Goal: Task Accomplishment & Management: Use online tool/utility

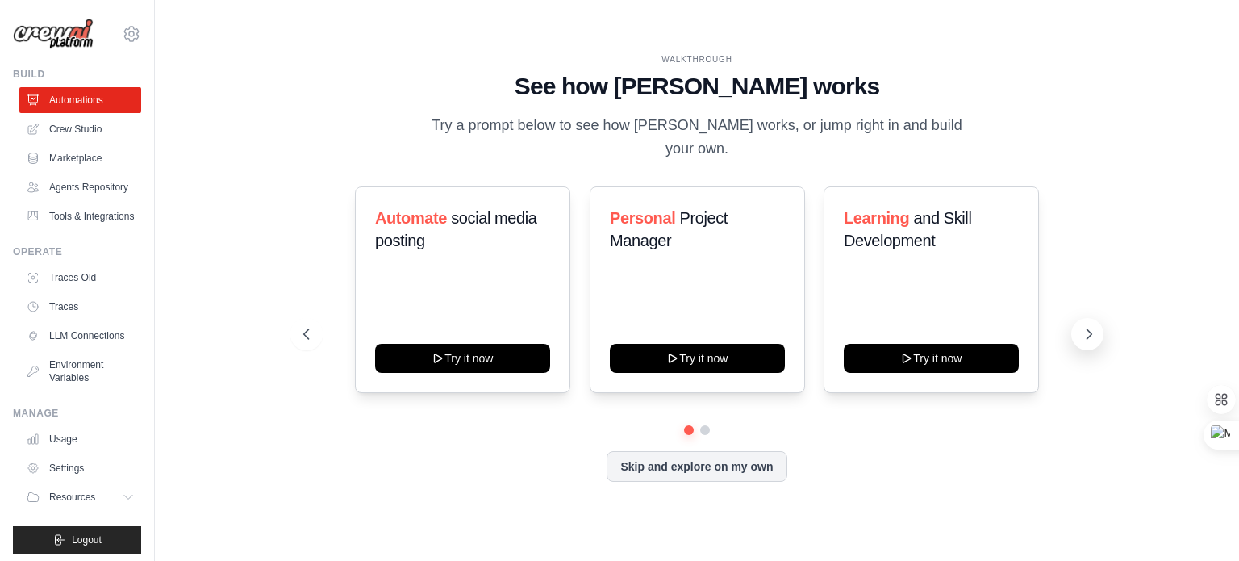
click at [1089, 326] on icon at bounding box center [1089, 334] width 16 height 16
click at [309, 326] on icon at bounding box center [305, 334] width 16 height 16
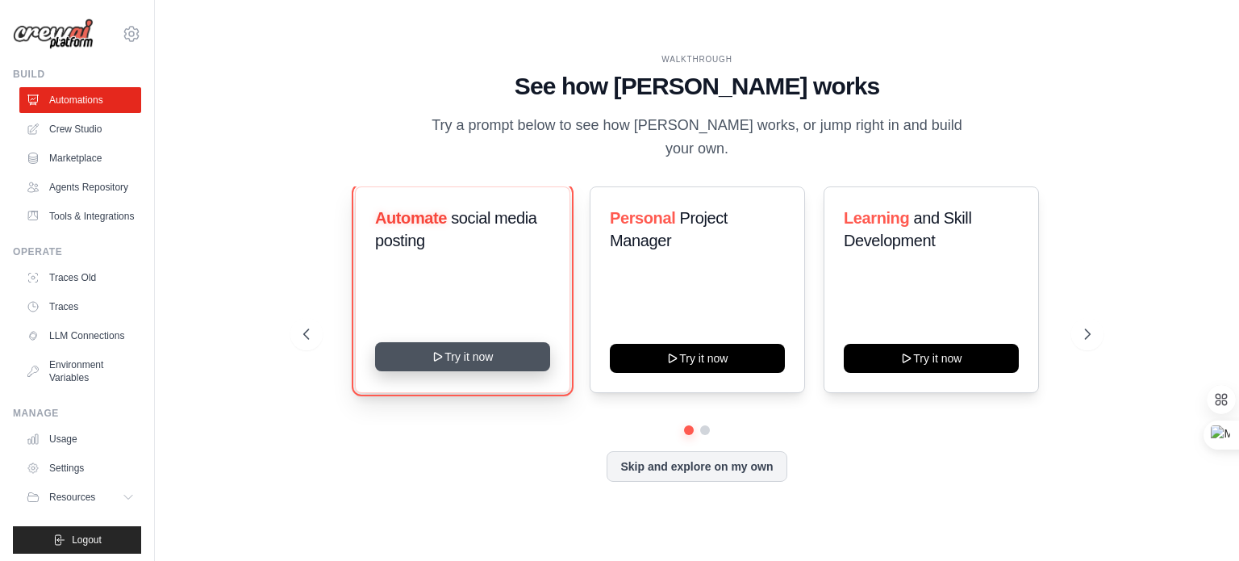
click at [460, 345] on button "Try it now" at bounding box center [462, 356] width 175 height 29
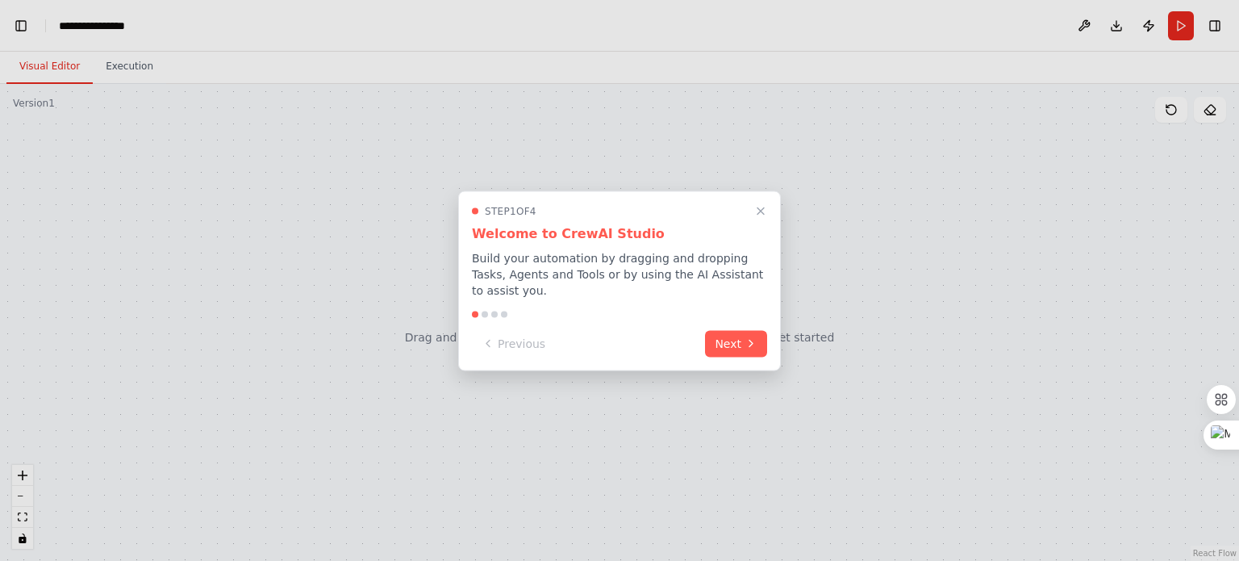
scroll to position [2616, 0]
click at [739, 336] on button "Next" at bounding box center [736, 341] width 62 height 27
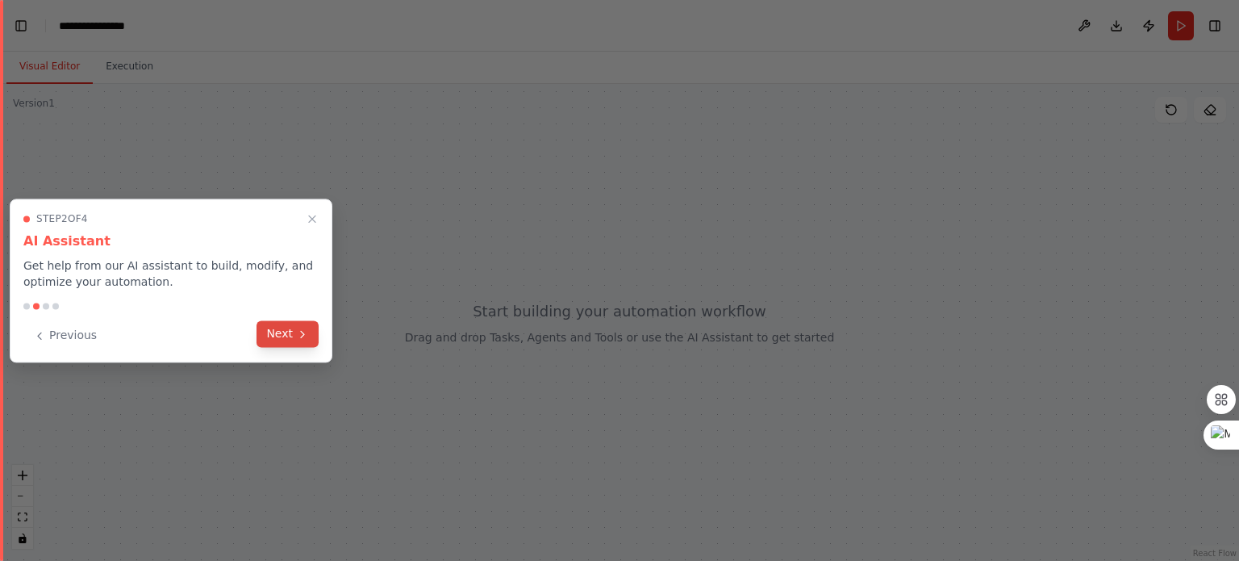
click at [281, 335] on button "Next" at bounding box center [288, 333] width 62 height 27
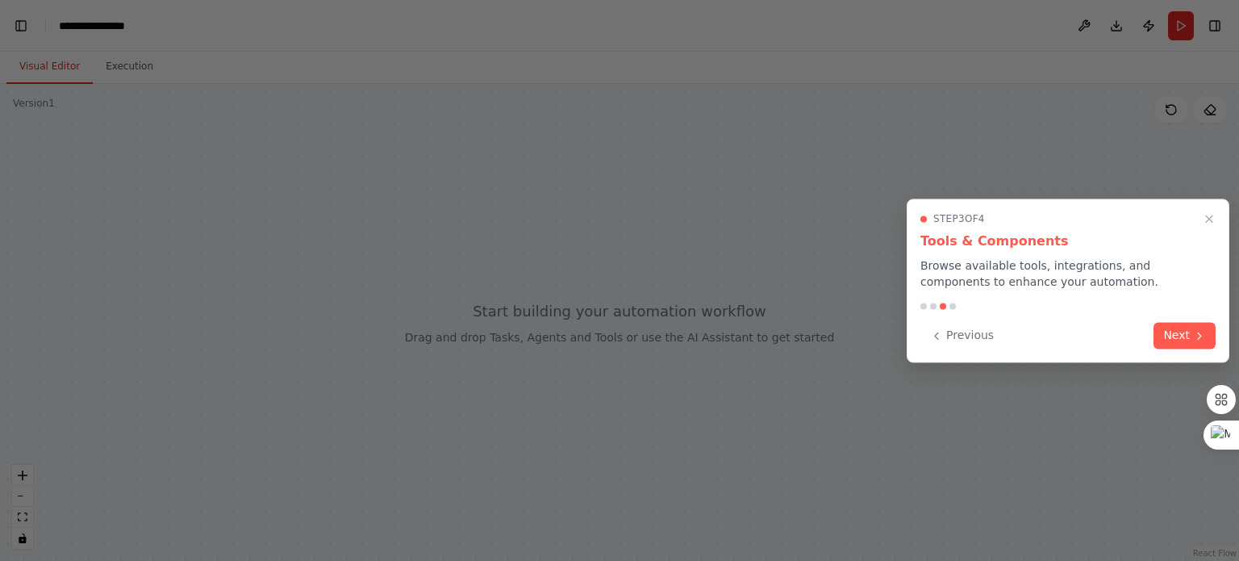
scroll to position [5644, 0]
click at [1171, 325] on button "Next" at bounding box center [1185, 333] width 62 height 27
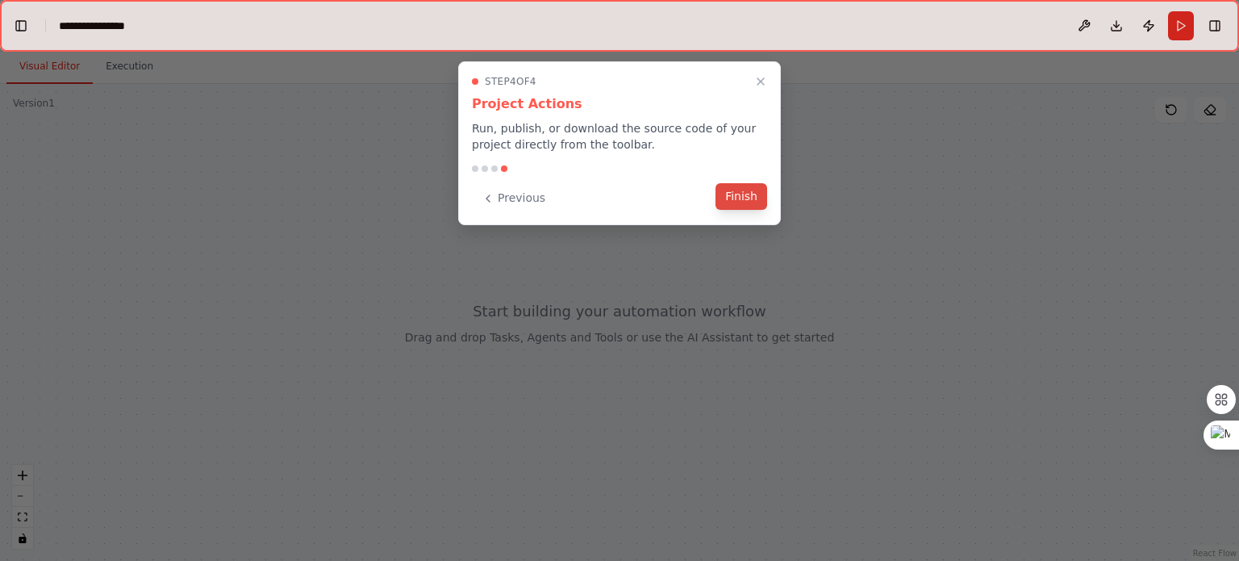
scroll to position [6598, 0]
click at [751, 199] on button "Finish" at bounding box center [742, 196] width 52 height 27
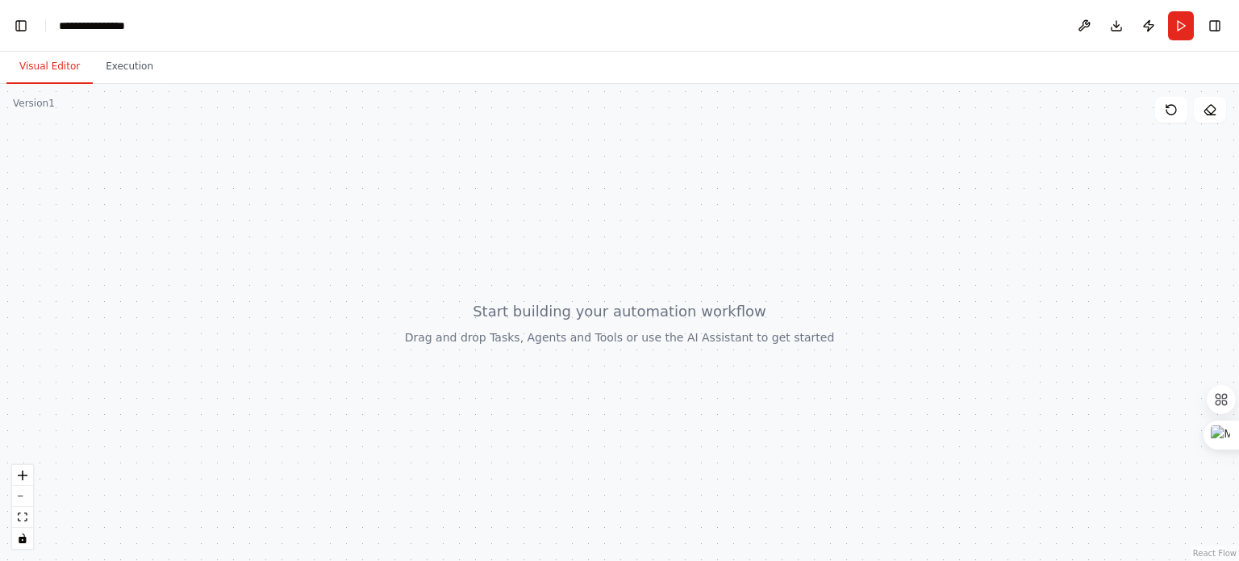
scroll to position [9609, 0]
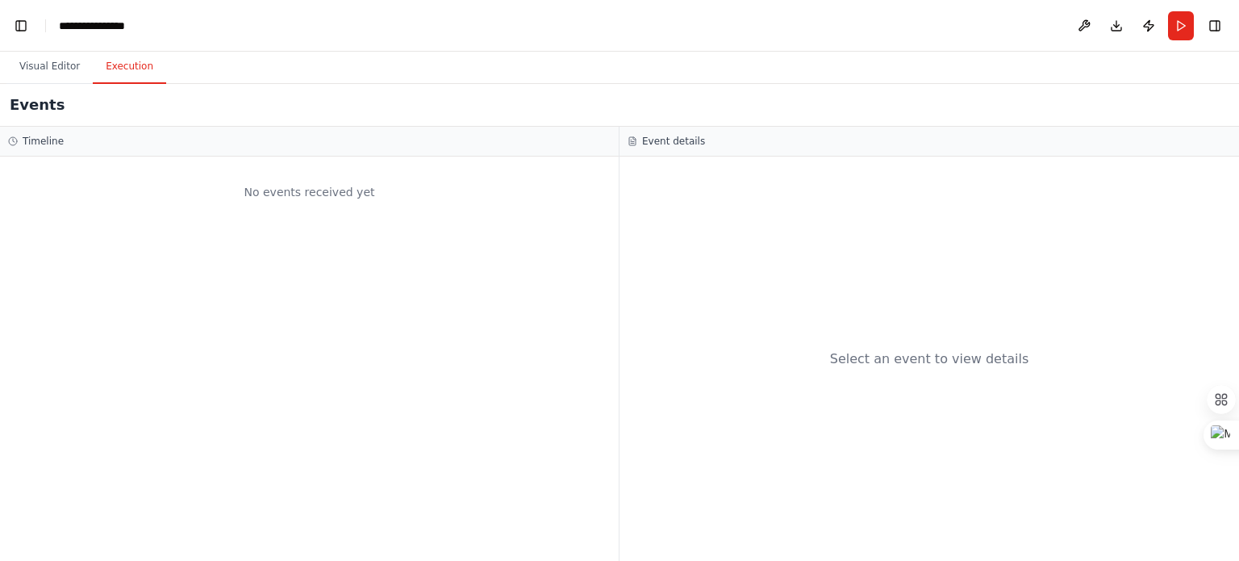
click at [113, 74] on button "Execution" at bounding box center [129, 67] width 73 height 34
click at [39, 70] on button "Visual Editor" at bounding box center [49, 67] width 86 height 34
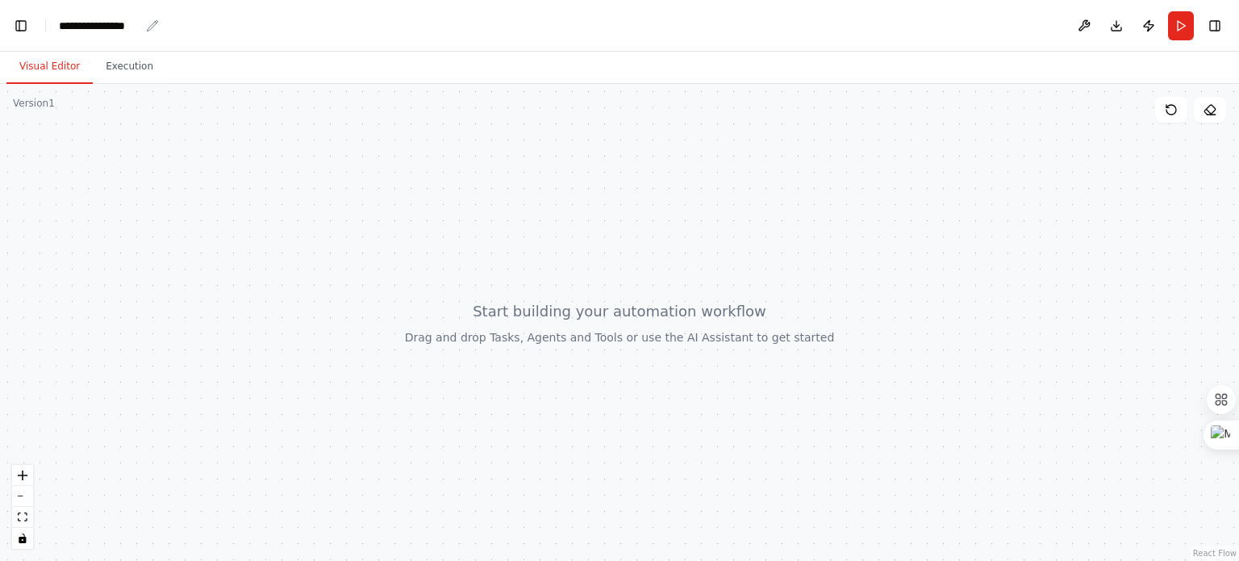
click at [69, 23] on div "**********" at bounding box center [99, 26] width 81 height 16
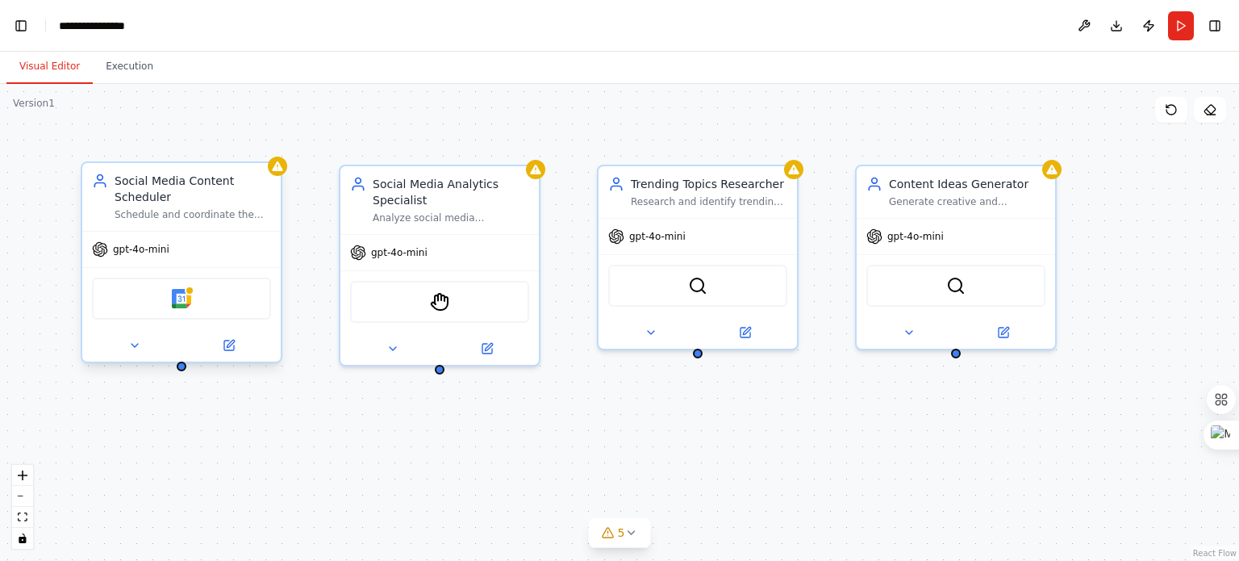
scroll to position [14584, 0]
click at [194, 204] on div "Social Media Content Scheduler" at bounding box center [193, 189] width 157 height 32
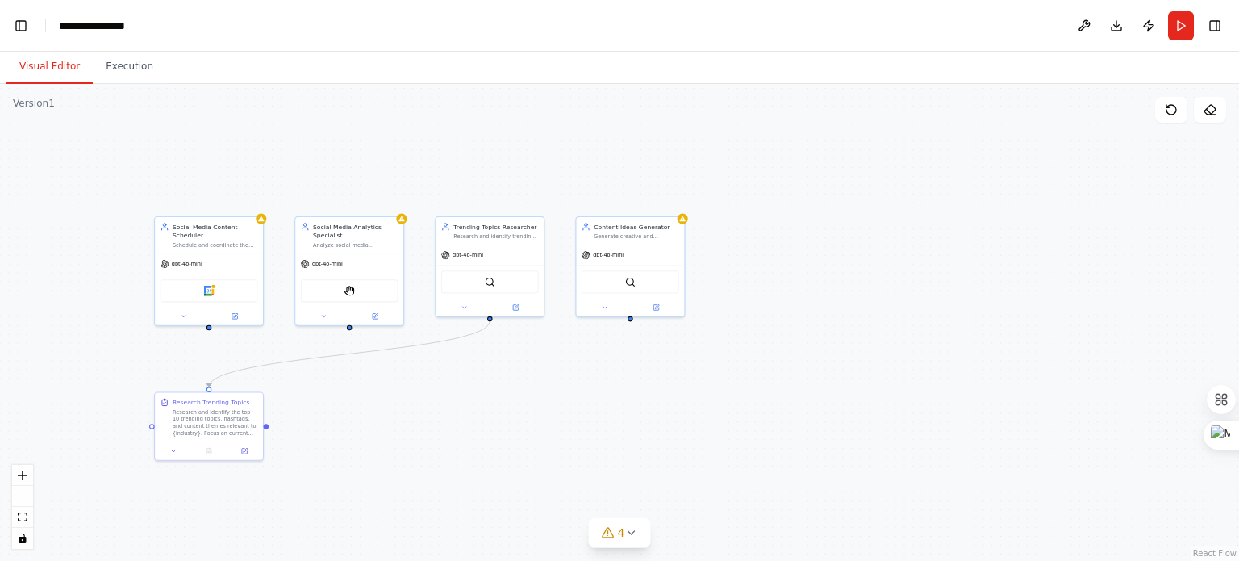
scroll to position [15664, 0]
click at [1091, 20] on button at bounding box center [1084, 25] width 26 height 29
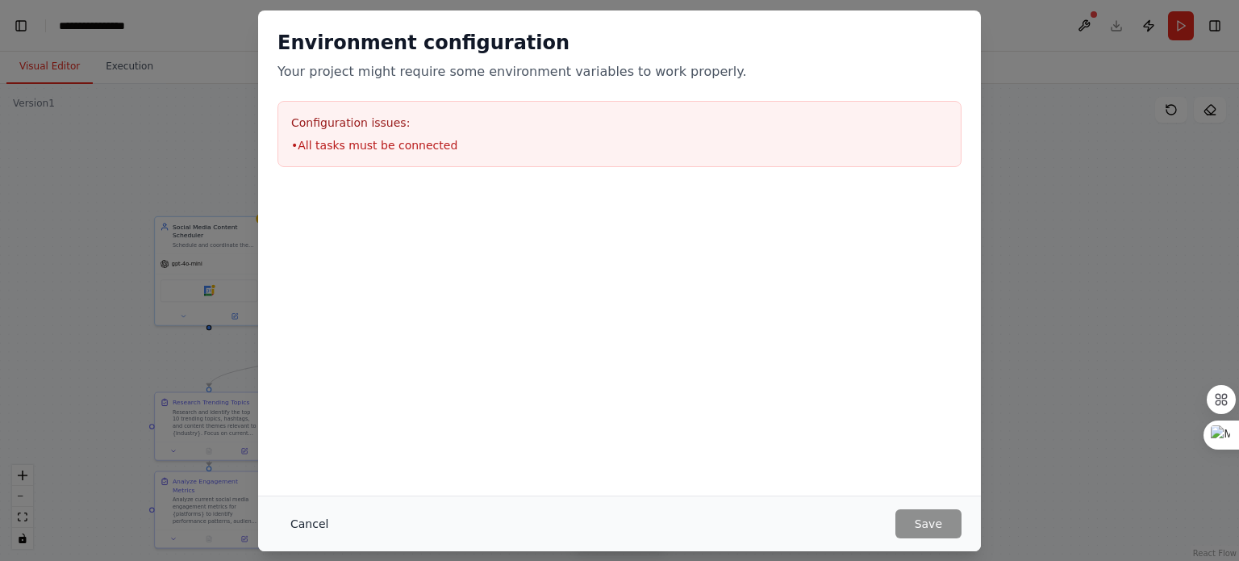
click at [319, 515] on button "Cancel" at bounding box center [310, 523] width 64 height 29
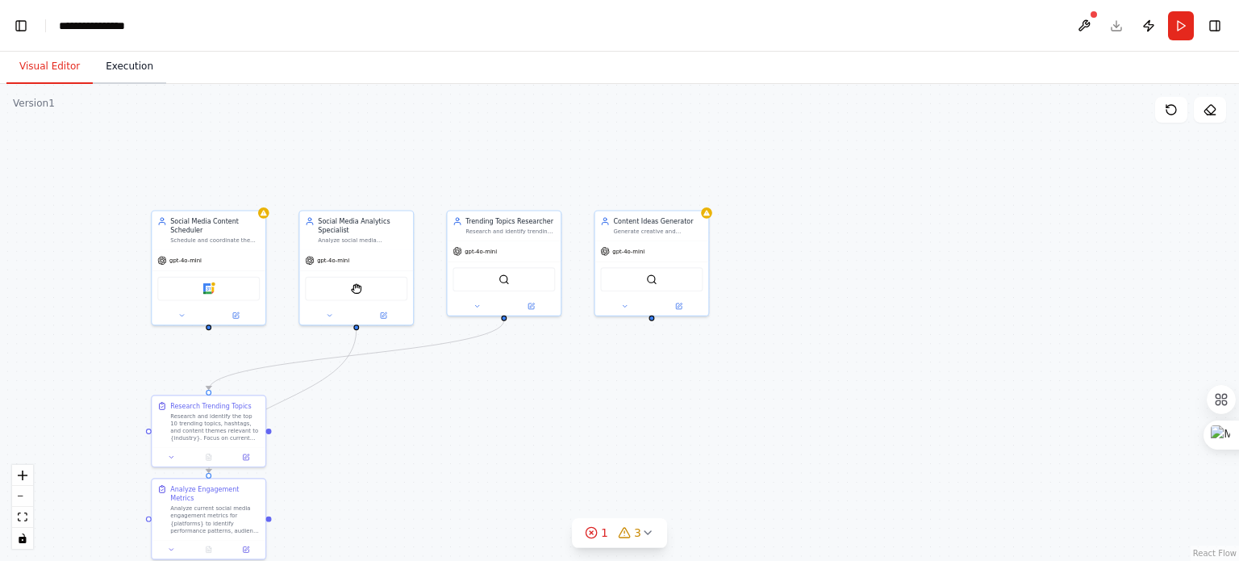
click at [133, 72] on button "Execution" at bounding box center [129, 67] width 73 height 34
click at [44, 67] on button "Visual Editor" at bounding box center [49, 67] width 86 height 34
click at [229, 226] on div "Social Media Content Scheduler" at bounding box center [215, 224] width 90 height 19
click at [265, 222] on div "Social Media Content Scheduler Schedule and coordinate the publication of socia…" at bounding box center [209, 228] width 114 height 39
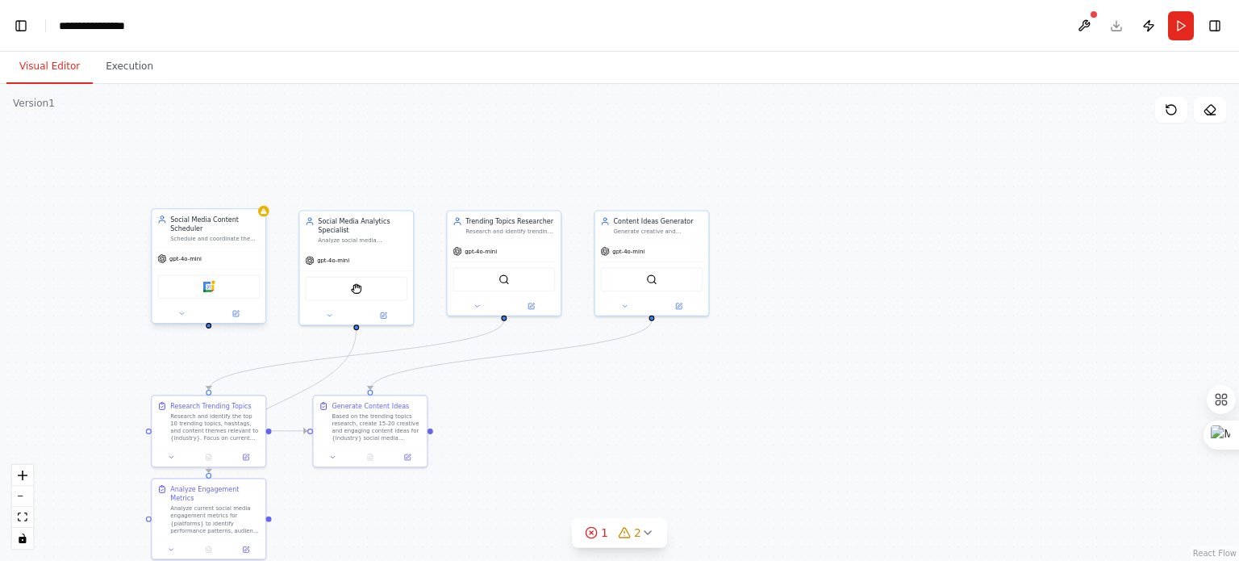
click at [244, 257] on div "gpt-4o-mini" at bounding box center [209, 258] width 114 height 20
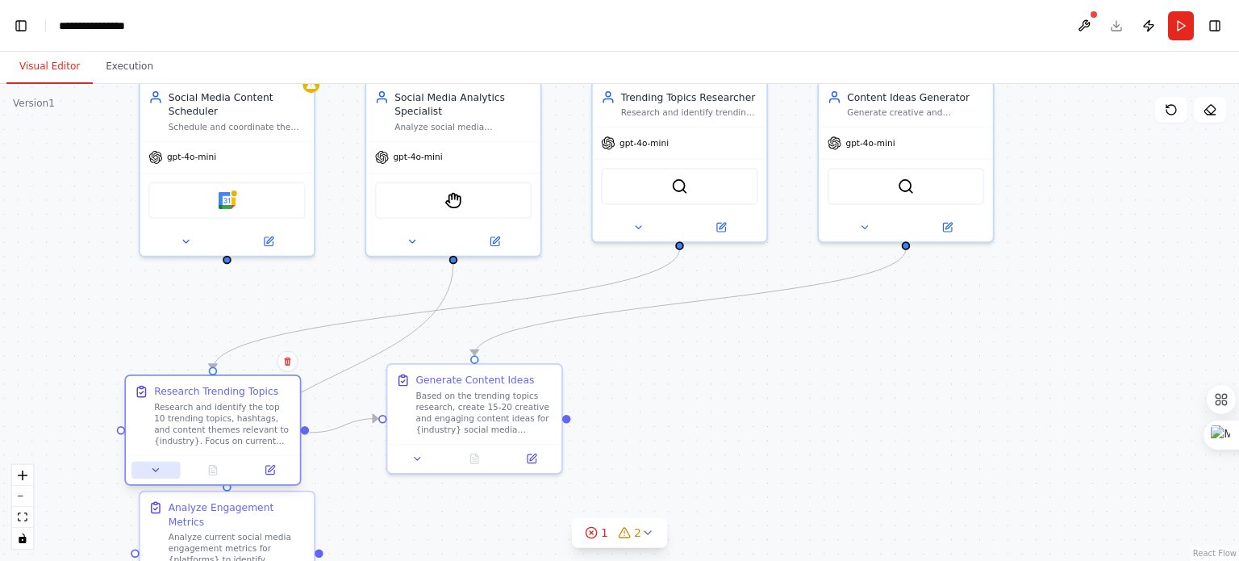
scroll to position [15832, 0]
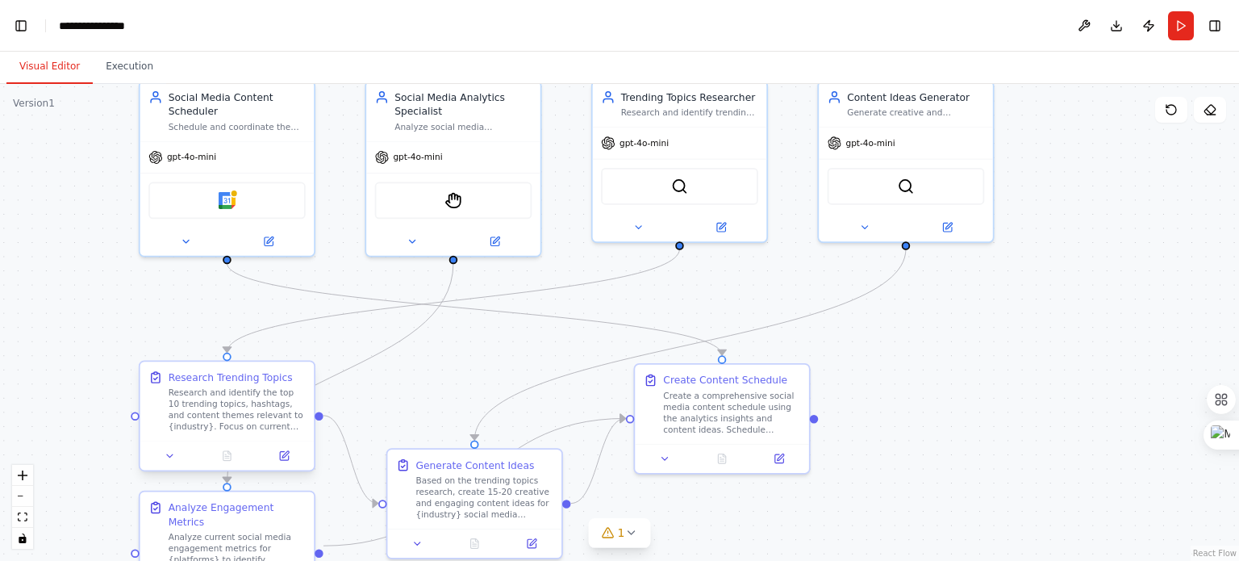
drag, startPoint x: 174, startPoint y: 454, endPoint x: 153, endPoint y: 428, distance: 33.9
click at [153, 428] on div "Research Trending Topics Research and identify the top 10 trending topics, hash…" at bounding box center [227, 416] width 177 height 111
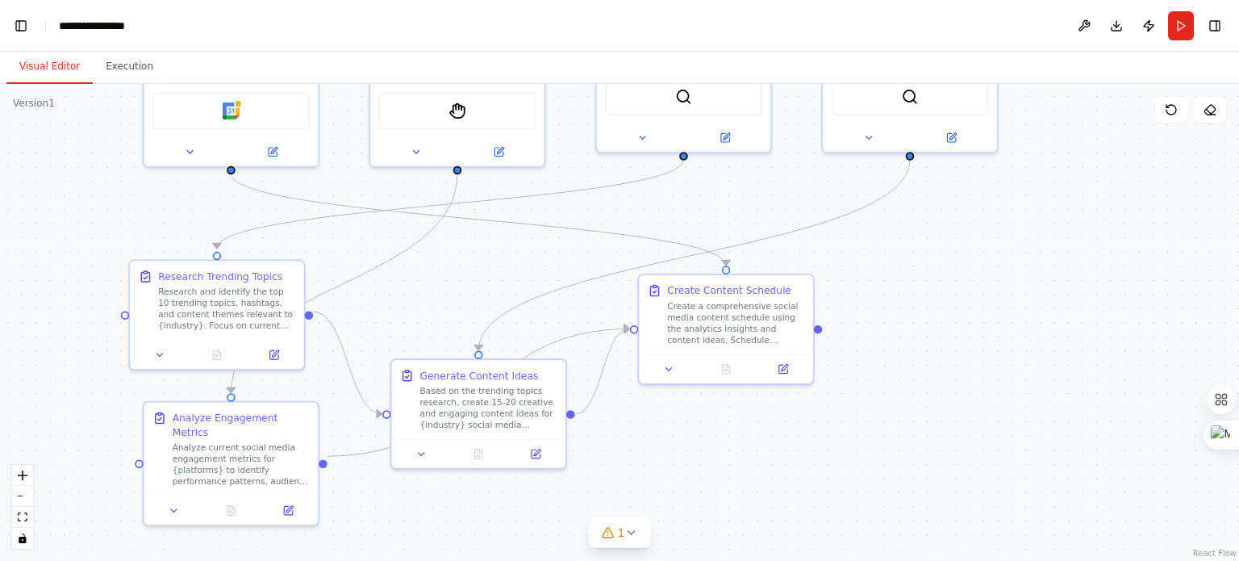
scroll to position [16783, 0]
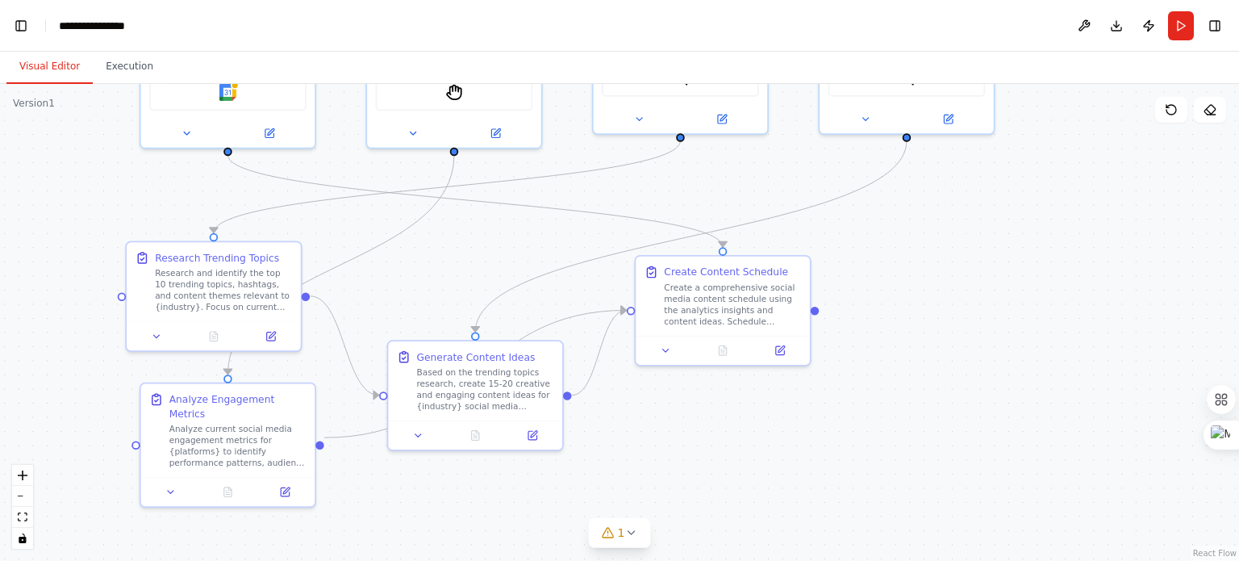
drag, startPoint x: 1009, startPoint y: 340, endPoint x: 1010, endPoint y: 235, distance: 105.7
click at [1010, 234] on div ".deletable-edge-delete-btn { width: 20px; height: 20px; border: 0px solid #ffff…" at bounding box center [619, 322] width 1239 height 477
click at [780, 354] on button at bounding box center [780, 348] width 48 height 17
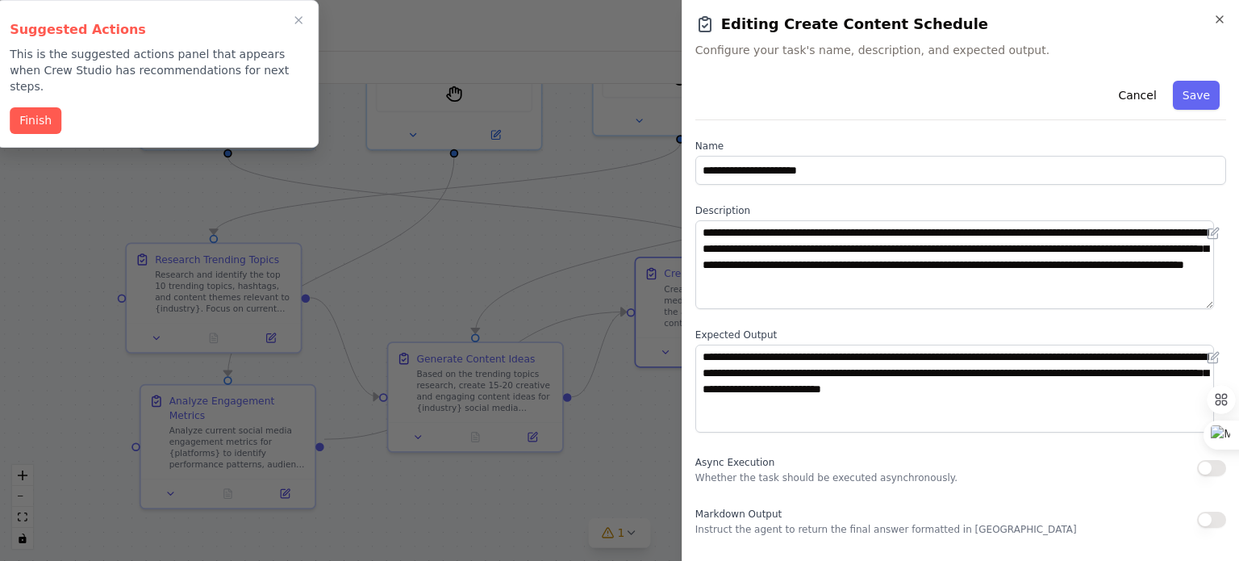
scroll to position [0, 19]
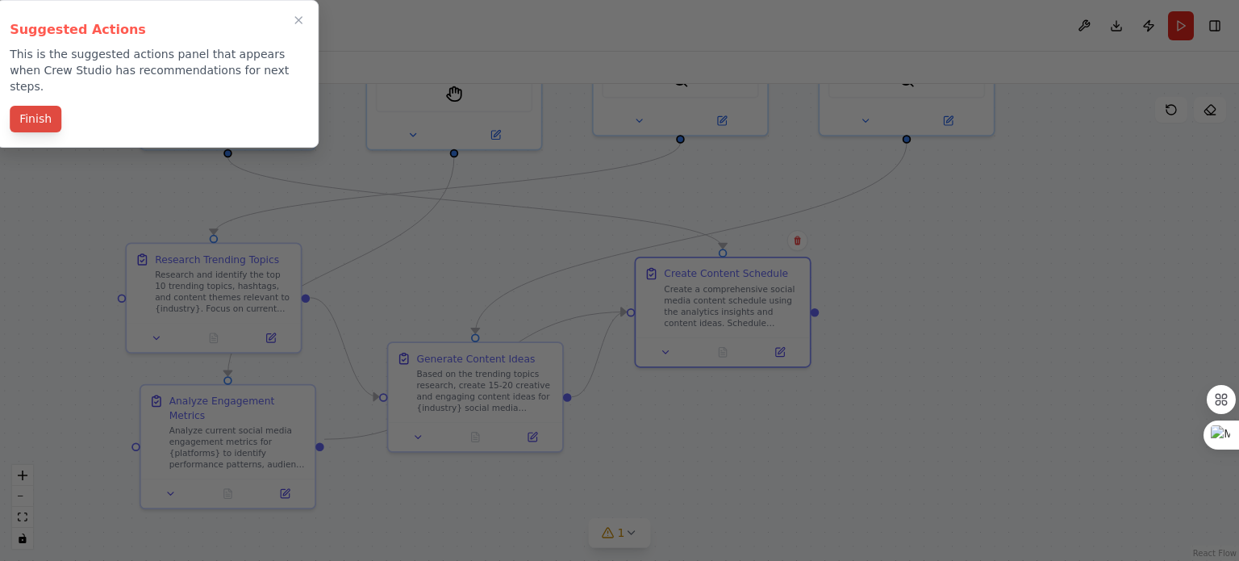
click at [38, 106] on button "Finish" at bounding box center [36, 119] width 52 height 27
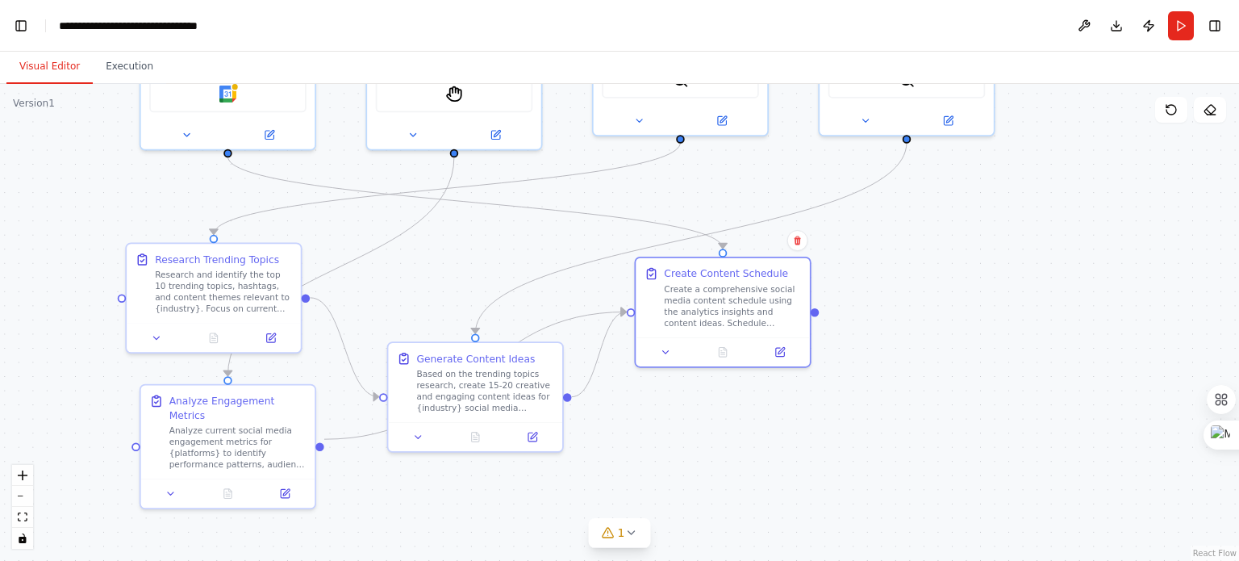
scroll to position [41688, 0]
click at [632, 535] on icon at bounding box center [630, 532] width 13 height 13
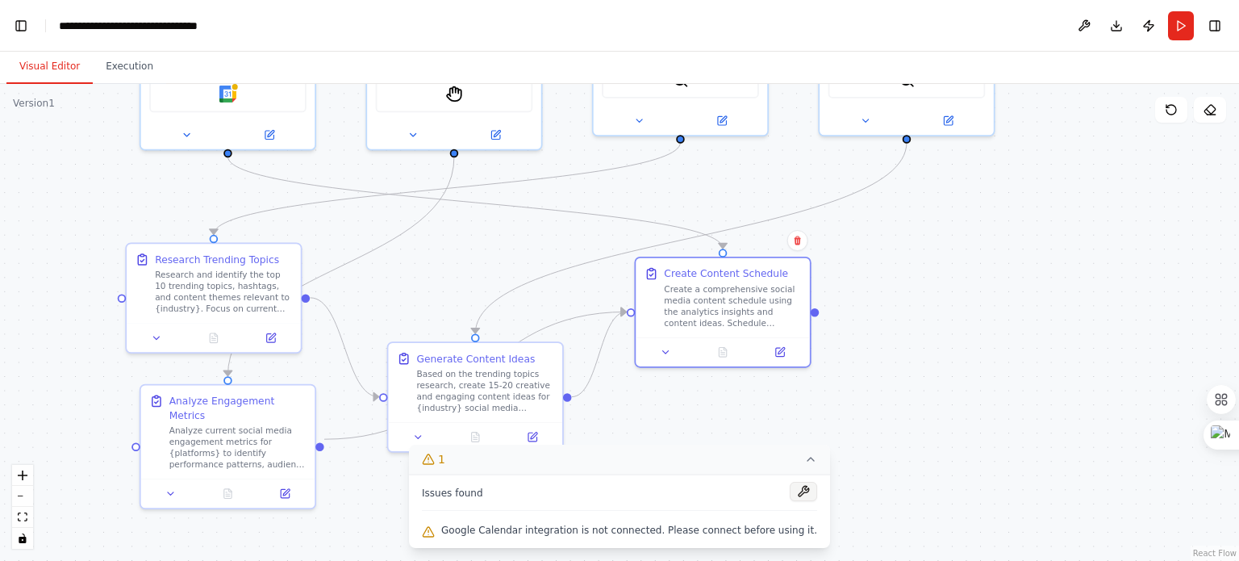
click at [790, 490] on button at bounding box center [803, 491] width 27 height 19
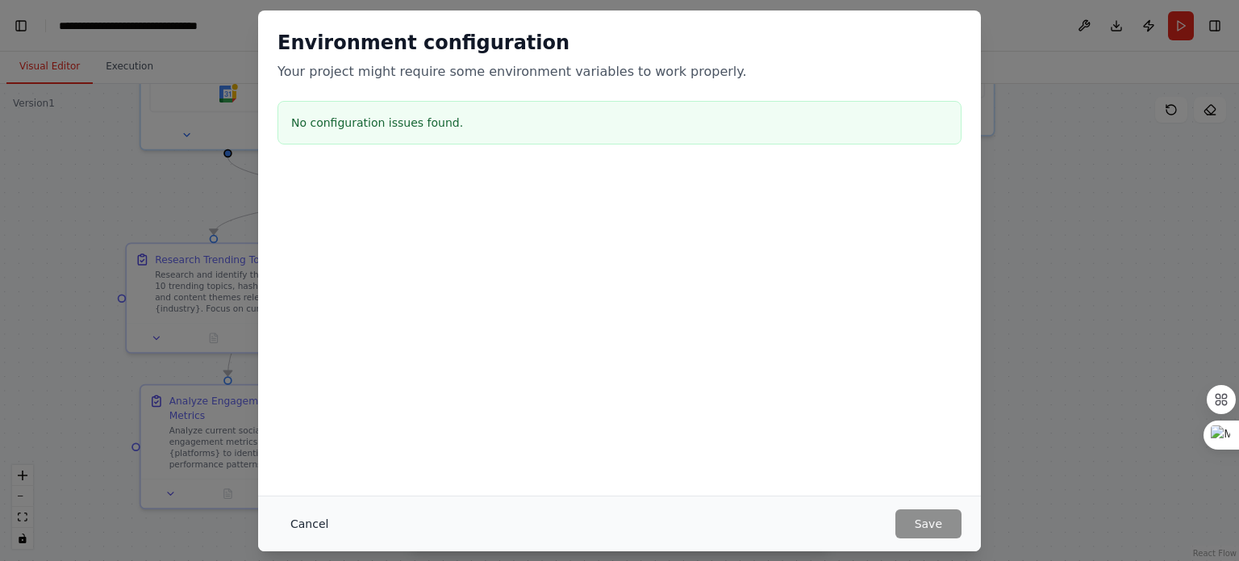
click at [313, 527] on button "Cancel" at bounding box center [310, 523] width 64 height 29
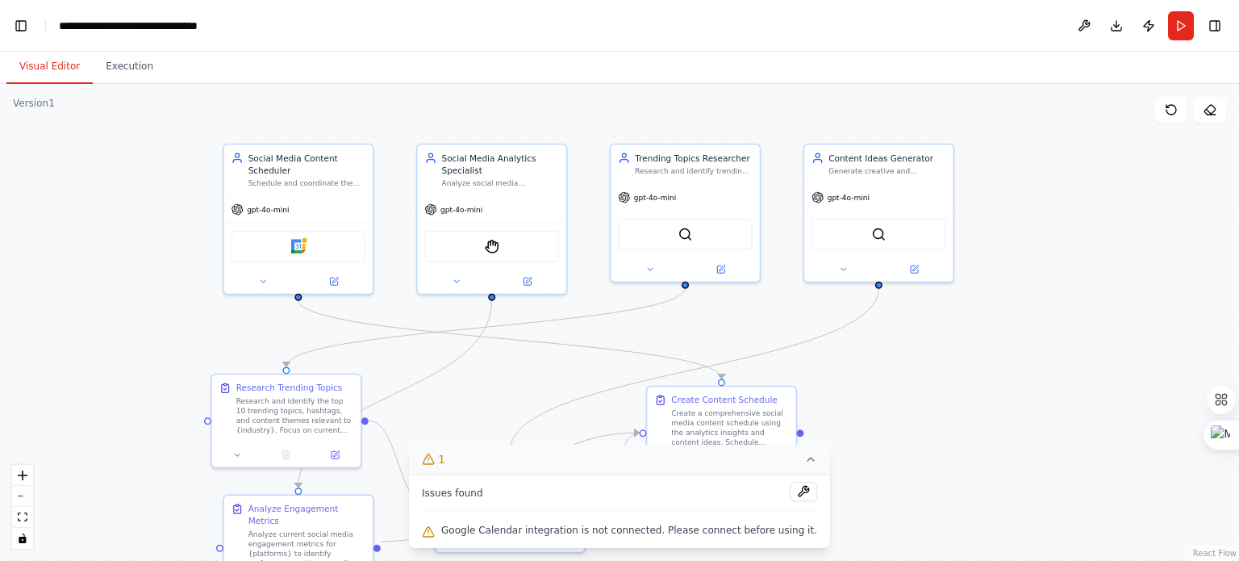
drag, startPoint x: 61, startPoint y: 219, endPoint x: 123, endPoint y: 362, distance: 156.1
click at [123, 362] on div ".deletable-edge-delete-btn { width: 20px; height: 20px; border: 0px solid #ffff…" at bounding box center [619, 322] width 1239 height 477
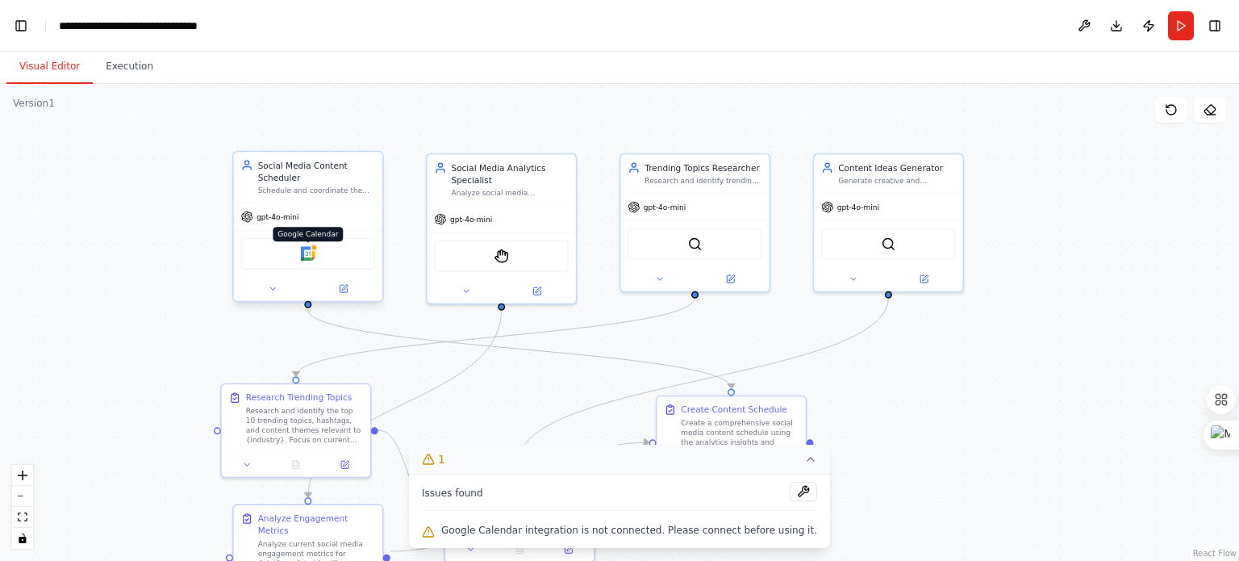
click at [304, 251] on img at bounding box center [308, 253] width 15 height 15
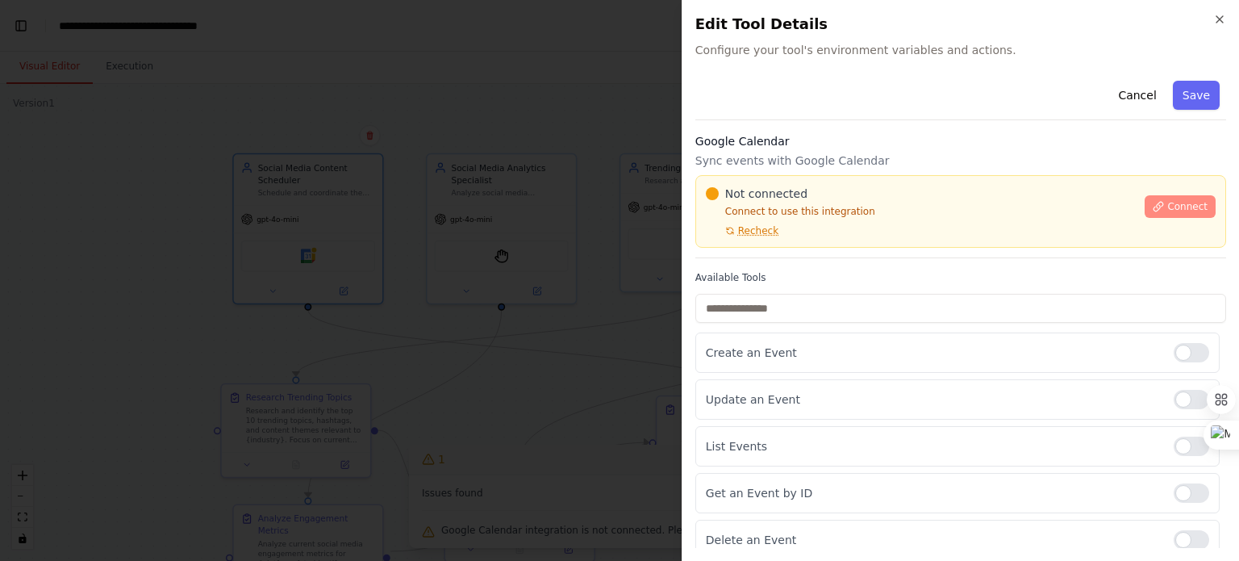
click at [1167, 204] on span "Connect" at bounding box center [1187, 206] width 40 height 13
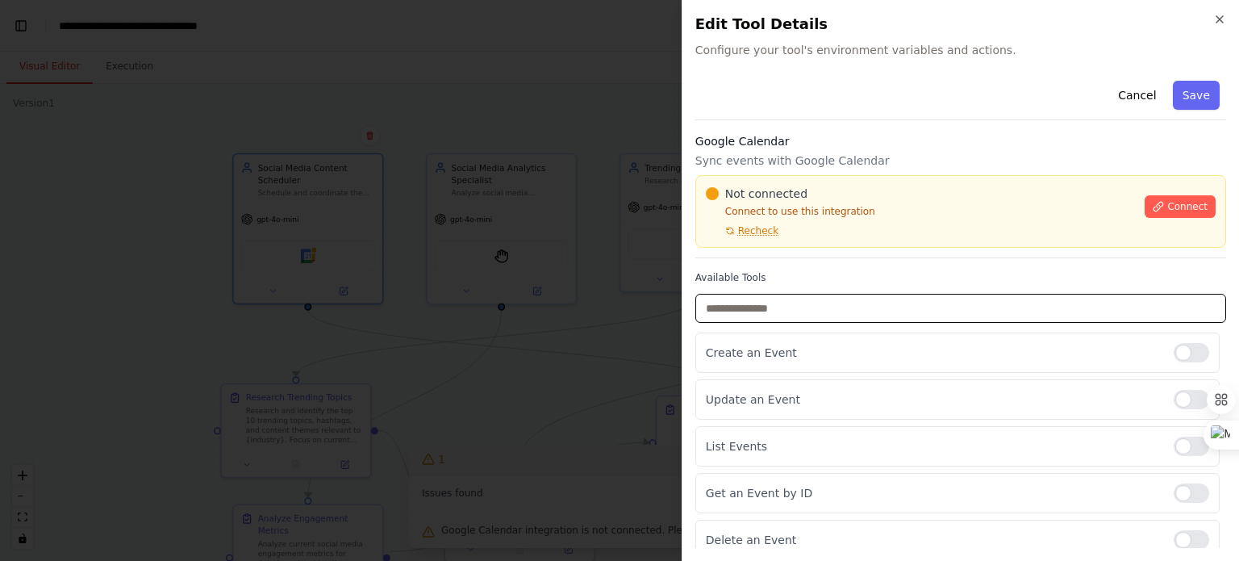
click at [787, 298] on input "text" at bounding box center [960, 308] width 531 height 29
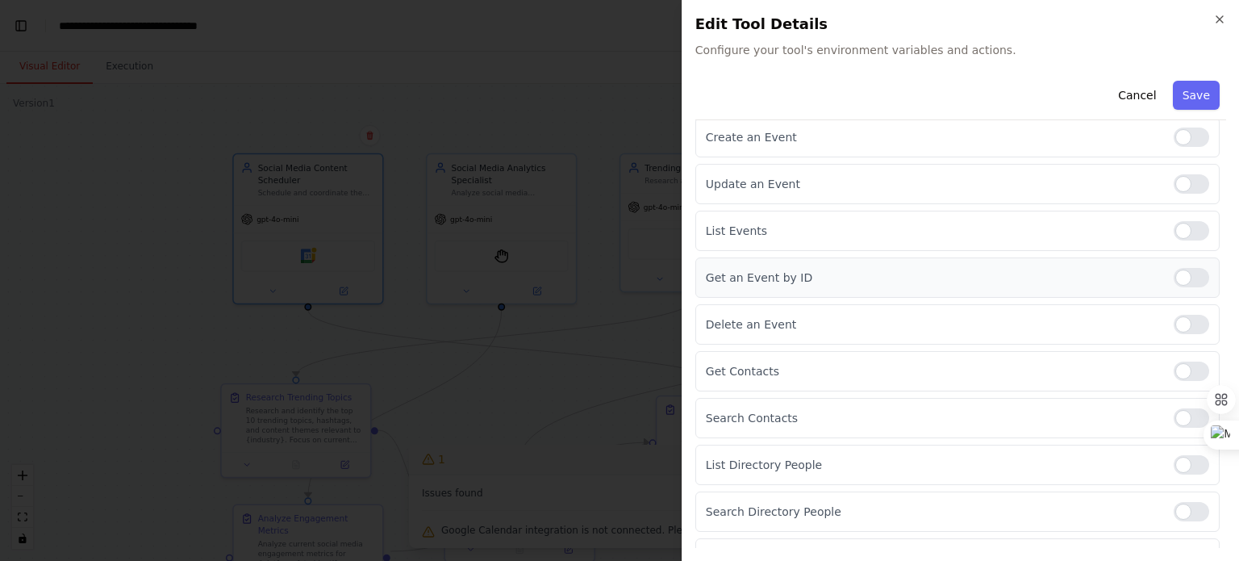
scroll to position [0, 0]
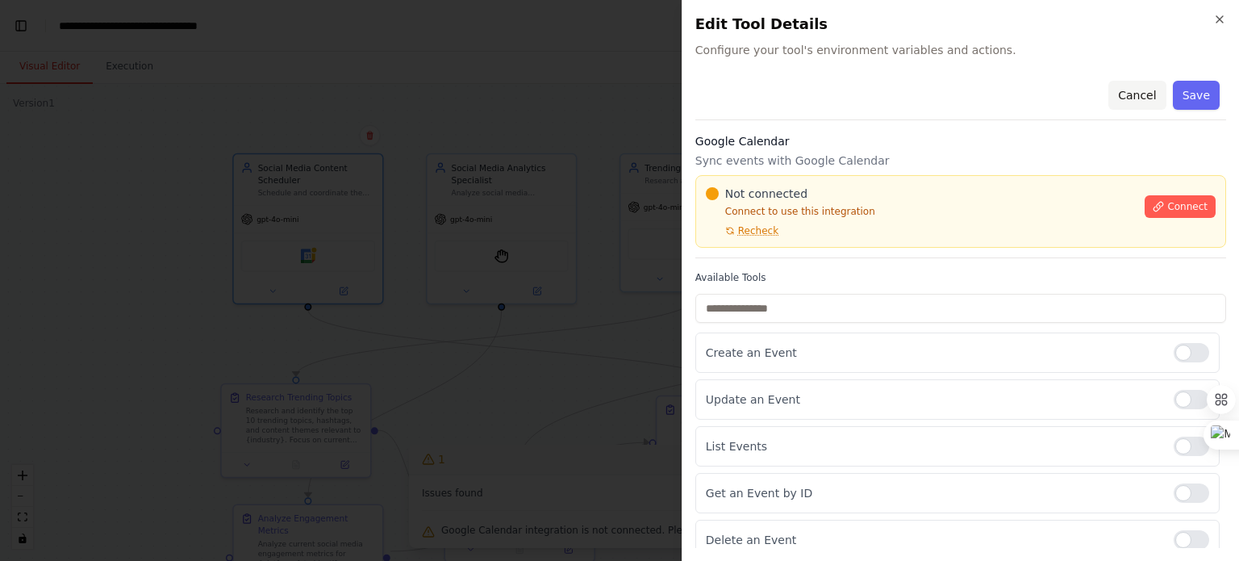
click at [1125, 89] on button "Cancel" at bounding box center [1136, 95] width 57 height 29
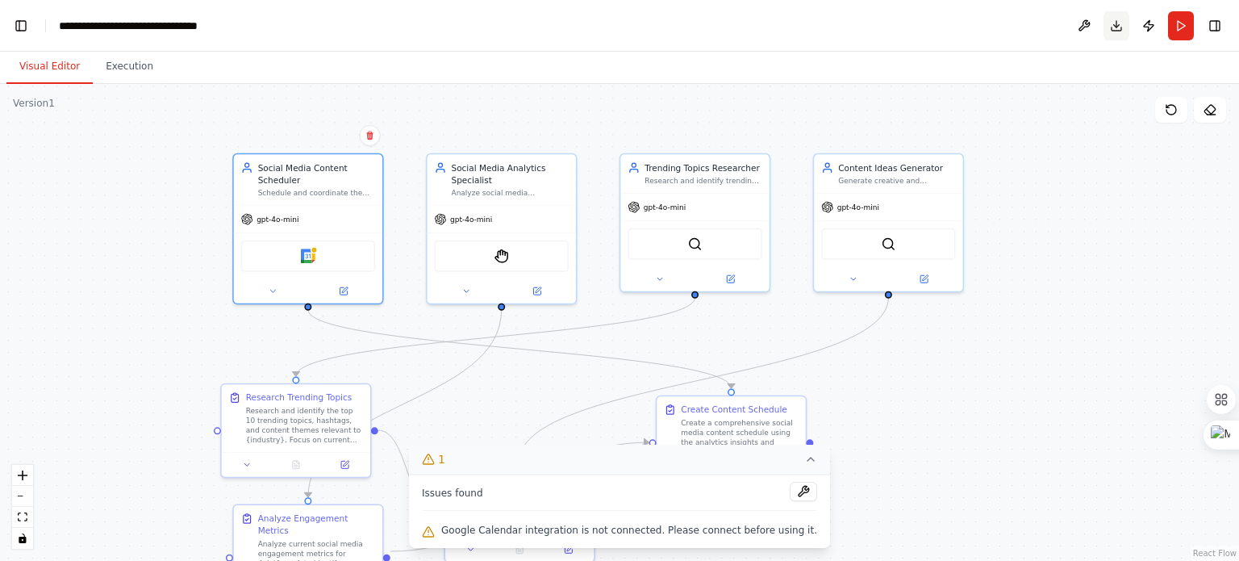
click at [1119, 19] on button "Download" at bounding box center [1117, 25] width 26 height 29
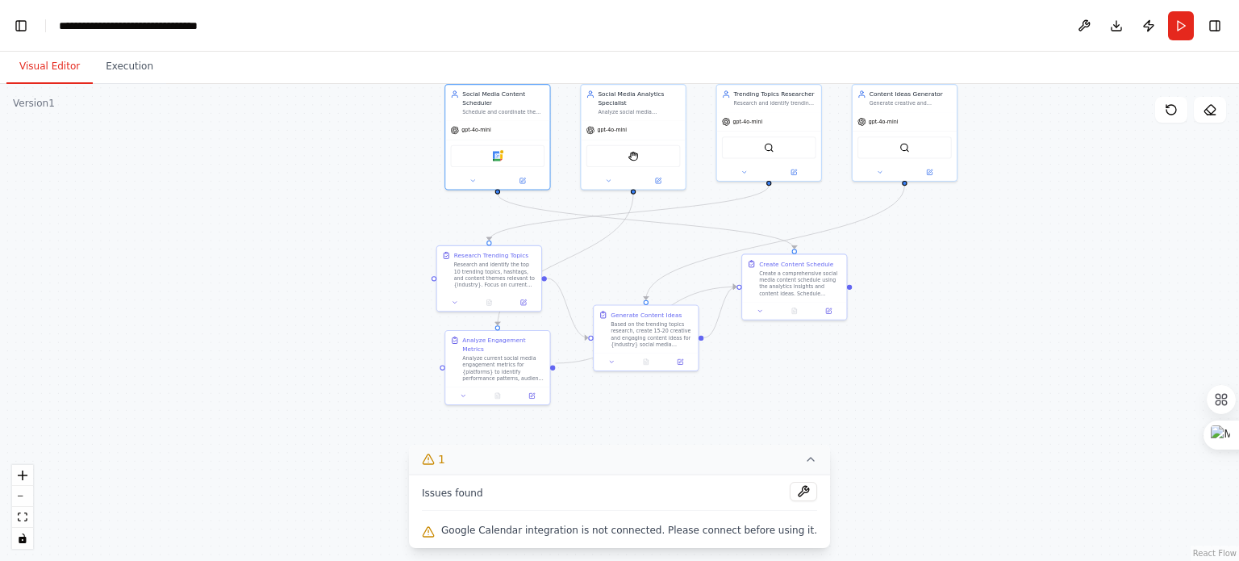
drag, startPoint x: 344, startPoint y: 361, endPoint x: 335, endPoint y: 222, distance: 139.0
click at [335, 222] on div ".deletable-edge-delete-btn { width: 20px; height: 20px; border: 0px solid #ffff…" at bounding box center [619, 322] width 1239 height 477
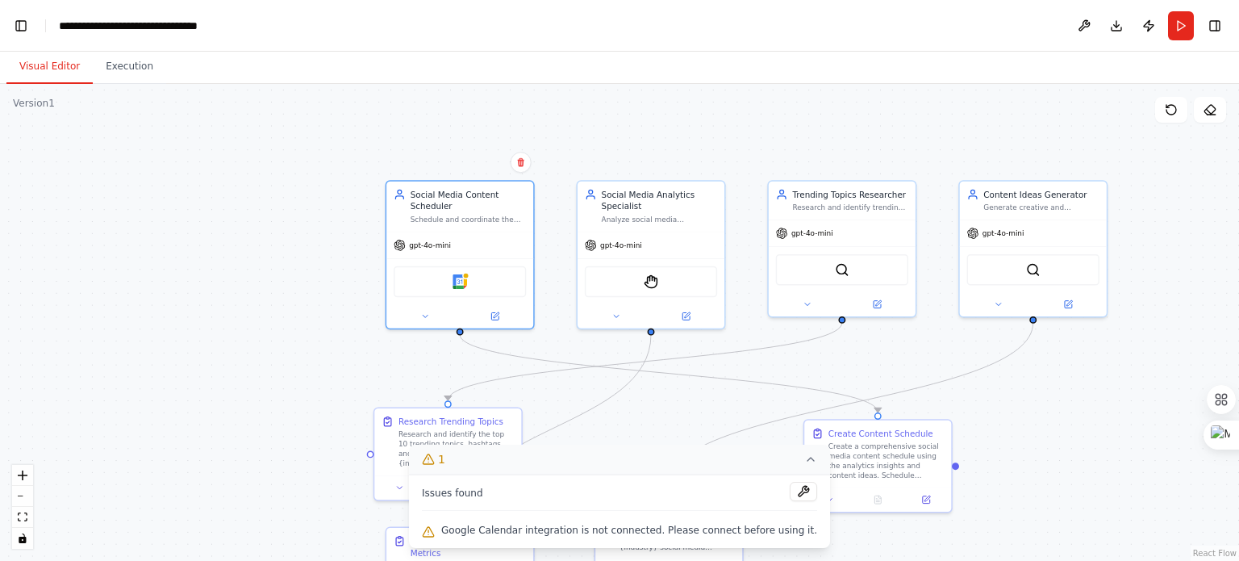
drag, startPoint x: 803, startPoint y: 203, endPoint x: 844, endPoint y: 362, distance: 164.2
click at [844, 364] on div ".deletable-edge-delete-btn { width: 20px; height: 20px; border: 0px solid #ffff…" at bounding box center [619, 322] width 1239 height 477
click at [1173, 31] on button "Run" at bounding box center [1181, 25] width 26 height 29
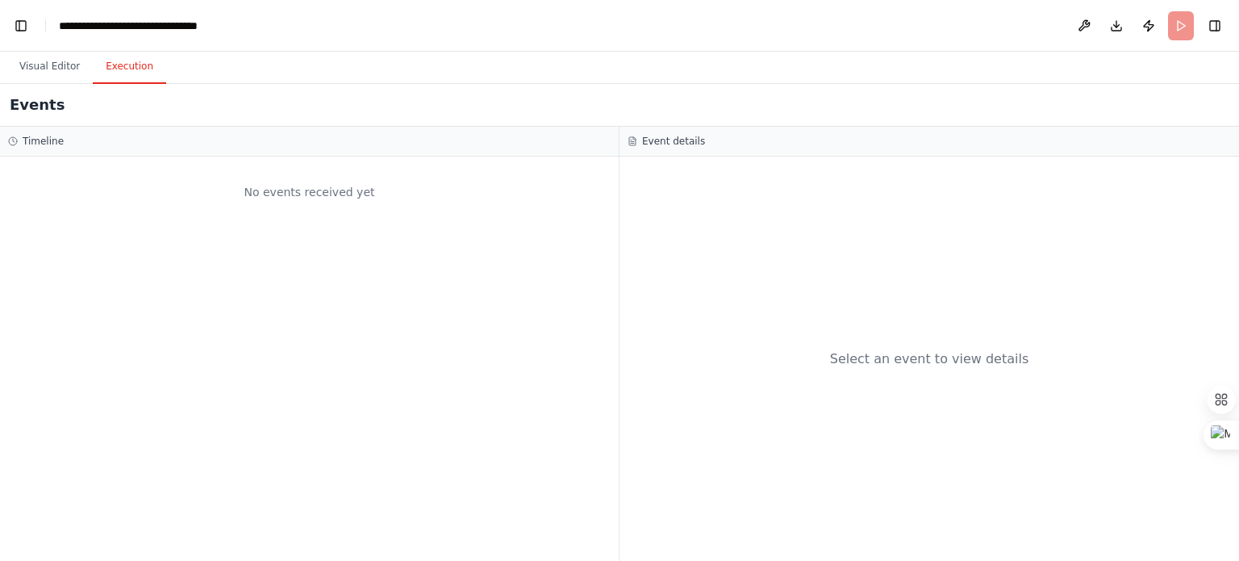
click at [113, 61] on button "Execution" at bounding box center [129, 67] width 73 height 34
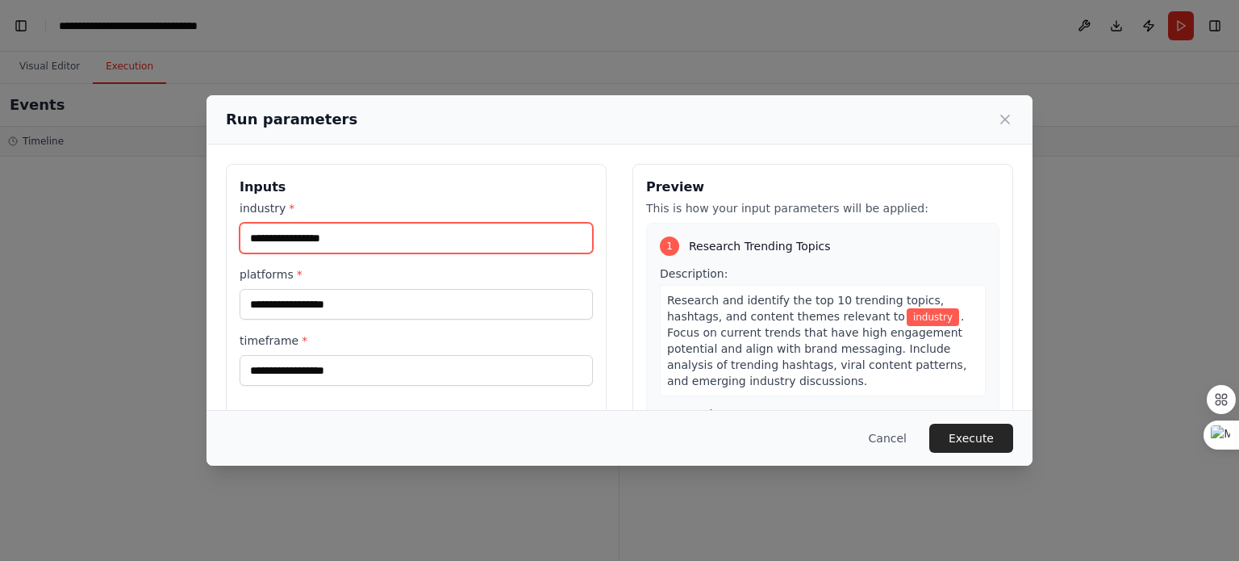
click at [387, 232] on input "industry *" at bounding box center [416, 238] width 353 height 31
type input "**********"
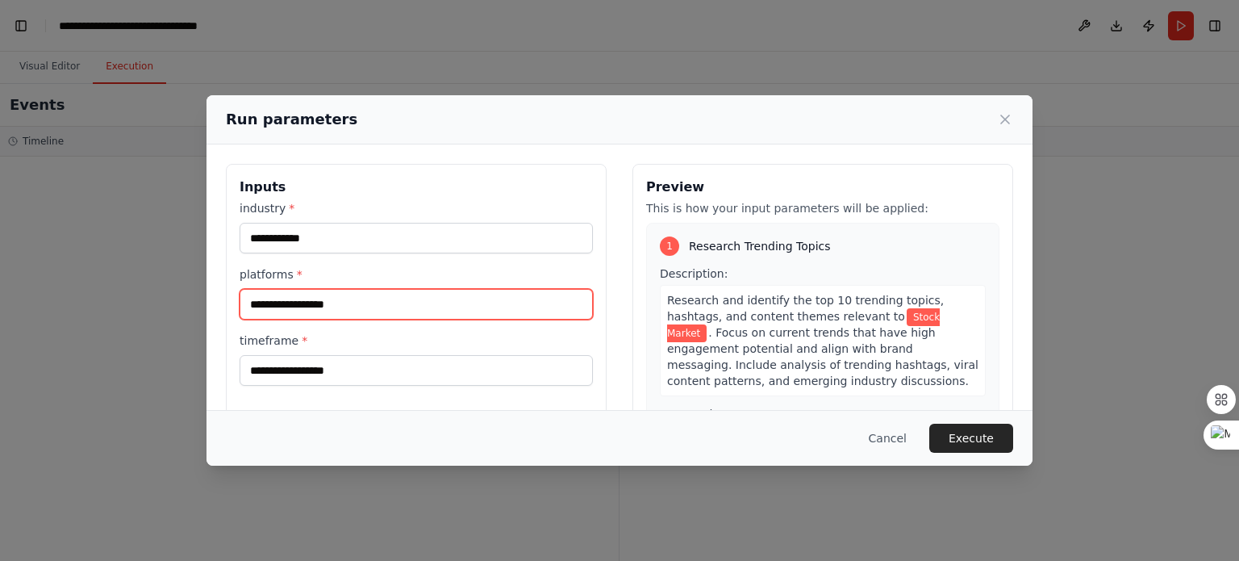
click at [365, 303] on input "platforms *" at bounding box center [416, 304] width 353 height 31
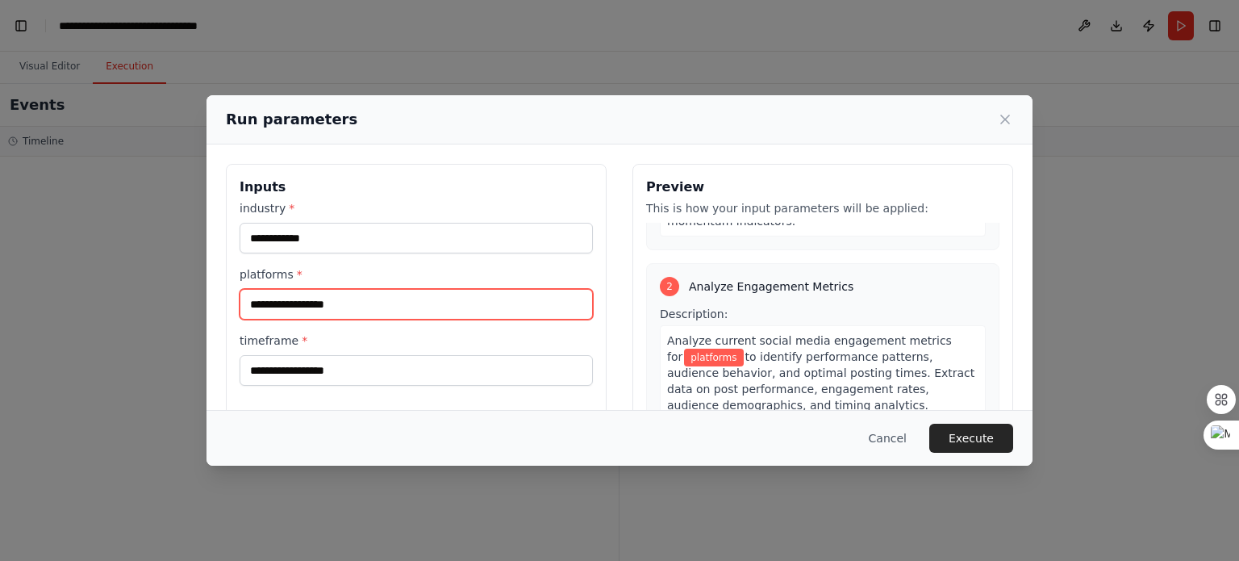
scroll to position [284, 0]
type input "***"
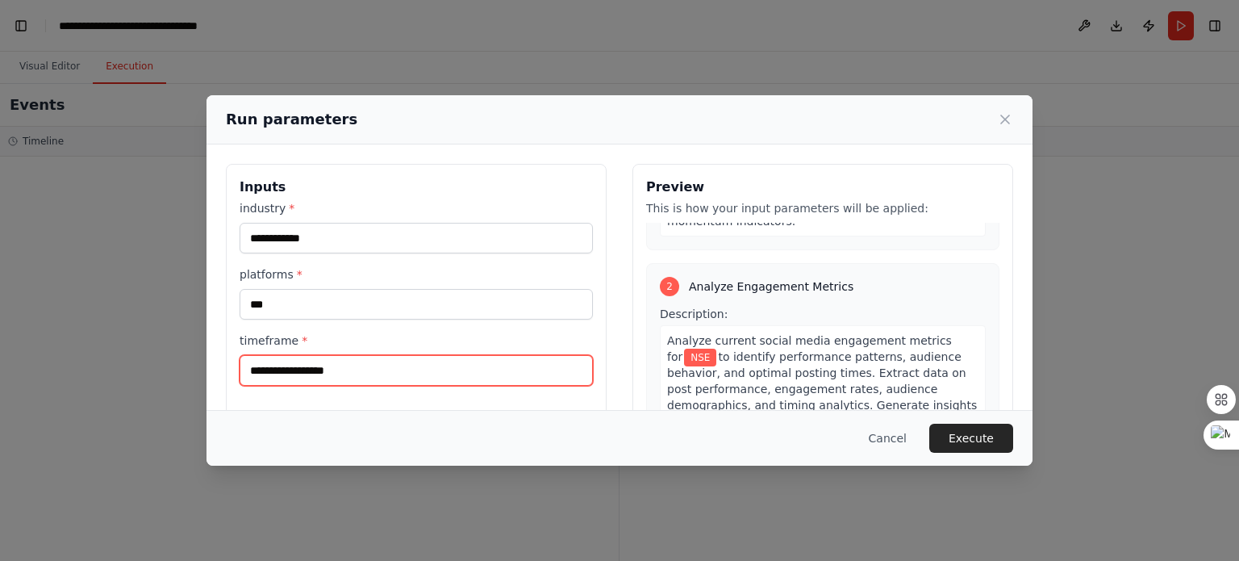
click at [416, 370] on input "timeframe *" at bounding box center [416, 370] width 353 height 31
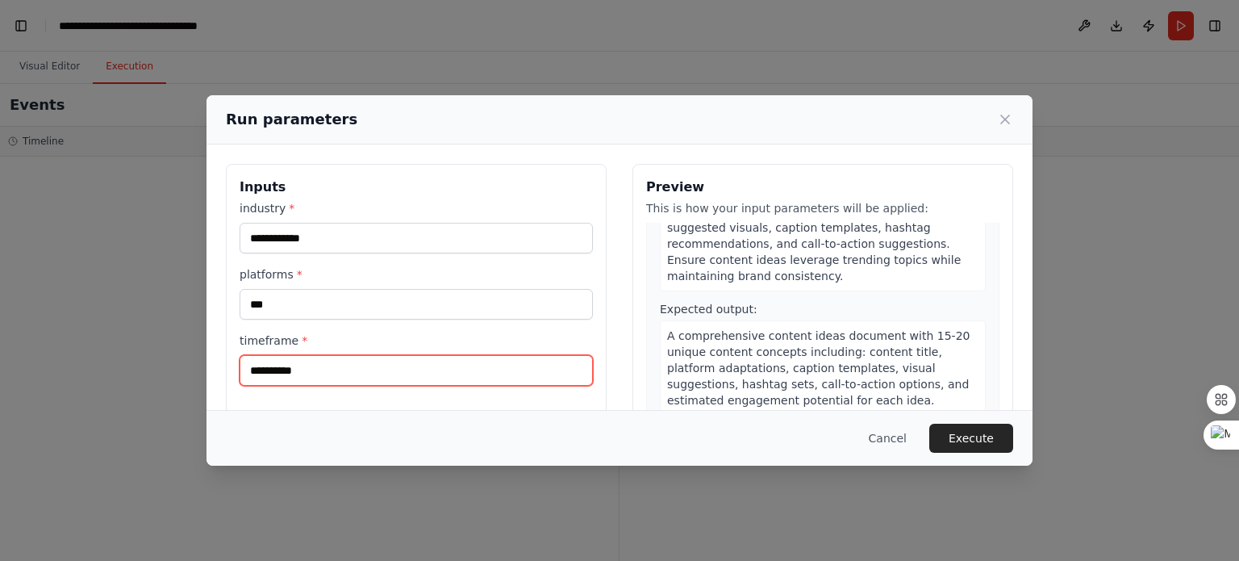
scroll to position [824, 0]
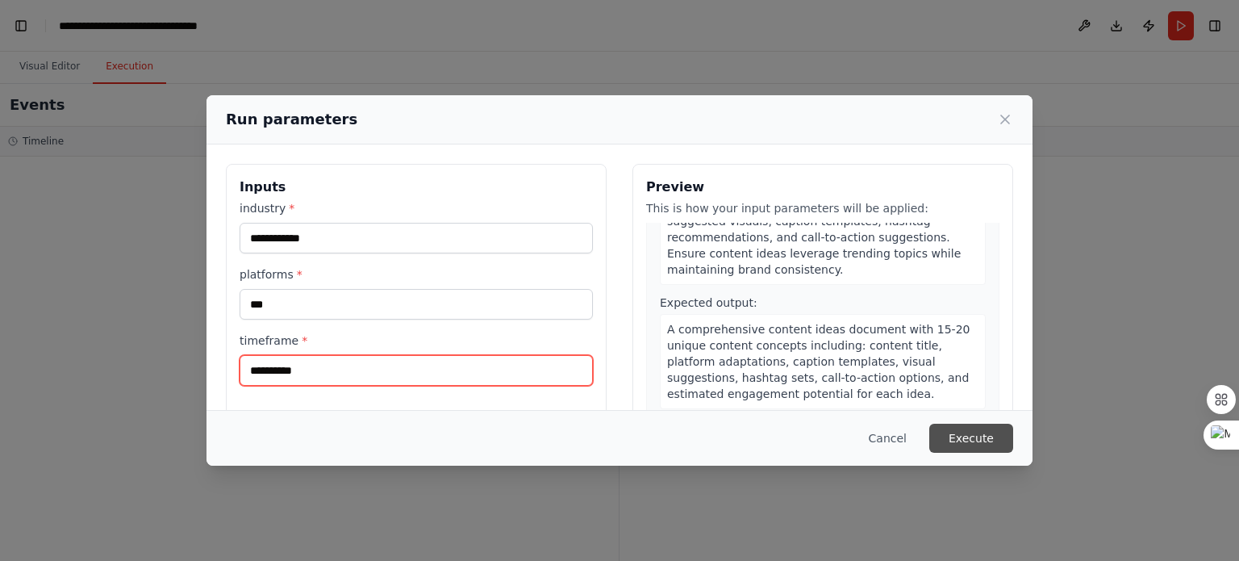
type input "**********"
click at [948, 428] on button "Execute" at bounding box center [971, 438] width 84 height 29
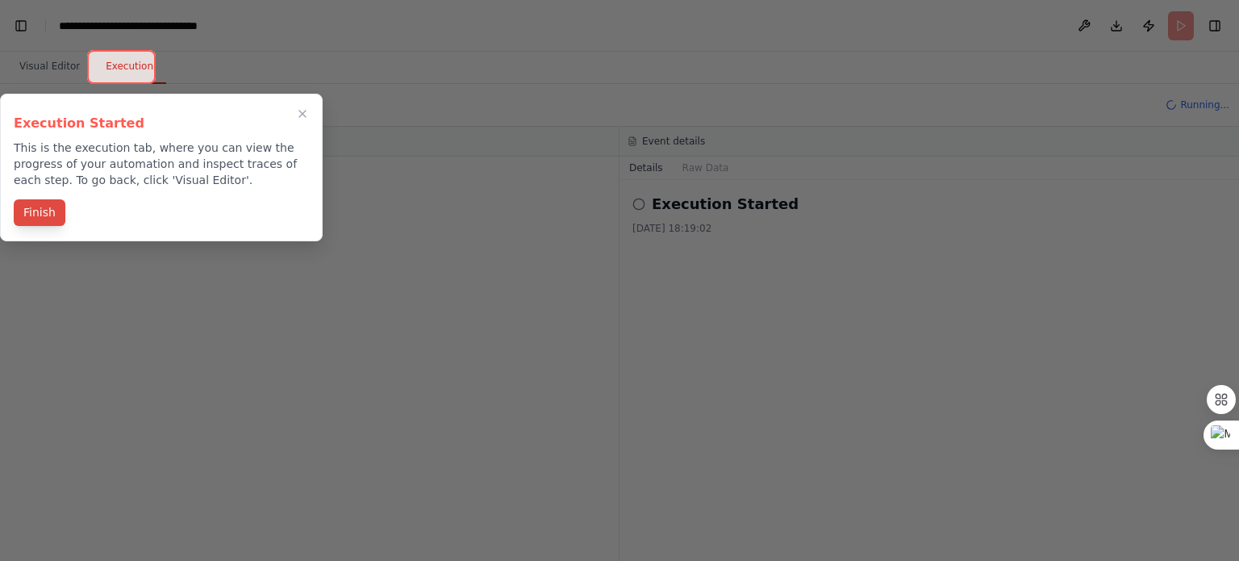
click at [44, 219] on button "Finish" at bounding box center [40, 212] width 52 height 27
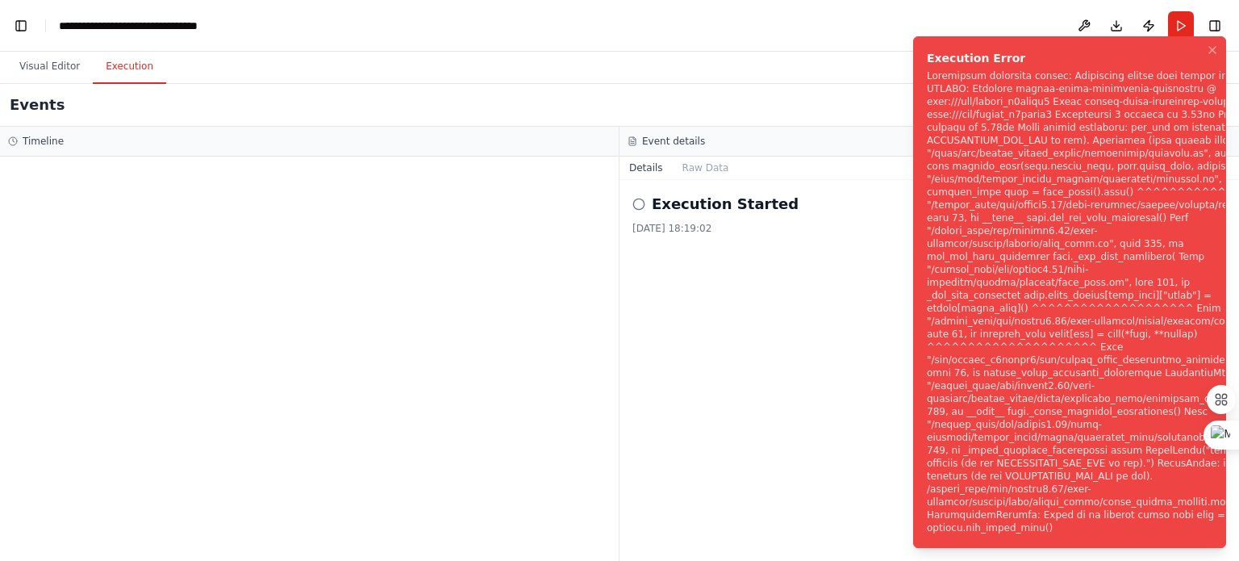
click at [1061, 399] on div "Notifications (F8)" at bounding box center [1105, 301] width 357 height 465
click at [1146, 23] on button "Publish" at bounding box center [1149, 25] width 26 height 29
click at [1146, 23] on header "**********" at bounding box center [619, 26] width 1239 height 52
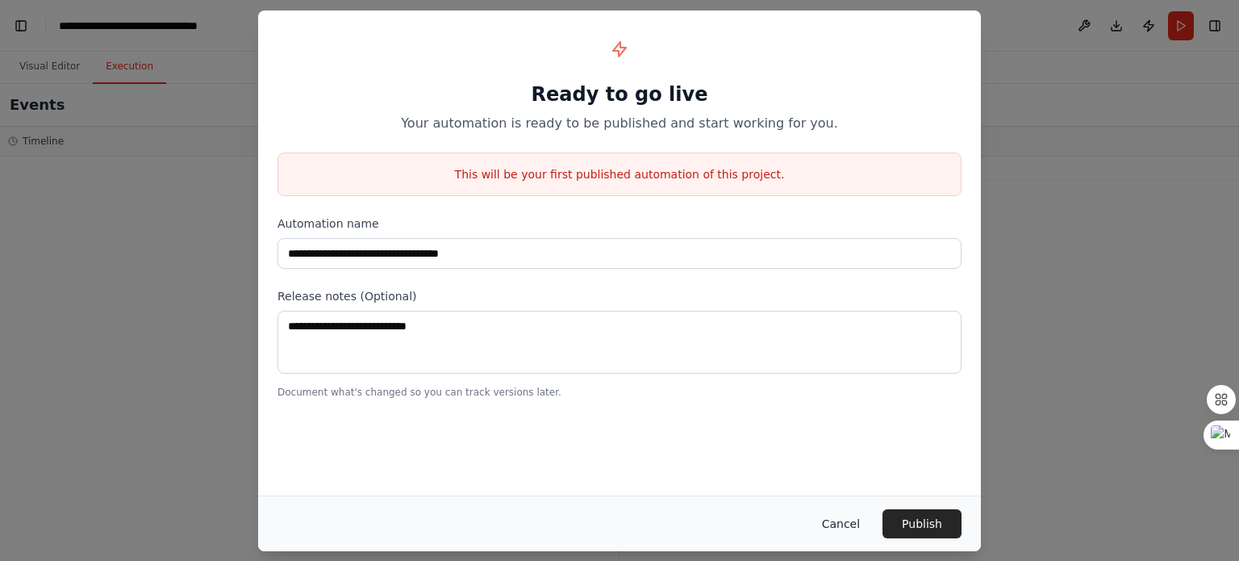
click at [853, 524] on button "Cancel" at bounding box center [841, 523] width 64 height 29
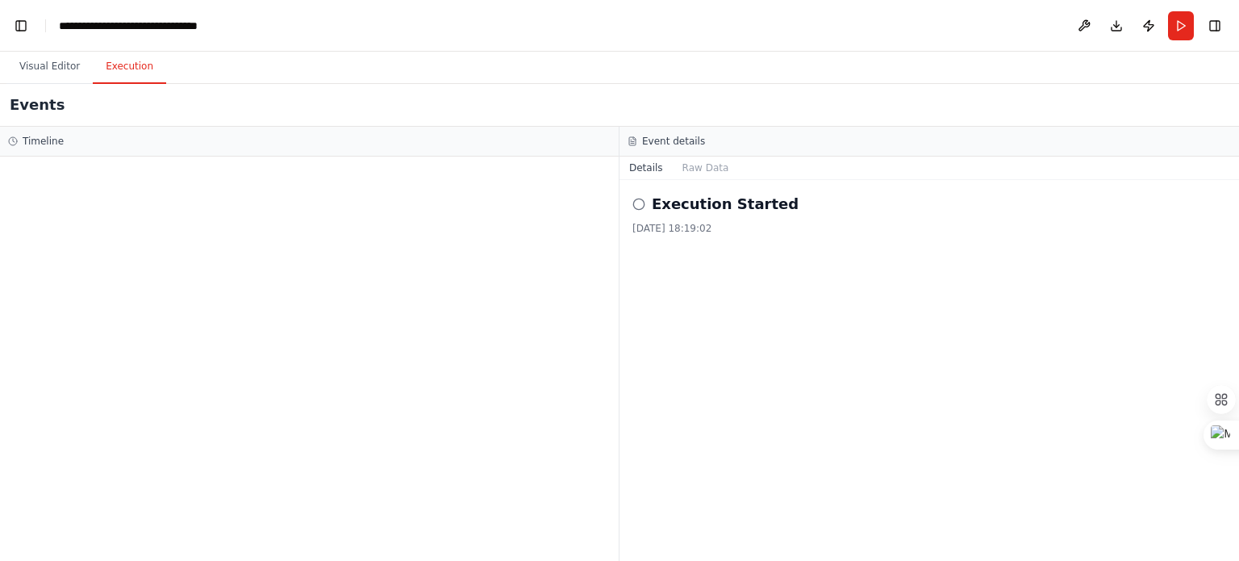
click at [641, 202] on icon at bounding box center [638, 204] width 13 height 13
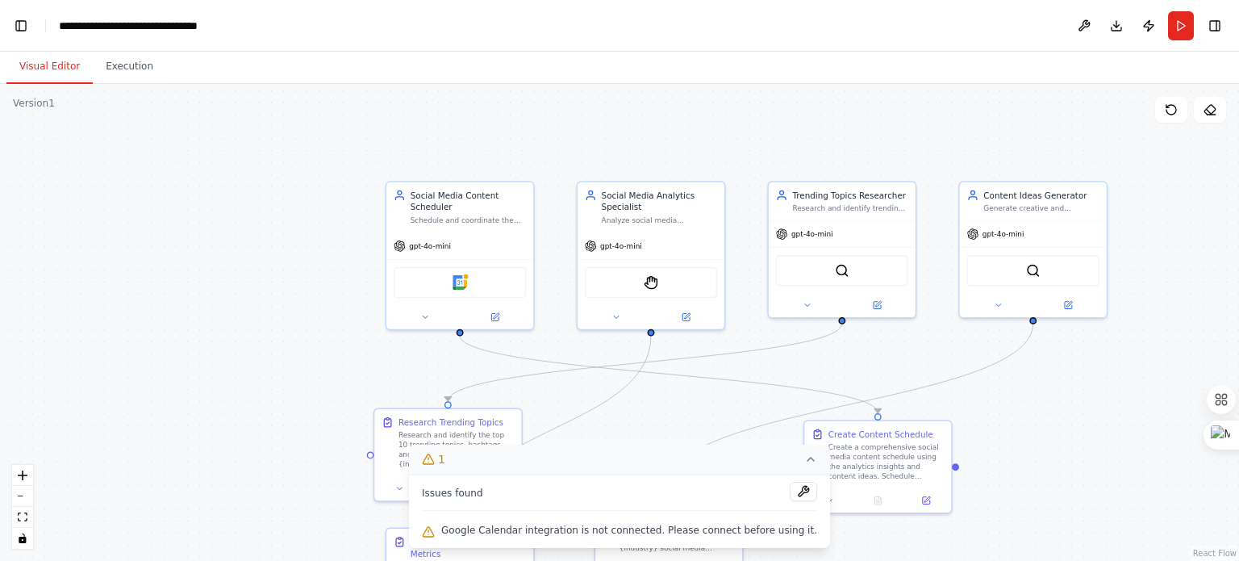
click at [53, 60] on button "Visual Editor" at bounding box center [49, 67] width 86 height 34
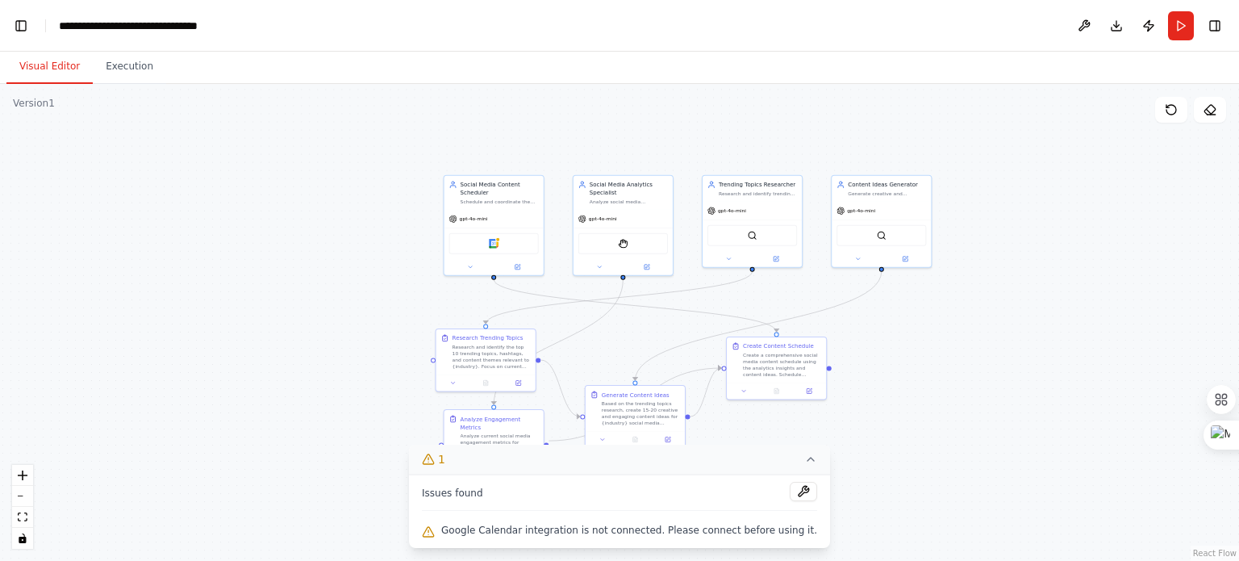
drag, startPoint x: 288, startPoint y: 377, endPoint x: 306, endPoint y: 332, distance: 48.5
click at [306, 332] on div ".deletable-edge-delete-btn { width: 20px; height: 20px; border: 0px solid #ffff…" at bounding box center [619, 322] width 1239 height 477
click at [1223, 25] on button "Toggle Right Sidebar" at bounding box center [1215, 26] width 23 height 23
click at [107, 24] on icon "breadcrumb" at bounding box center [108, 26] width 3 height 6
click at [13, 27] on button "Toggle Left Sidebar" at bounding box center [21, 26] width 23 height 23
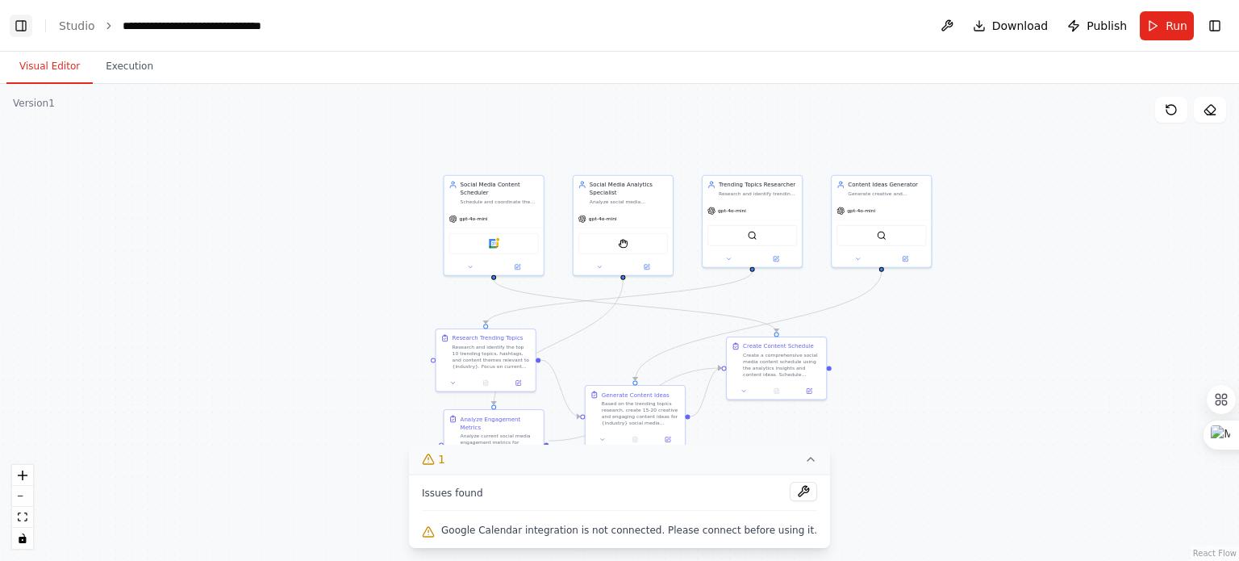
click at [13, 27] on button "Toggle Left Sidebar" at bounding box center [21, 26] width 23 height 23
click at [1175, 104] on icon at bounding box center [1171, 109] width 13 height 13
click at [83, 29] on link "Studio" at bounding box center [77, 25] width 36 height 13
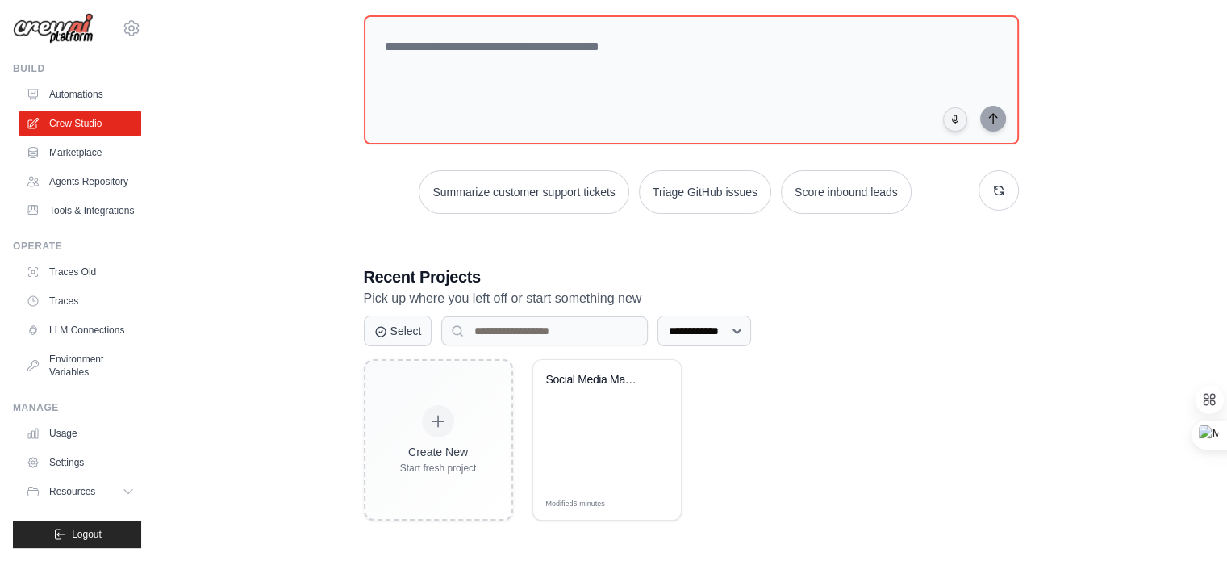
scroll to position [44, 0]
click at [77, 169] on link "Agents Repository" at bounding box center [82, 182] width 122 height 26
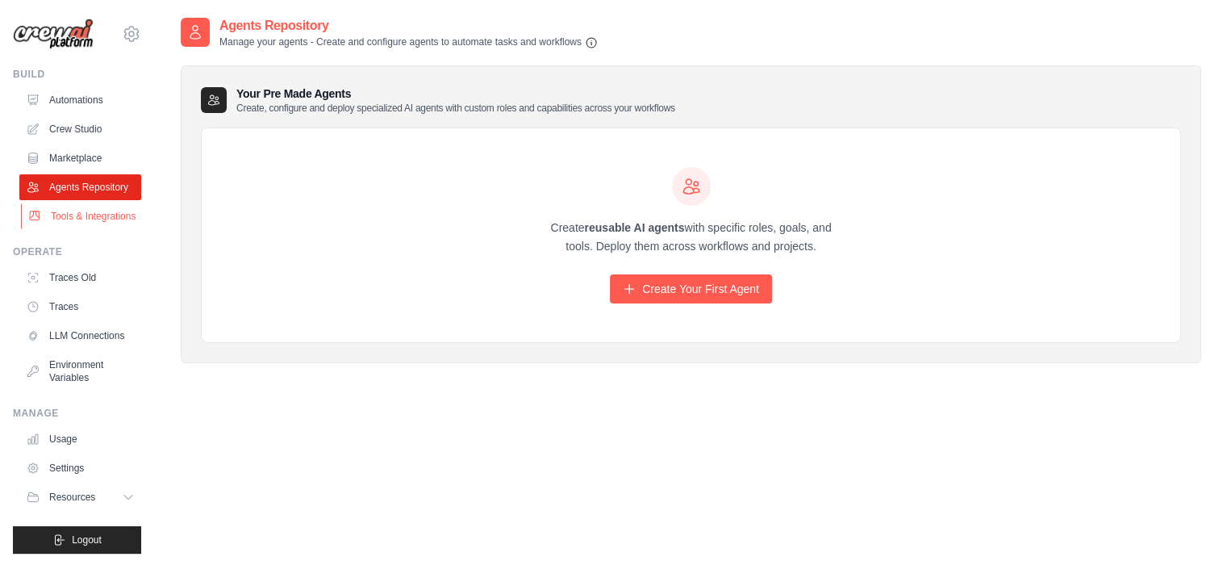
click at [68, 229] on link "Tools & Integrations" at bounding box center [82, 216] width 122 height 26
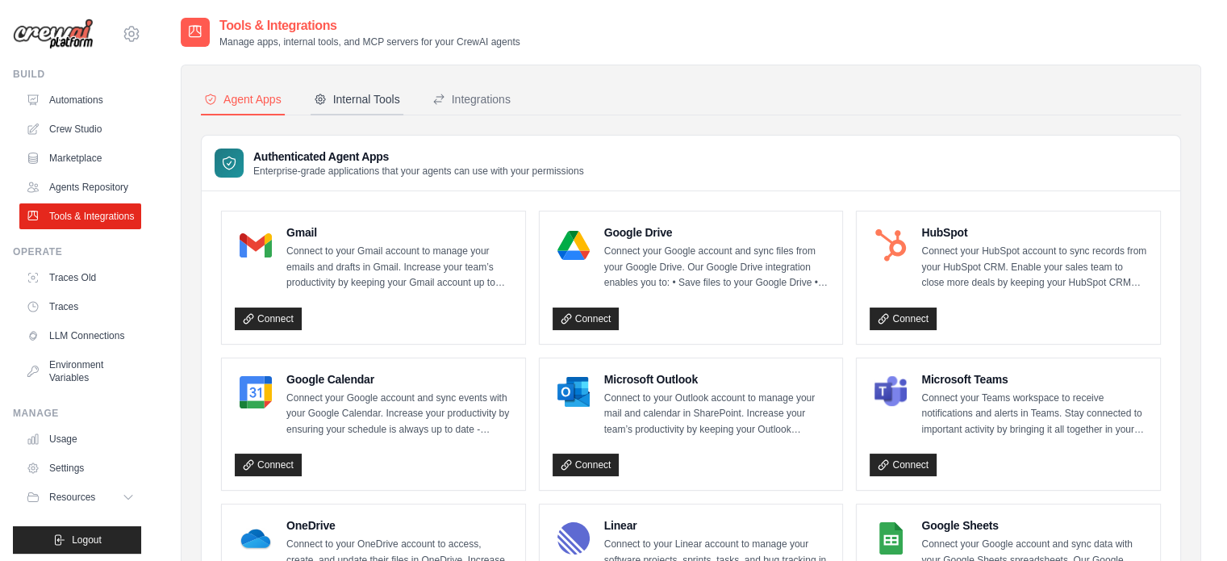
click at [373, 92] on div "Internal Tools" at bounding box center [357, 99] width 86 height 16
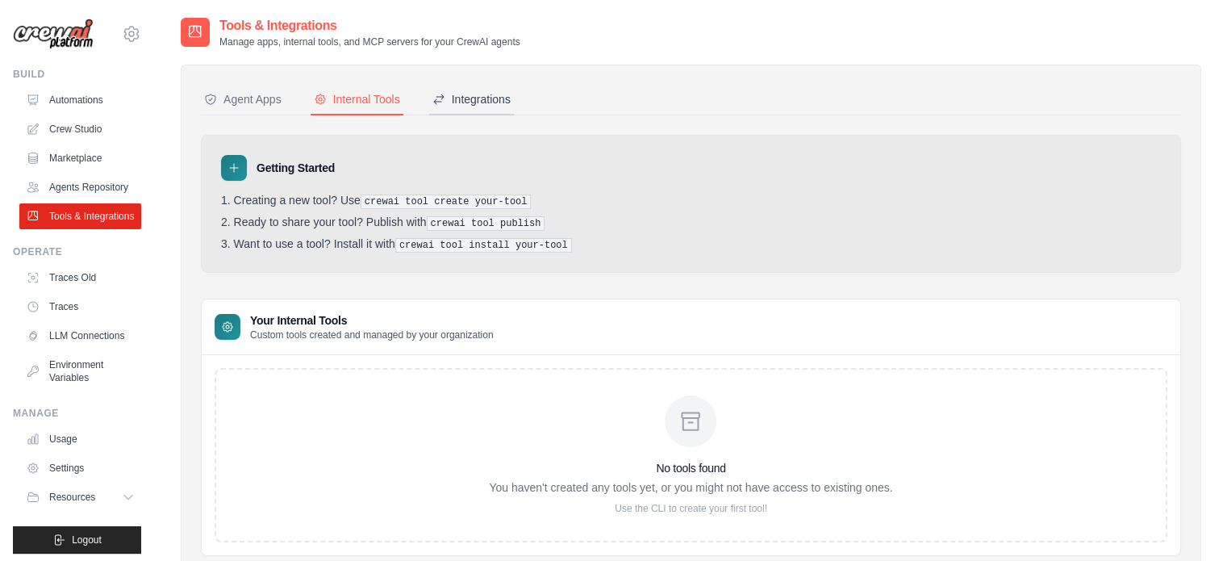
click at [498, 99] on div "Integrations" at bounding box center [471, 99] width 78 height 16
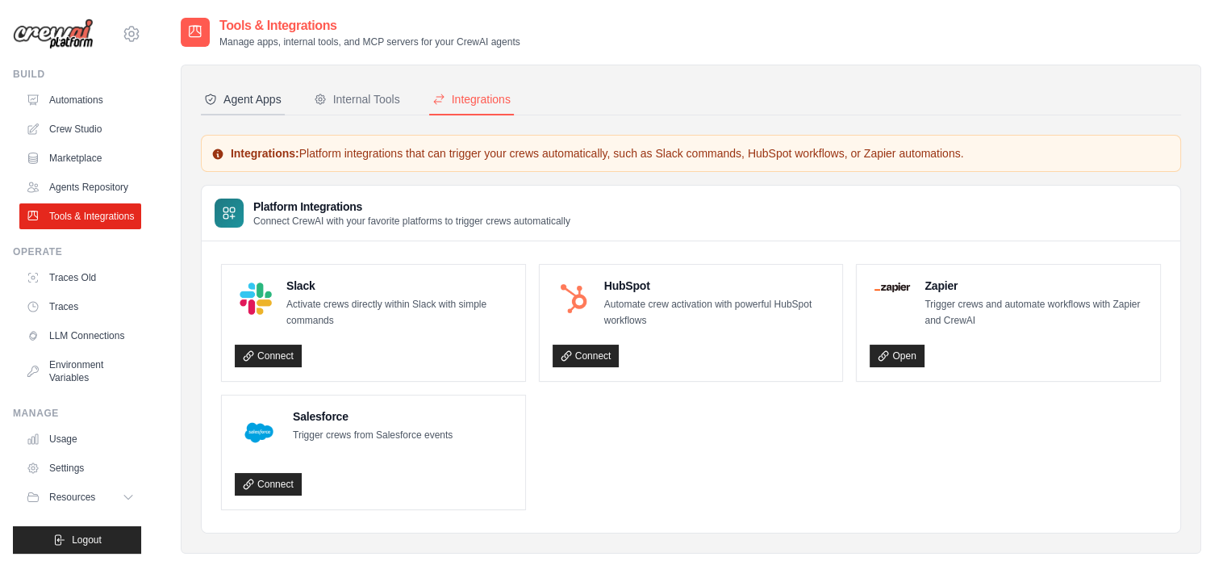
click at [266, 95] on div "Agent Apps" at bounding box center [242, 99] width 77 height 16
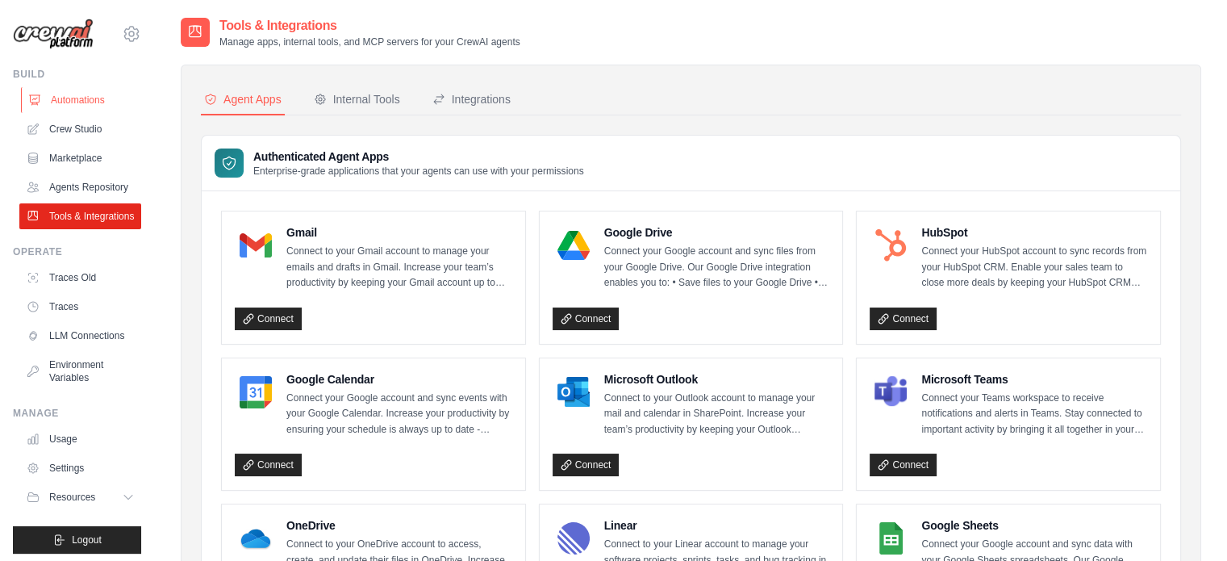
click at [86, 106] on link "Automations" at bounding box center [82, 100] width 122 height 26
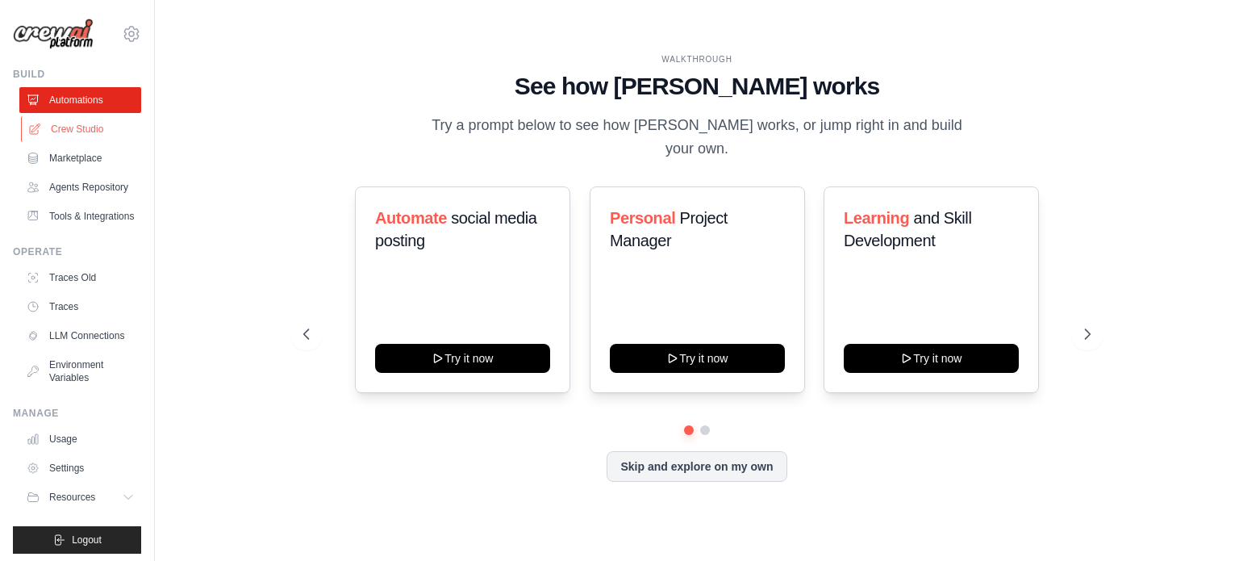
click at [73, 131] on link "Crew Studio" at bounding box center [82, 129] width 122 height 26
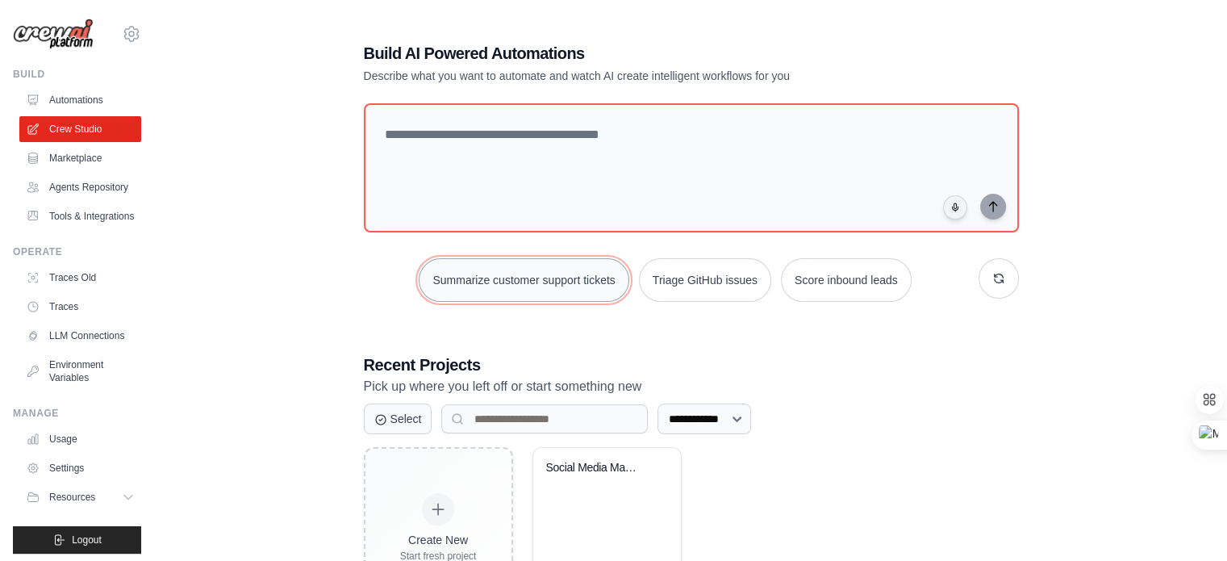
click at [516, 283] on button "Summarize customer support tickets" at bounding box center [524, 280] width 210 height 44
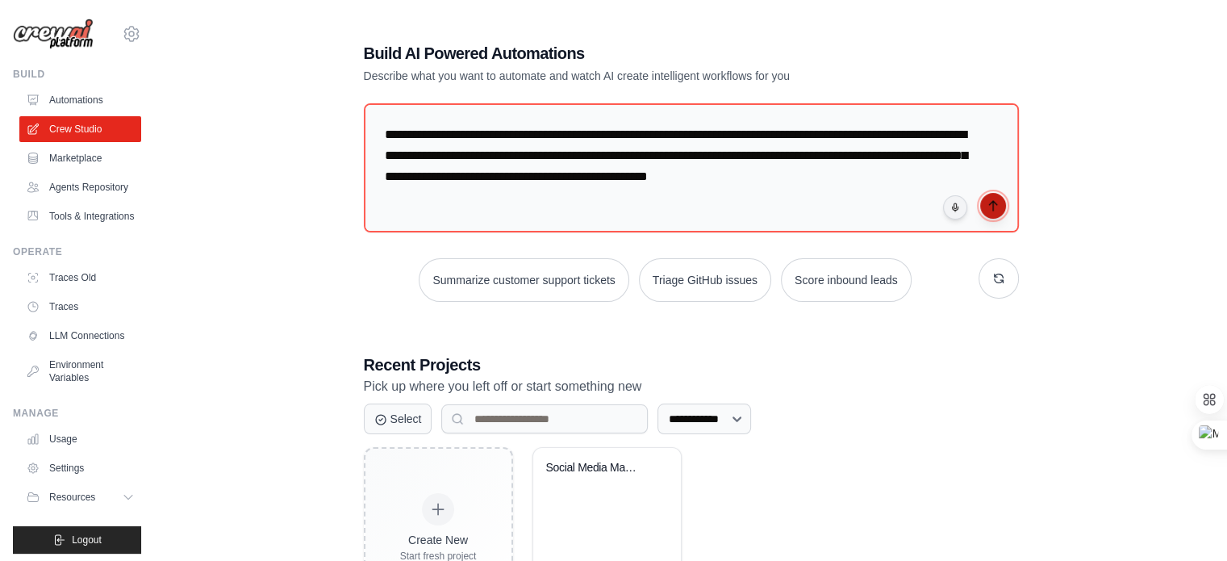
click at [991, 199] on icon "submit" at bounding box center [993, 205] width 13 height 13
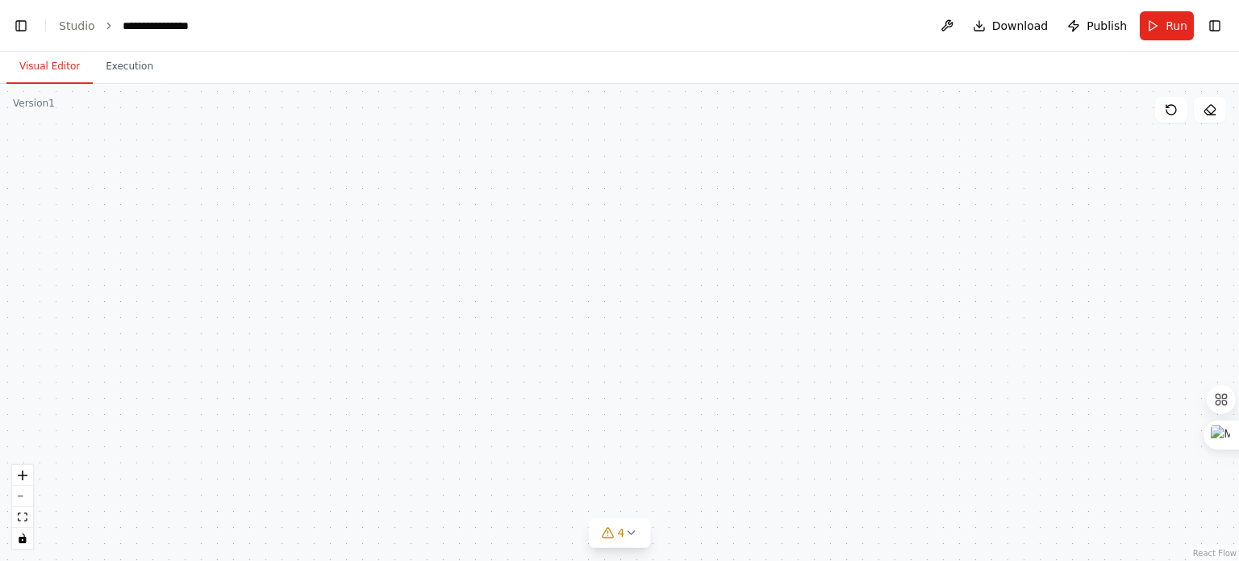
scroll to position [12731, 0]
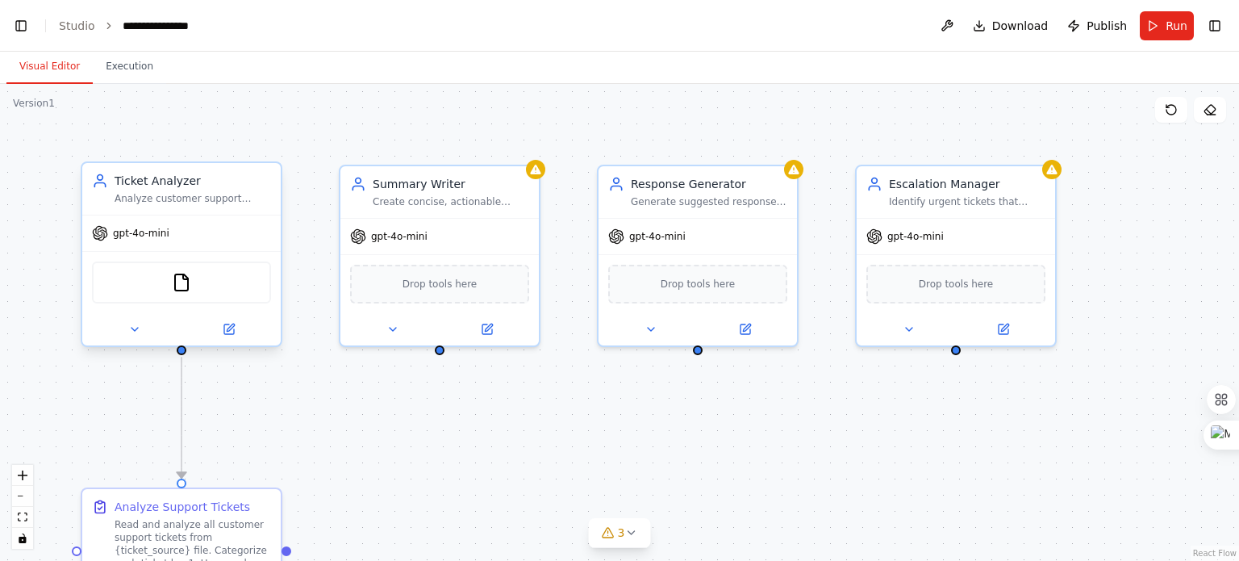
click at [98, 186] on icon at bounding box center [100, 181] width 16 height 16
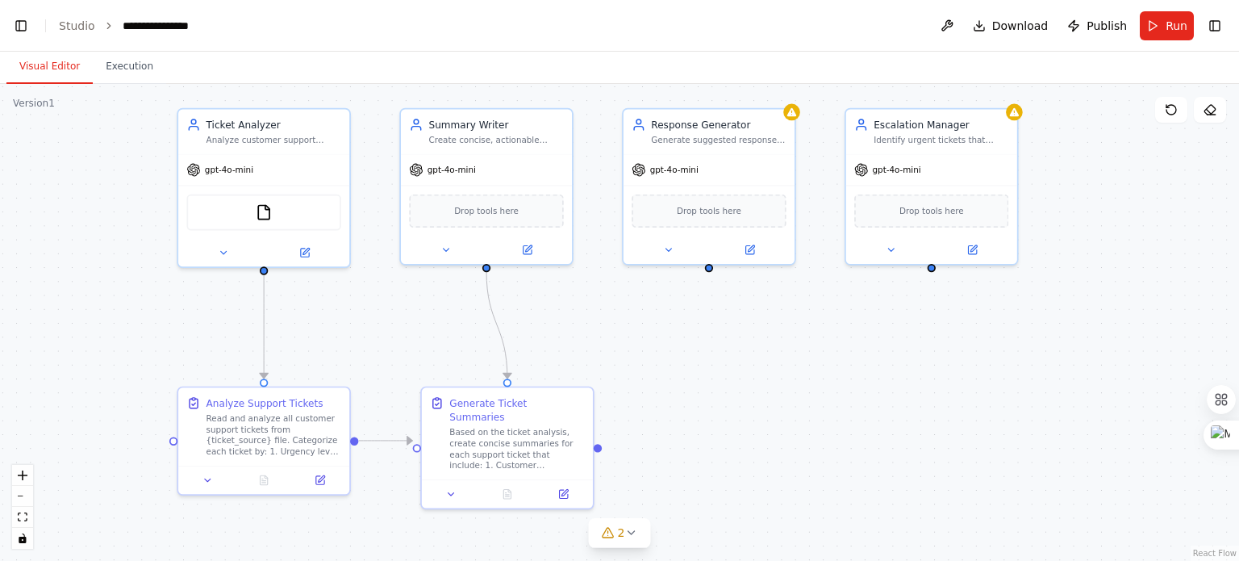
drag, startPoint x: 895, startPoint y: 461, endPoint x: 927, endPoint y: 399, distance: 68.9
click at [927, 399] on div ".deletable-edge-delete-btn { width: 20px; height: 20px; border: 0px solid #ffff…" at bounding box center [619, 322] width 1239 height 477
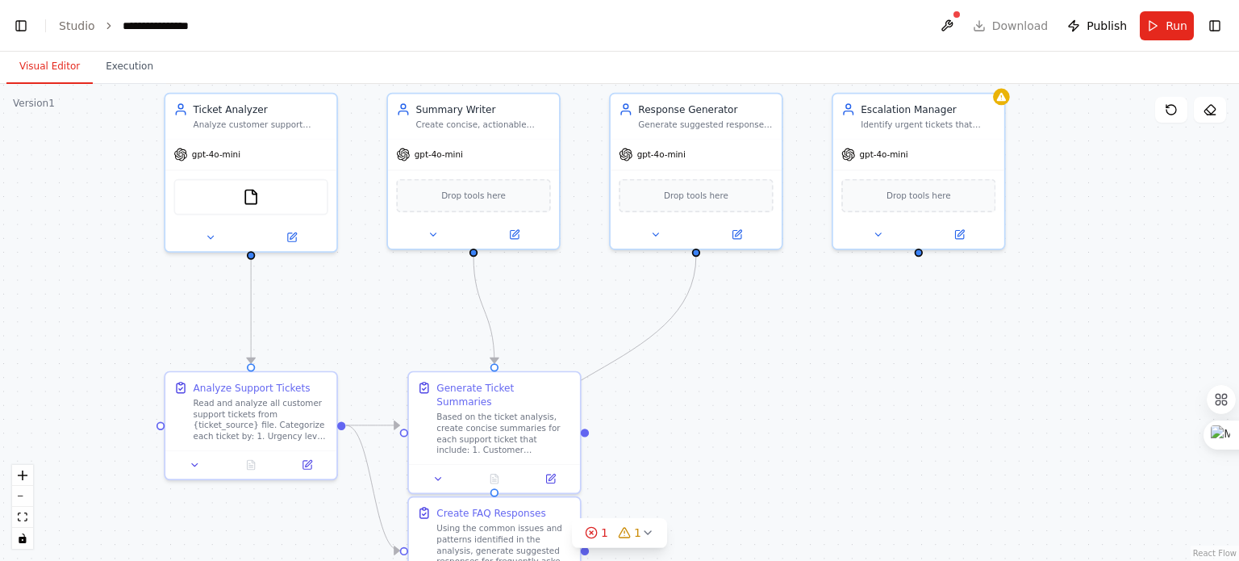
drag, startPoint x: 1110, startPoint y: 294, endPoint x: 1097, endPoint y: 279, distance: 20.0
click at [1097, 279] on div ".deletable-edge-delete-btn { width: 20px; height: 20px; border: 0px solid #ffff…" at bounding box center [619, 322] width 1239 height 477
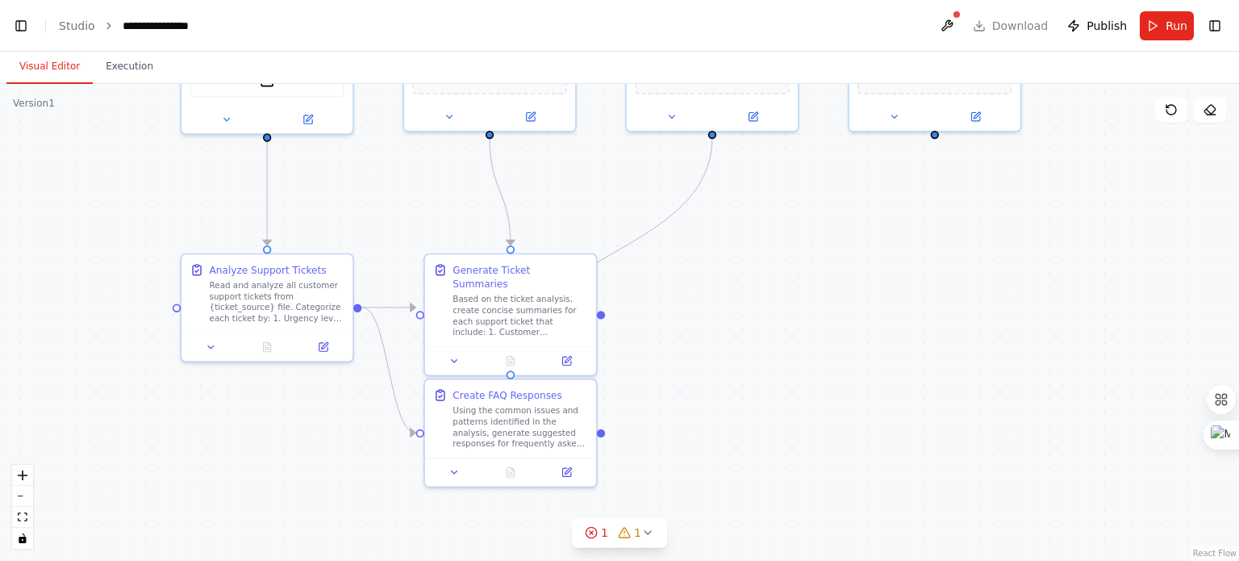
drag, startPoint x: 784, startPoint y: 422, endPoint x: 800, endPoint y: 307, distance: 116.5
click at [800, 306] on div ".deletable-edge-delete-btn { width: 20px; height: 20px; border: 0px solid #ffff…" at bounding box center [619, 322] width 1239 height 477
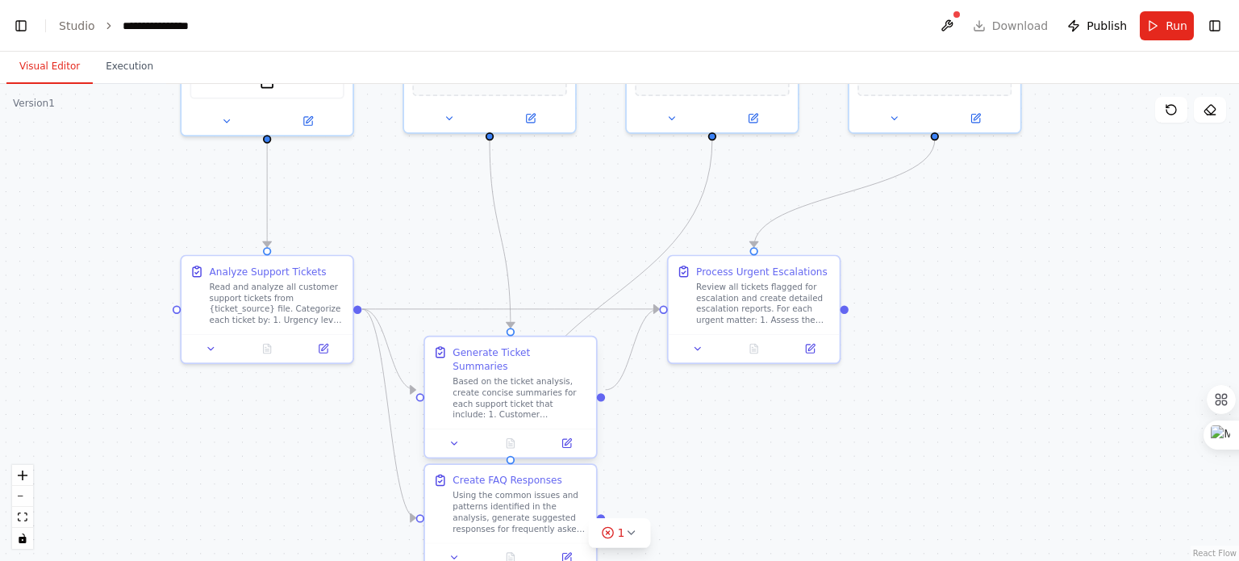
scroll to position [13966, 0]
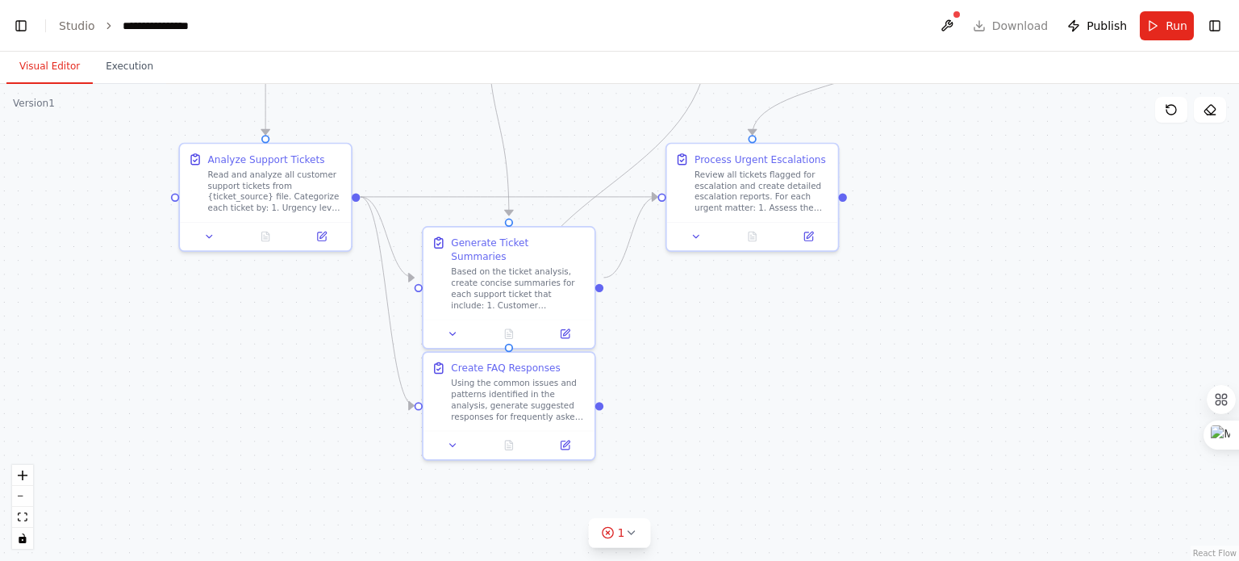
drag, startPoint x: 965, startPoint y: 240, endPoint x: 963, endPoint y: 131, distance: 108.9
click at [963, 129] on div ".deletable-edge-delete-btn { width: 20px; height: 20px; border: 0px solid #ffff…" at bounding box center [619, 322] width 1239 height 477
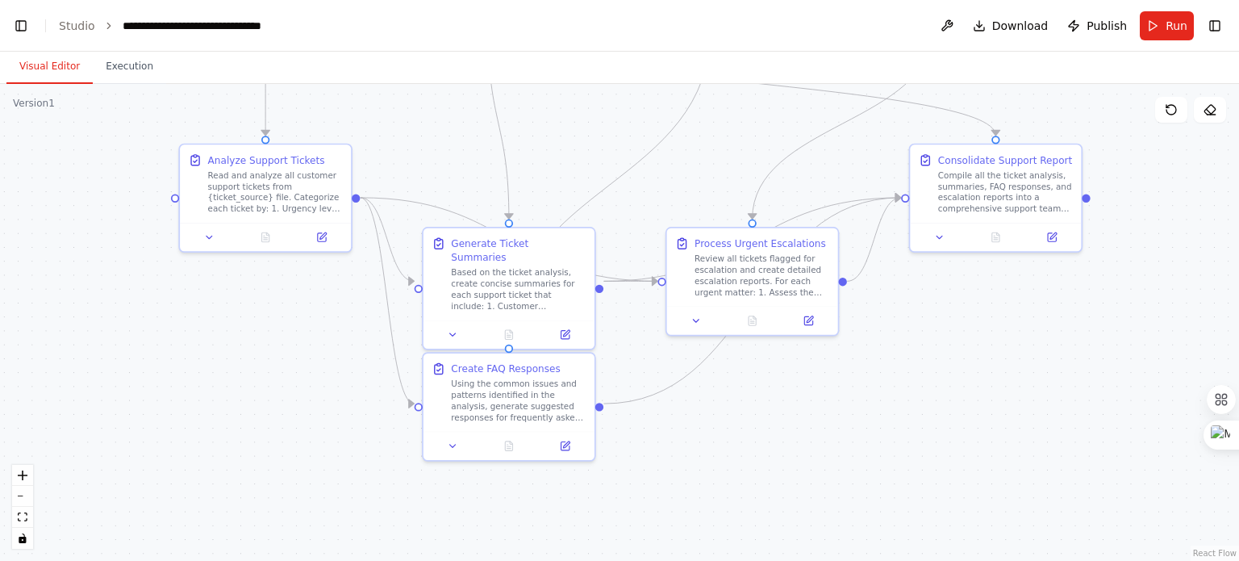
scroll to position [16877, 0]
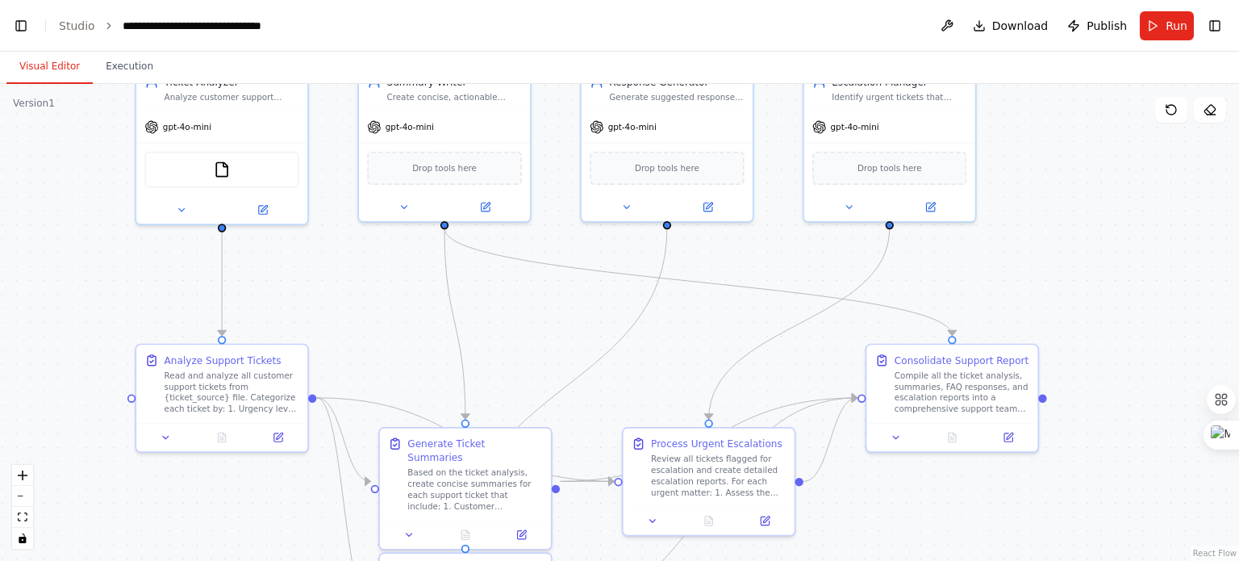
drag, startPoint x: 1045, startPoint y: 315, endPoint x: 1002, endPoint y: 515, distance: 204.7
click at [1002, 515] on div ".deletable-edge-delete-btn { width: 20px; height: 20px; border: 0px solid #ffff…" at bounding box center [619, 322] width 1239 height 477
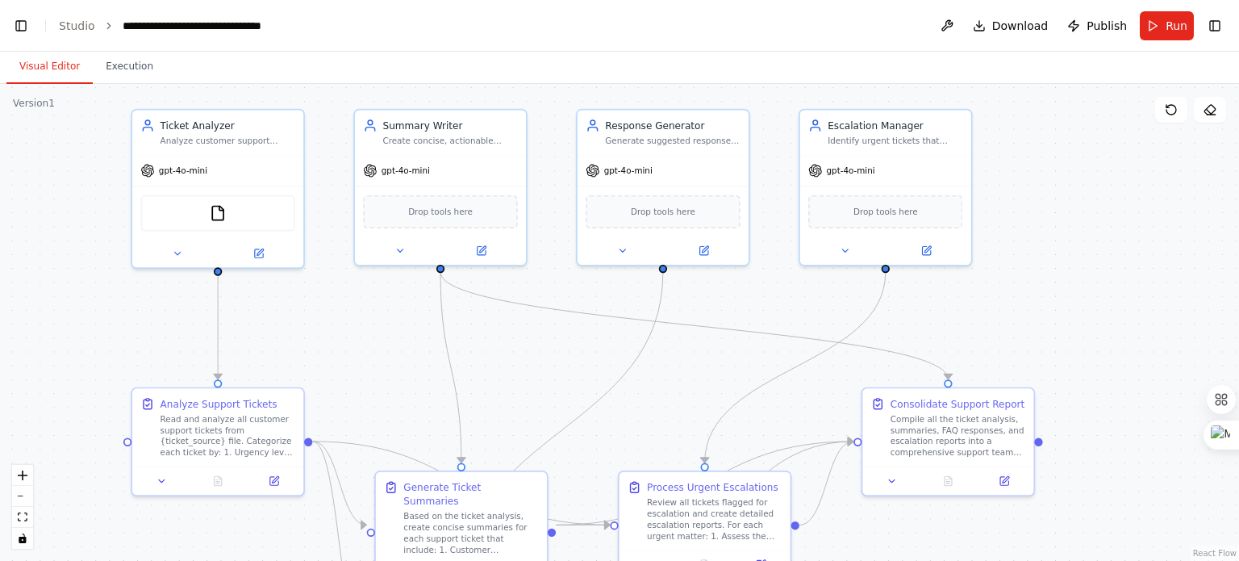
drag, startPoint x: 1098, startPoint y: 196, endPoint x: 1094, endPoint y: 241, distance: 45.4
click at [1094, 241] on div ".deletable-edge-delete-btn { width: 20px; height: 20px; border: 0px solid #ffff…" at bounding box center [619, 322] width 1239 height 477
click at [444, 211] on span "Drop tools here" at bounding box center [440, 210] width 65 height 14
click at [954, 24] on button at bounding box center [947, 25] width 26 height 29
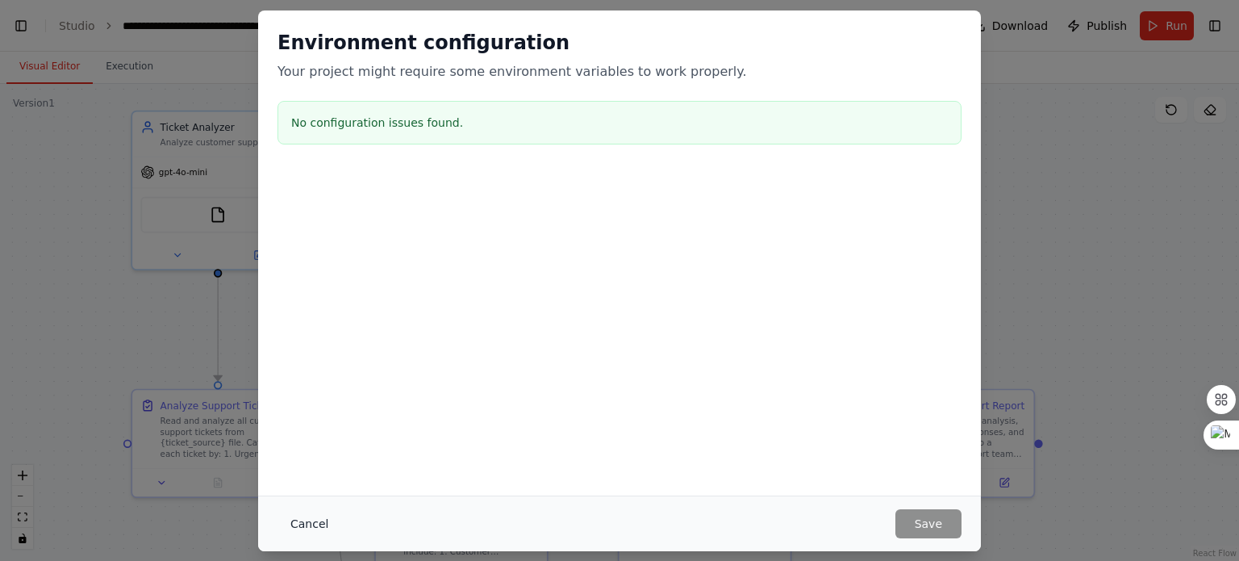
click at [297, 524] on button "Cancel" at bounding box center [310, 523] width 64 height 29
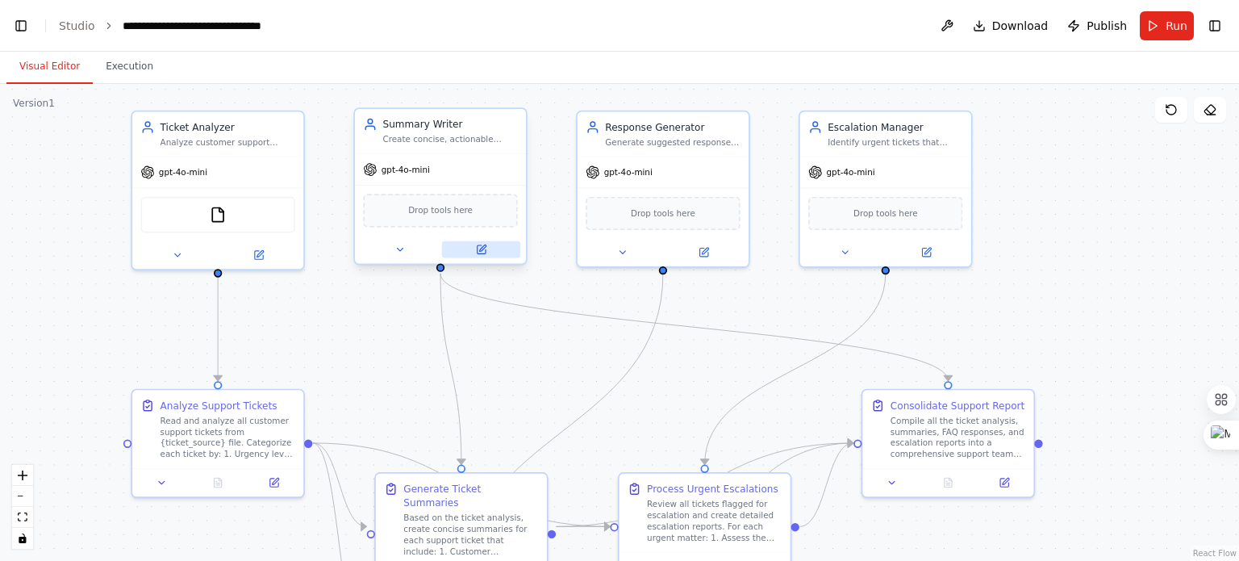
click at [481, 248] on icon at bounding box center [482, 247] width 6 height 6
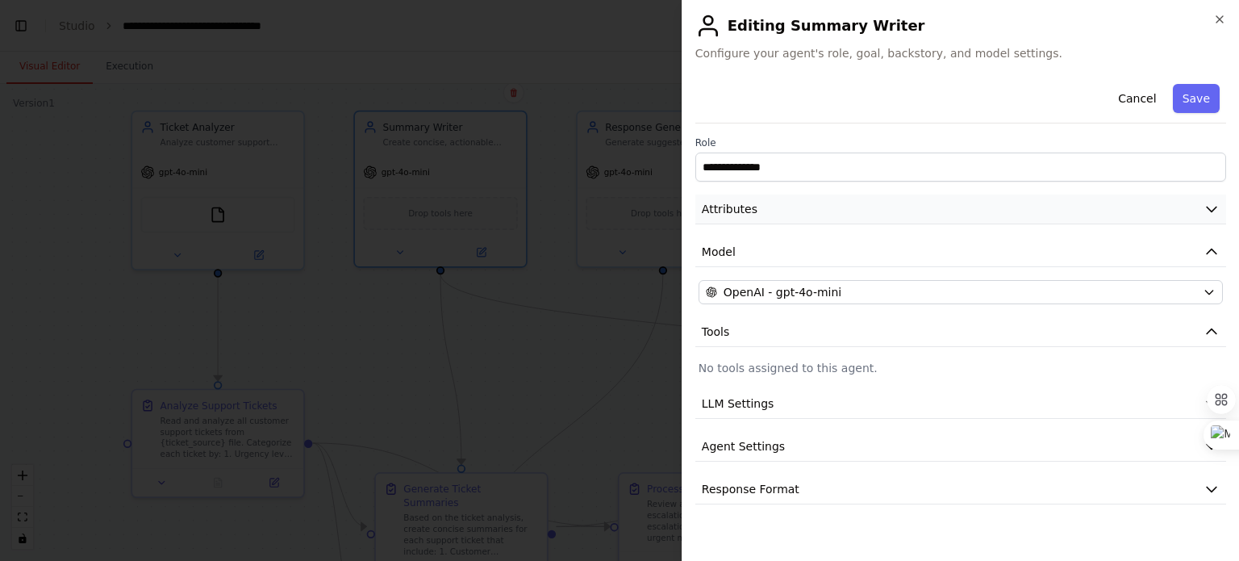
click at [897, 206] on button "Attributes" at bounding box center [960, 209] width 531 height 30
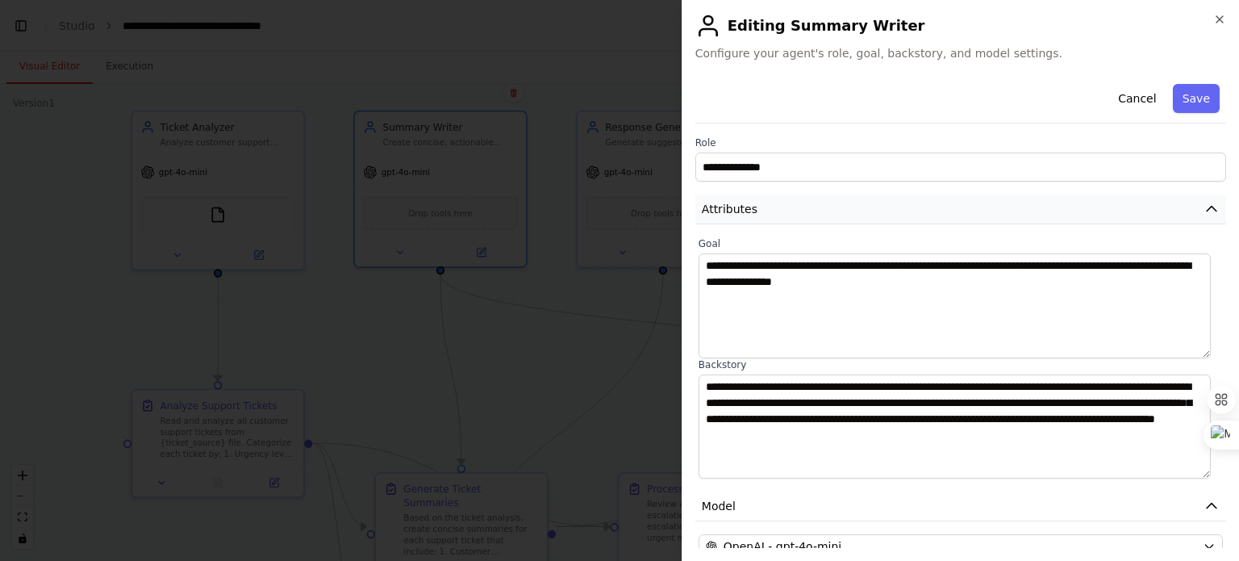
click at [897, 206] on button "Attributes" at bounding box center [960, 209] width 531 height 30
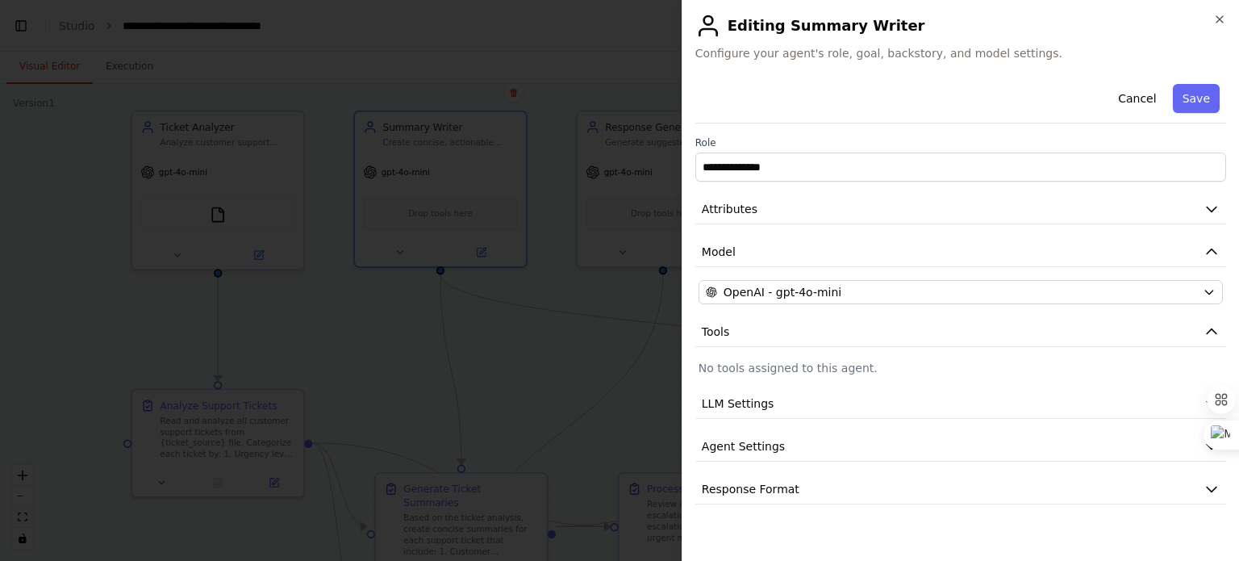
click at [820, 364] on p "No tools assigned to this agent." at bounding box center [961, 368] width 524 height 16
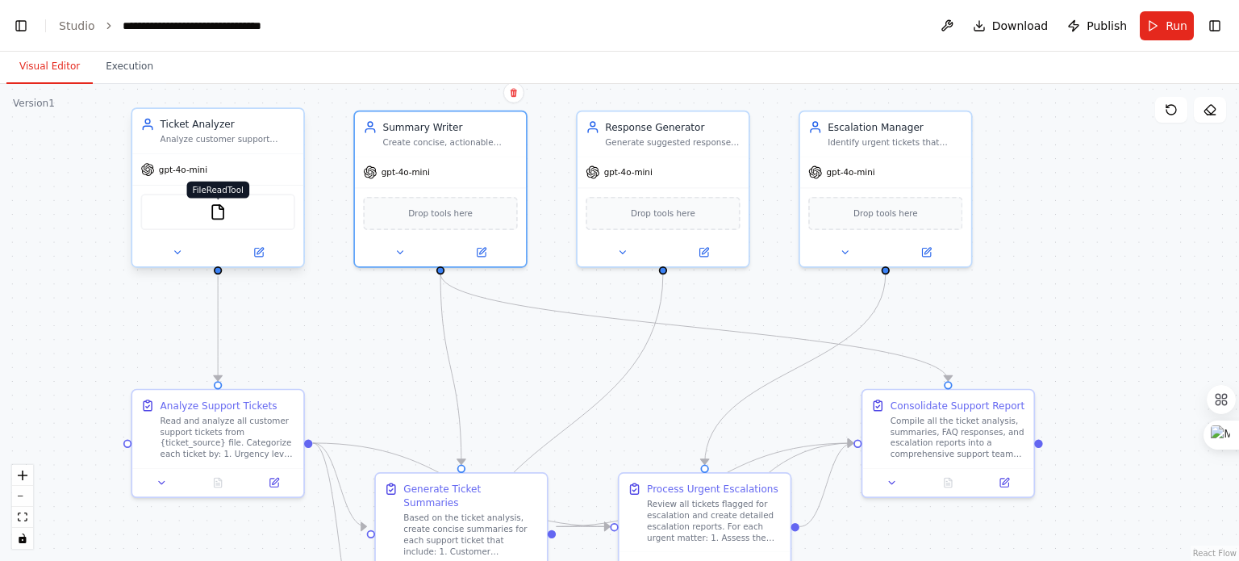
click at [222, 208] on img at bounding box center [218, 211] width 17 height 17
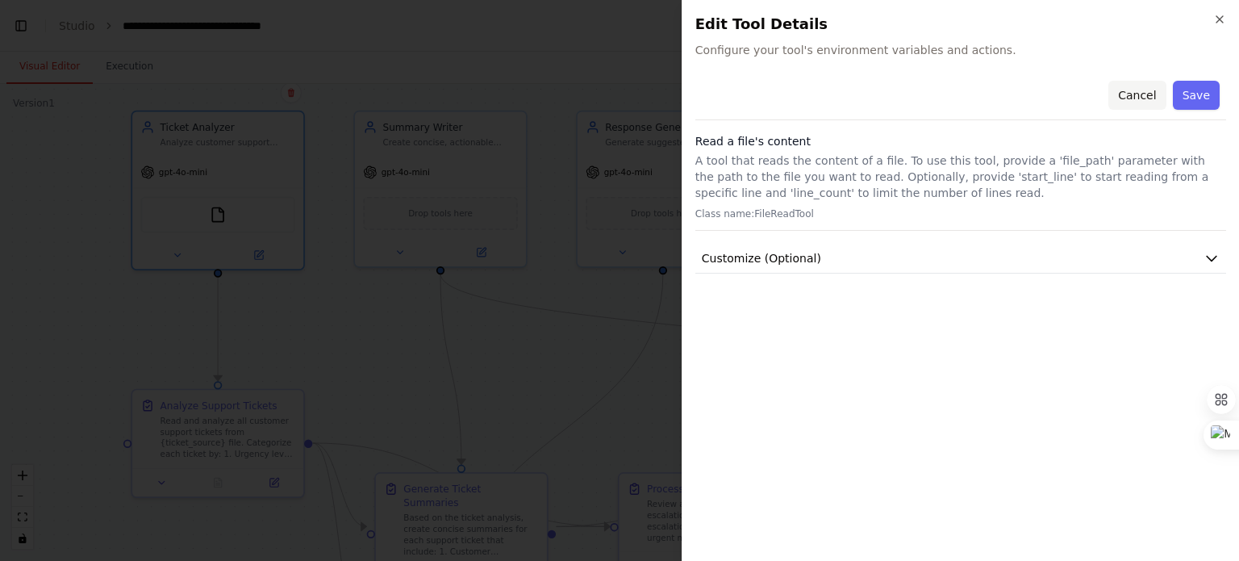
click at [1146, 93] on button "Cancel" at bounding box center [1136, 95] width 57 height 29
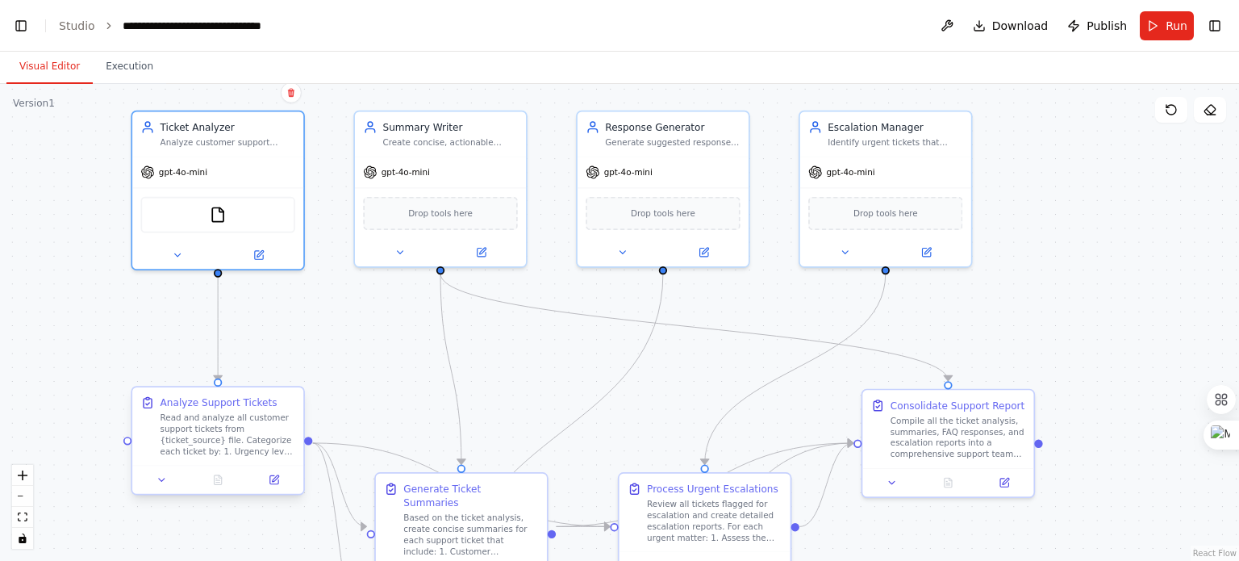
click at [184, 412] on div "Read and analyze all customer support tickets from {ticket_source} file. Catego…" at bounding box center [228, 434] width 135 height 44
click at [436, 207] on span "Drop tools here" at bounding box center [440, 210] width 65 height 14
click at [641, 208] on span "Drop tools here" at bounding box center [663, 210] width 65 height 14
click at [831, 208] on div "Drop tools here" at bounding box center [885, 210] width 154 height 33
click at [1158, 24] on button "Run" at bounding box center [1167, 25] width 54 height 29
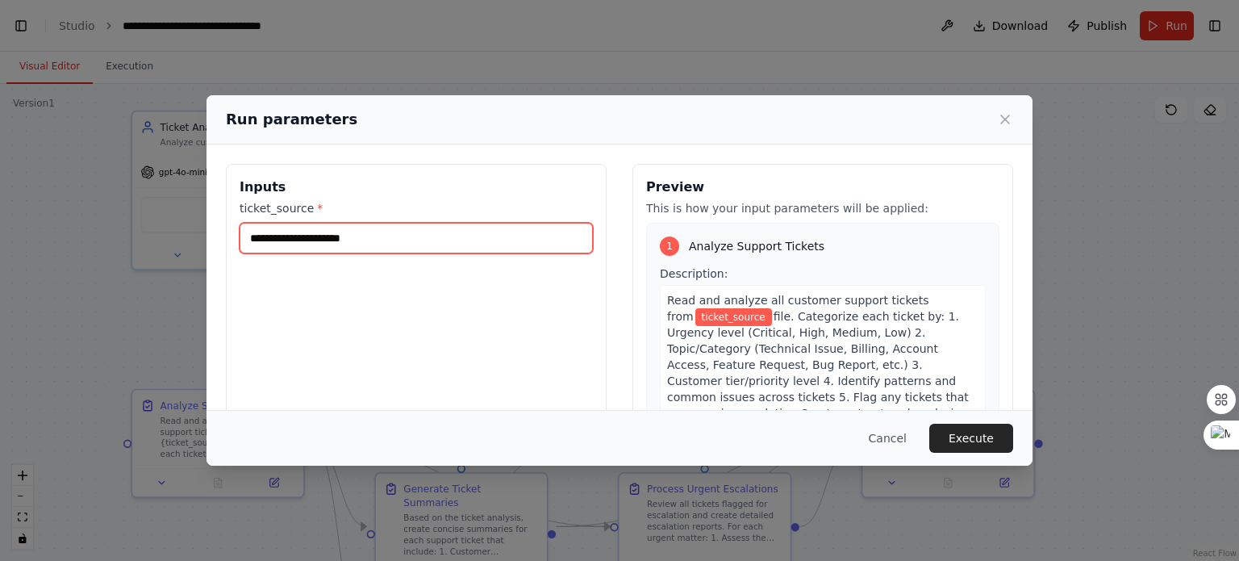
click at [506, 243] on input "ticket_source *" at bounding box center [416, 238] width 353 height 31
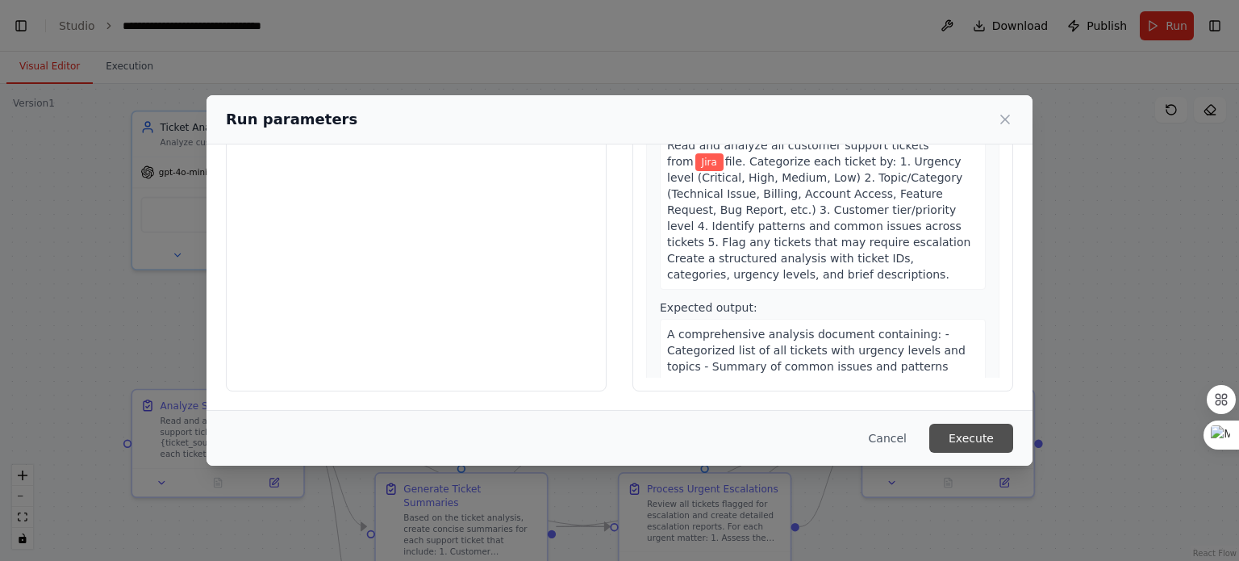
type input "****"
click at [959, 438] on button "Execute" at bounding box center [971, 438] width 84 height 29
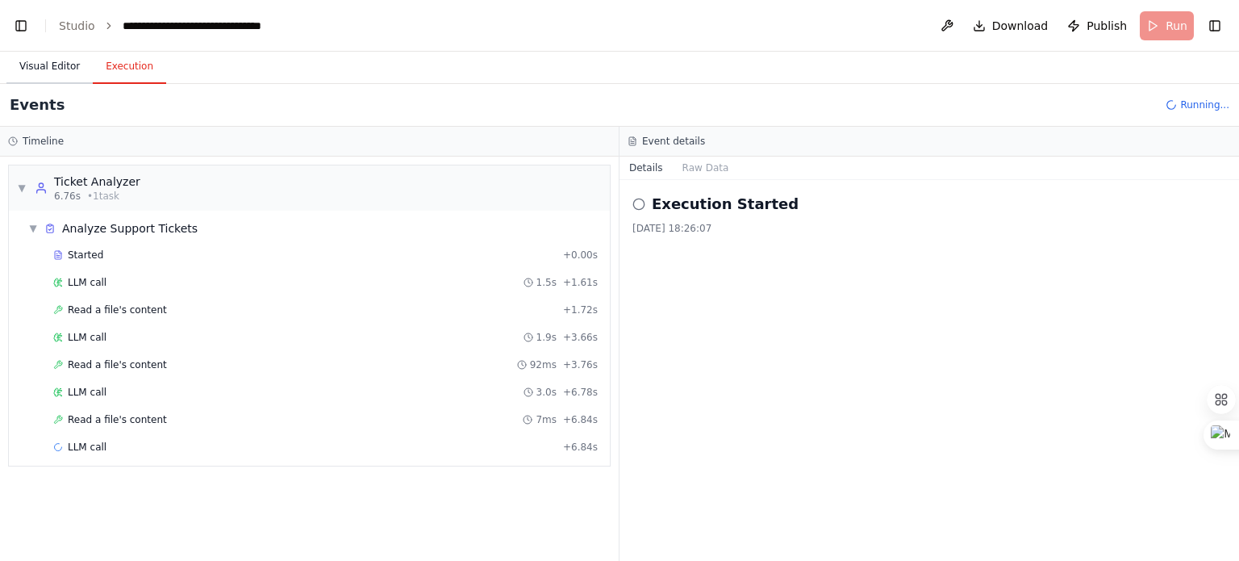
click at [45, 73] on button "Visual Editor" at bounding box center [49, 67] width 86 height 34
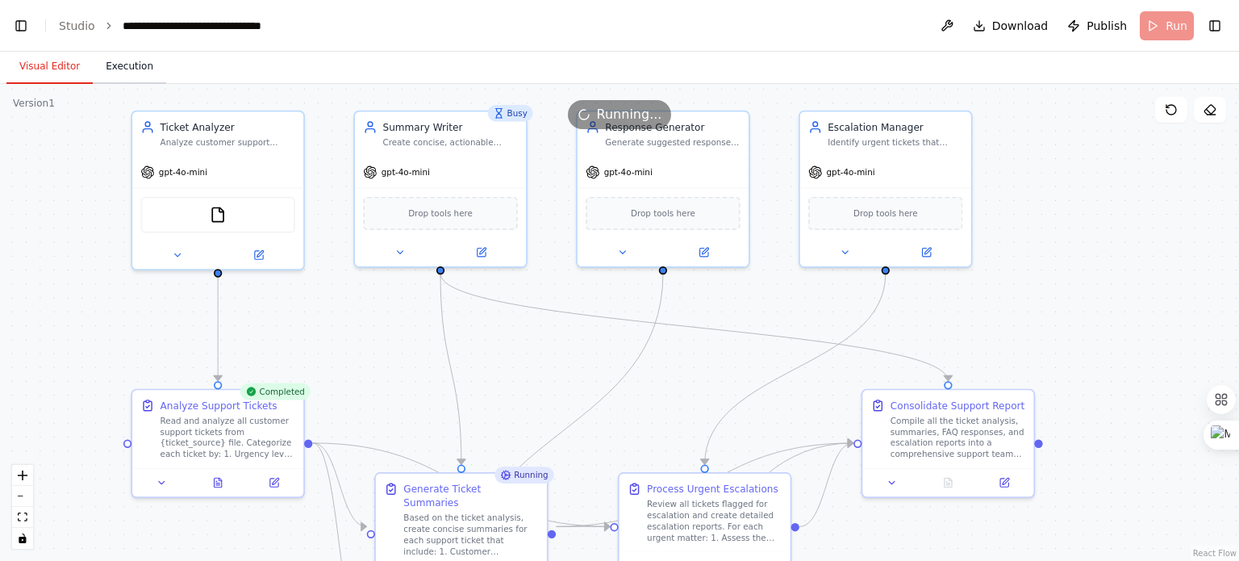
click at [132, 73] on button "Execution" at bounding box center [129, 67] width 73 height 34
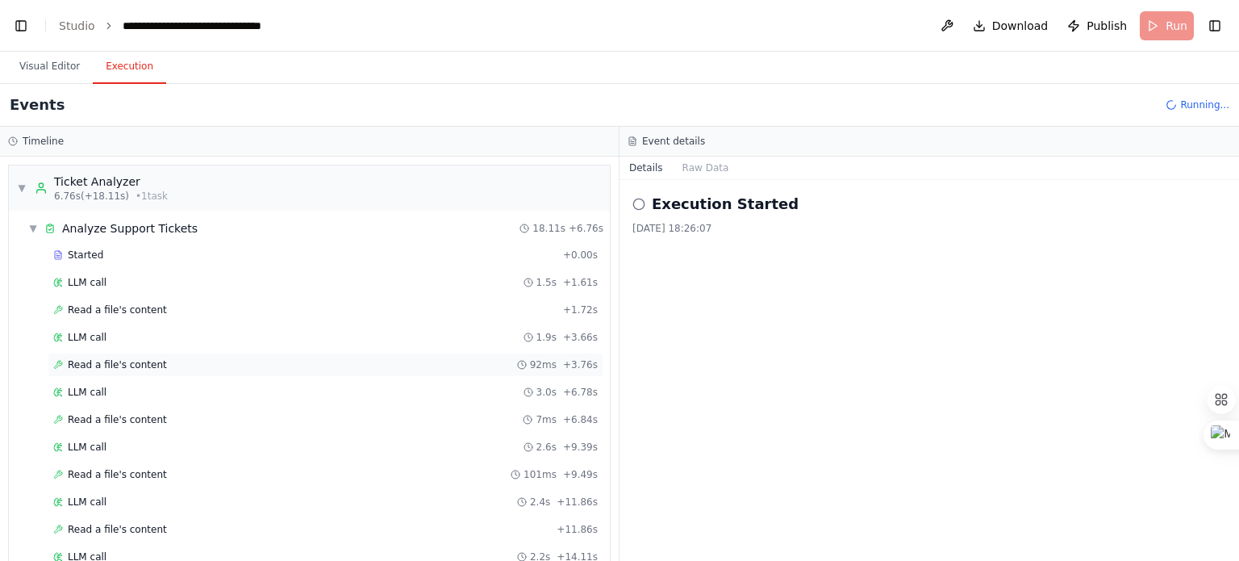
scroll to position [310, 0]
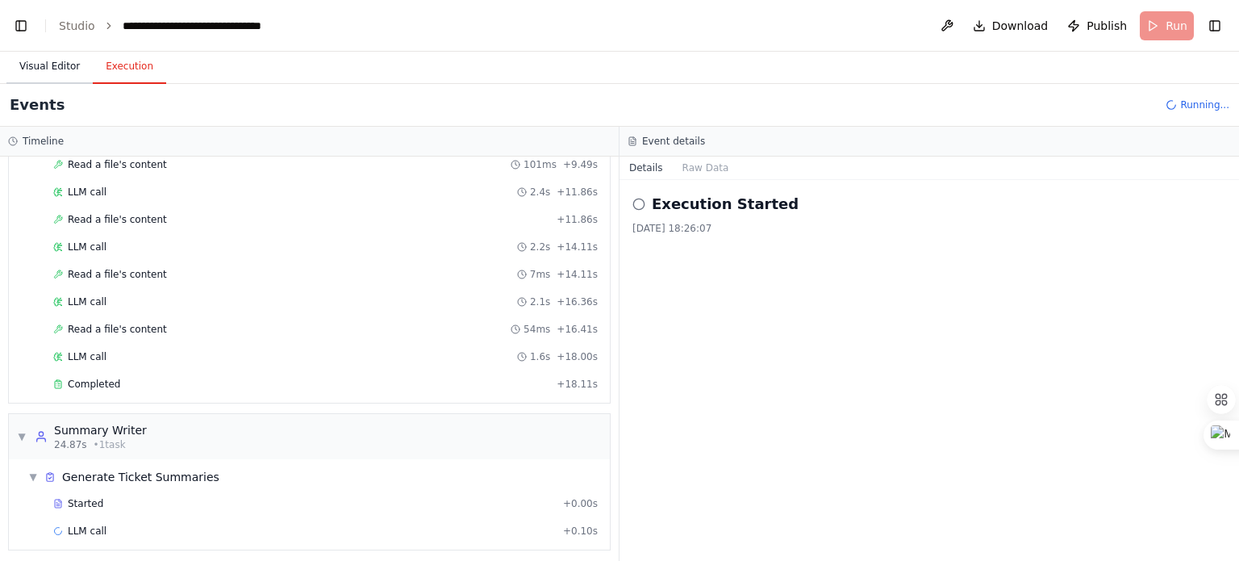
click at [48, 73] on button "Visual Editor" at bounding box center [49, 67] width 86 height 34
click at [116, 69] on button "Execution" at bounding box center [129, 67] width 73 height 34
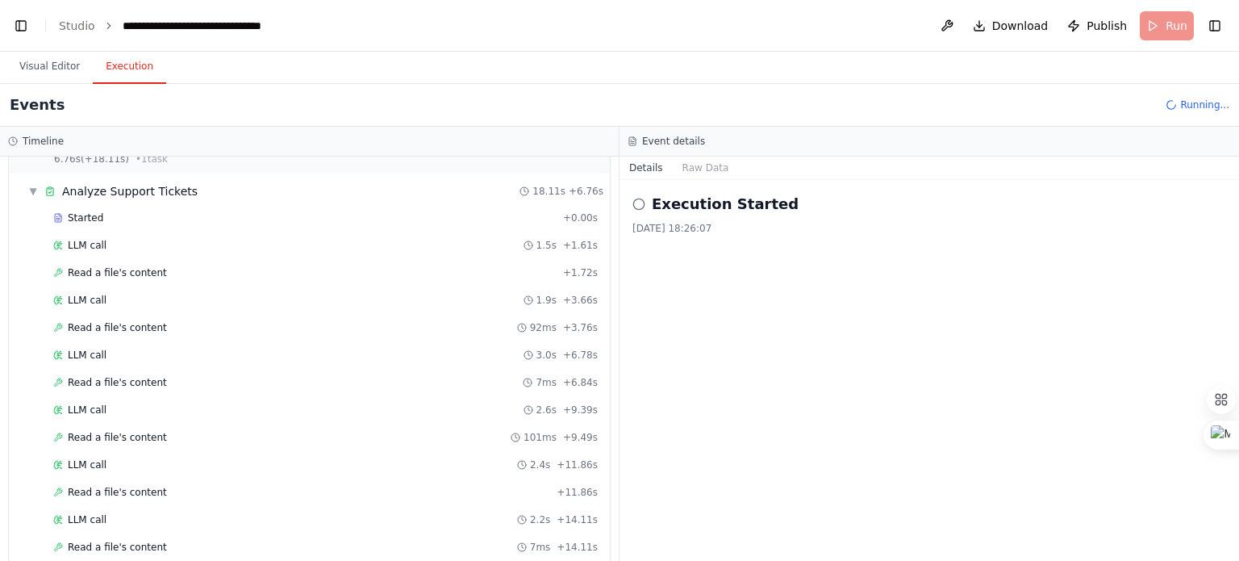
scroll to position [0, 0]
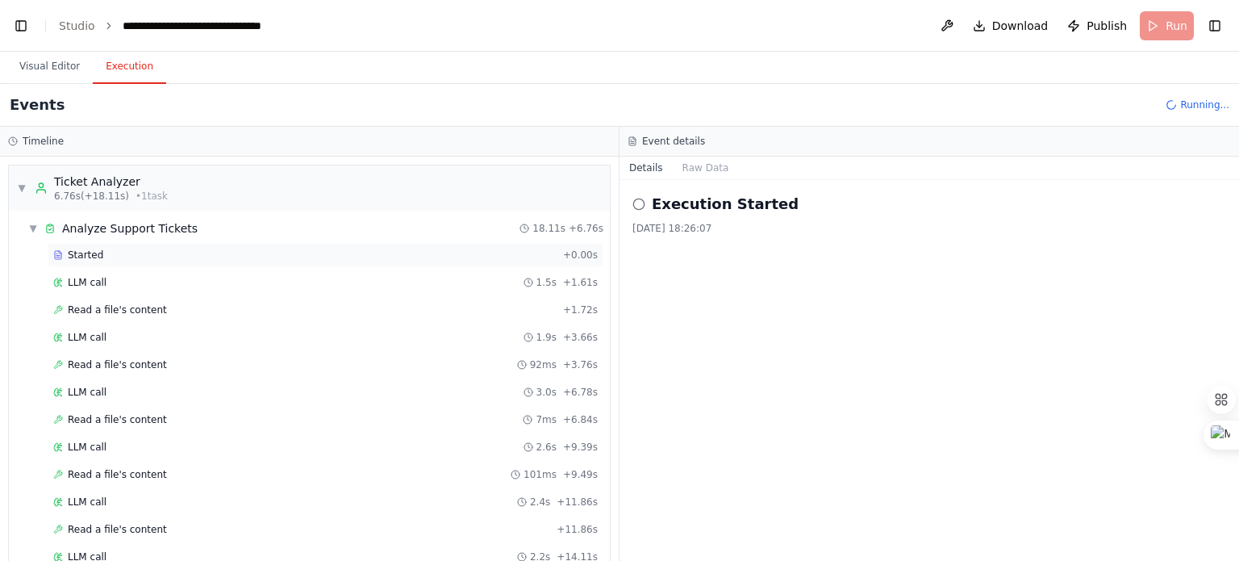
click at [274, 251] on div "Started" at bounding box center [304, 254] width 503 height 13
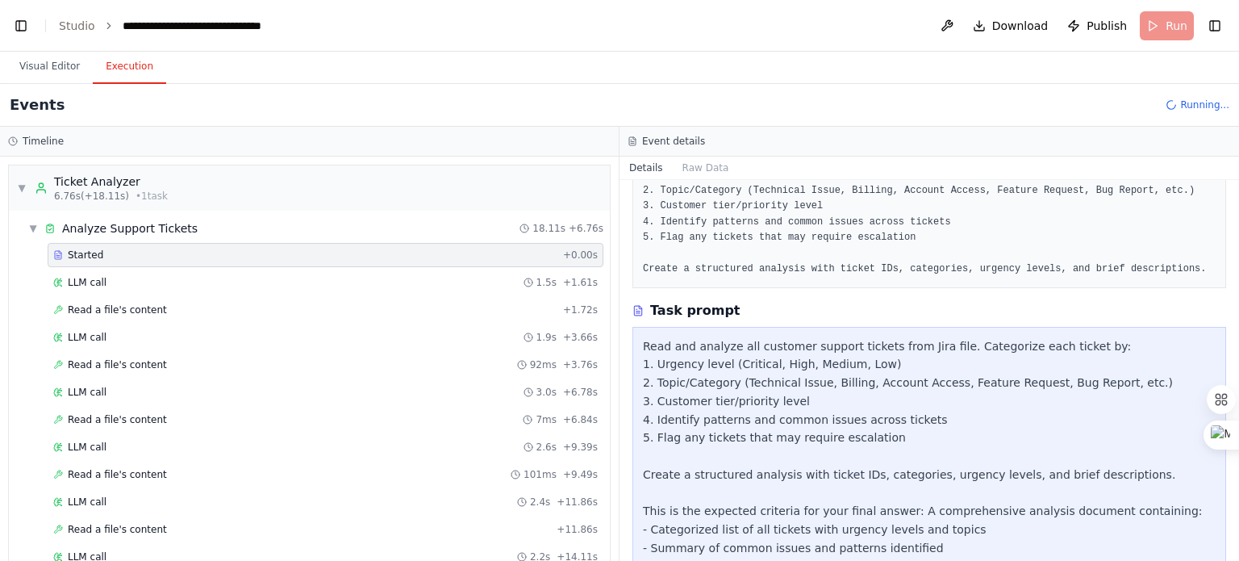
scroll to position [216, 0]
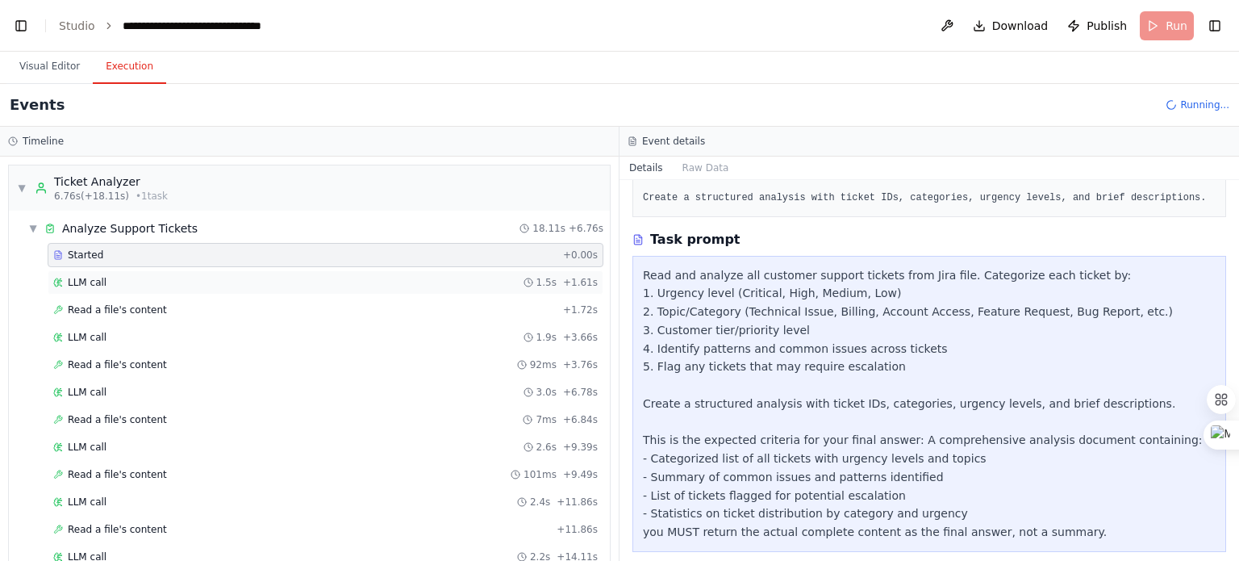
click at [219, 281] on div "LLM call 1.5s + 1.61s" at bounding box center [325, 282] width 545 height 13
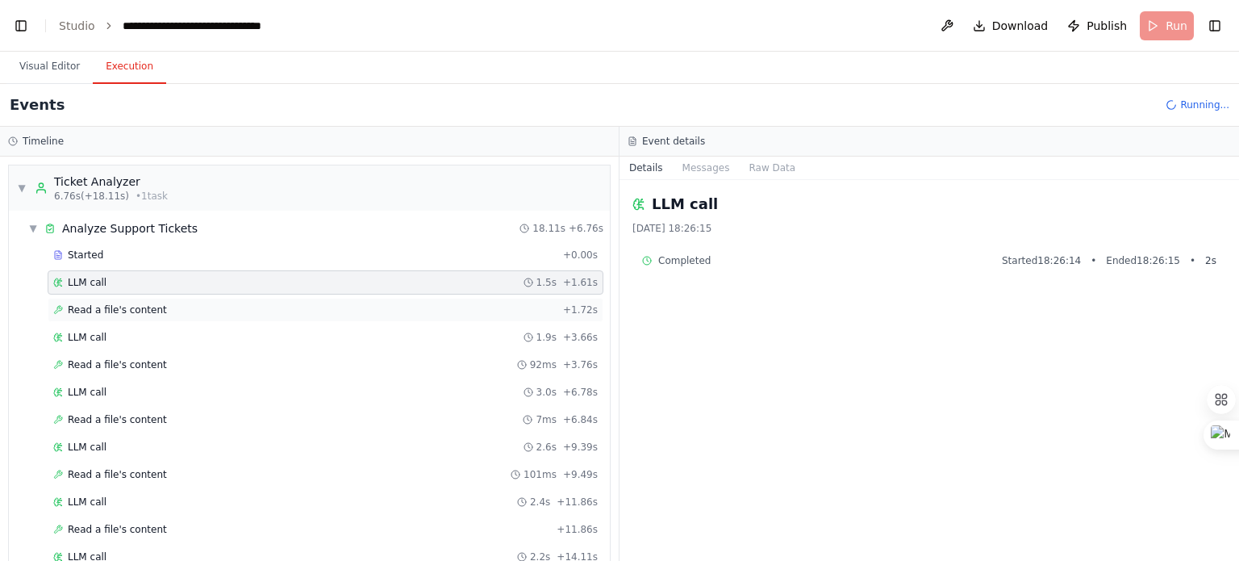
click at [290, 311] on div "Read a file's content + 1.72s" at bounding box center [325, 309] width 545 height 13
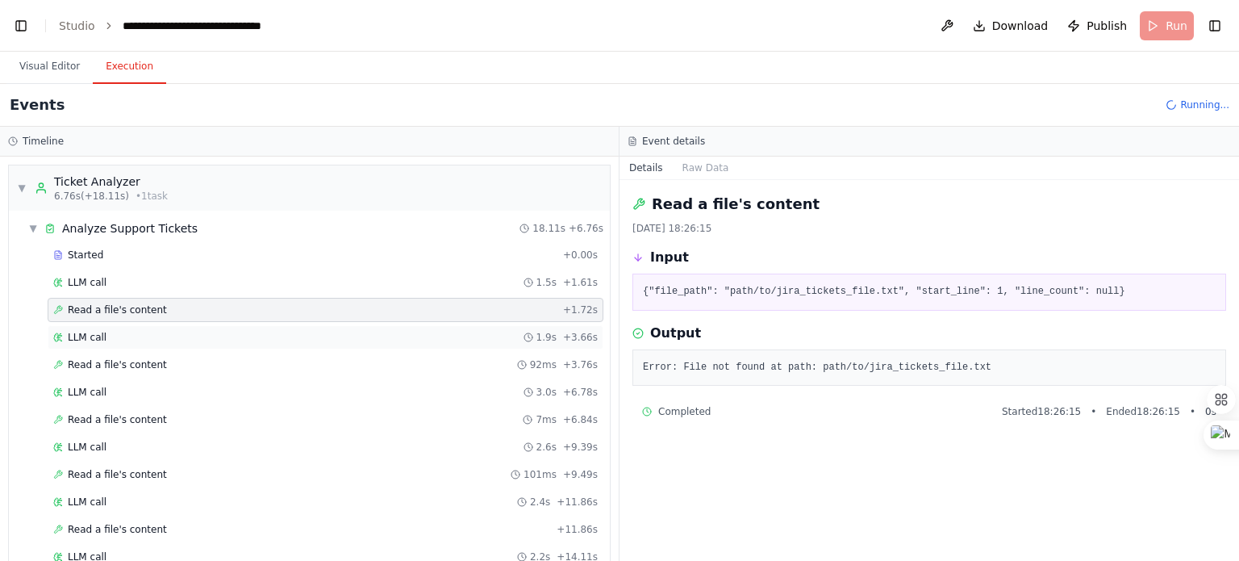
click at [301, 332] on div "LLM call 1.9s + 3.66s" at bounding box center [325, 337] width 545 height 13
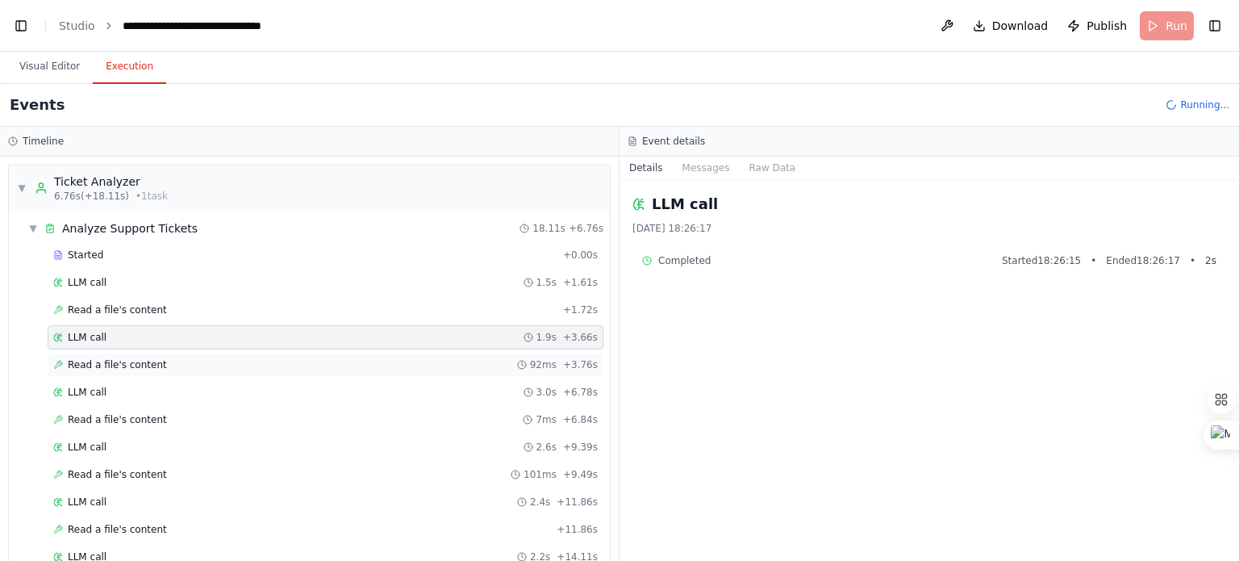
click at [289, 360] on div "Read a file's content 92ms + 3.76s" at bounding box center [325, 364] width 545 height 13
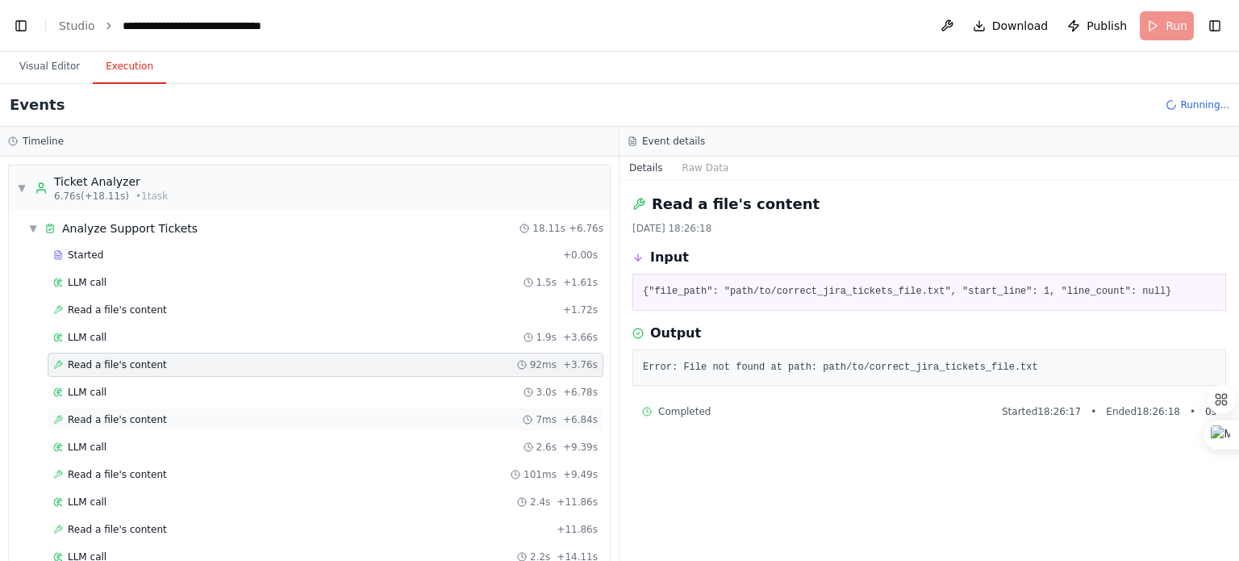
click at [266, 419] on div "Read a file's content 7ms + 6.84s" at bounding box center [325, 419] width 545 height 13
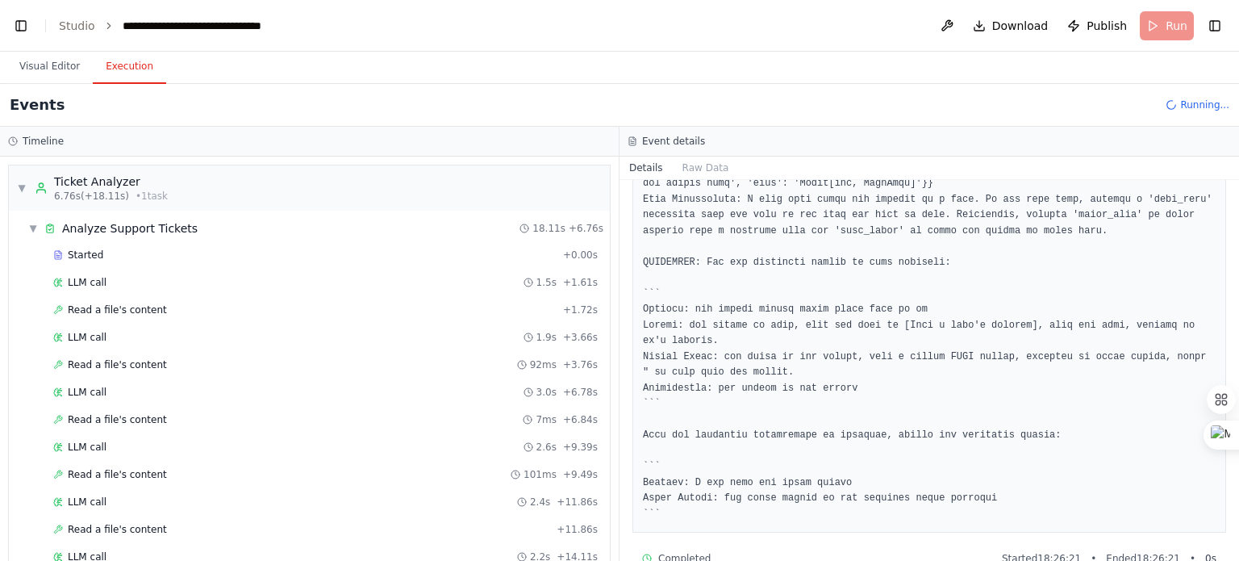
scroll to position [356, 0]
click at [177, 471] on div "Read a file's content 101ms + 9.49s" at bounding box center [325, 474] width 545 height 13
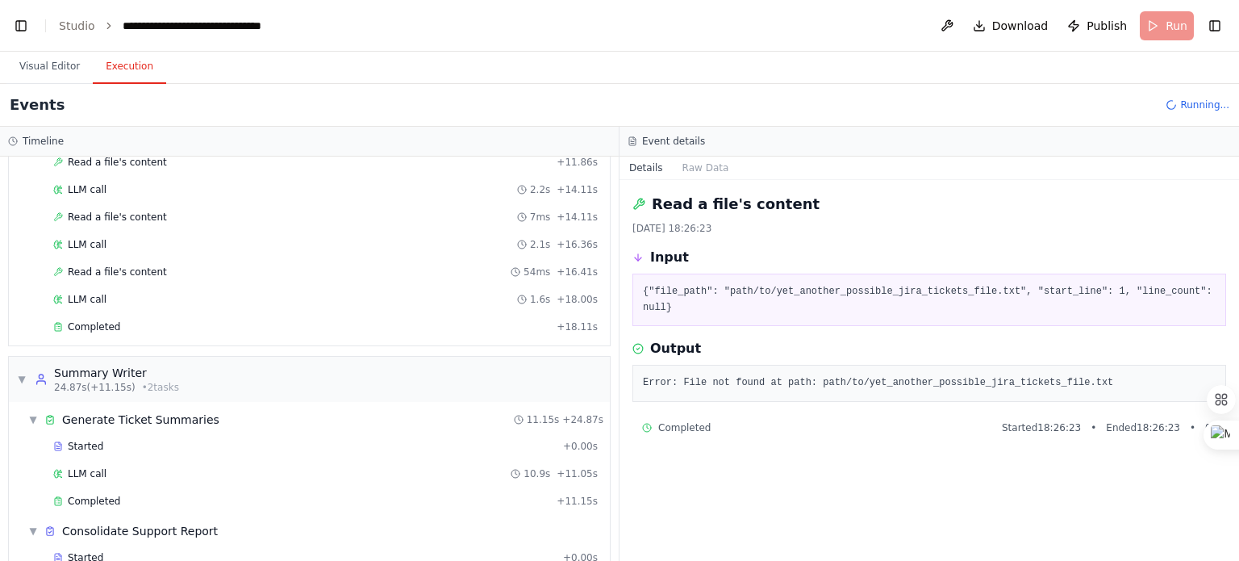
scroll to position [368, 0]
click at [203, 265] on div "Read a file's content 54ms + 16.41s" at bounding box center [325, 271] width 545 height 13
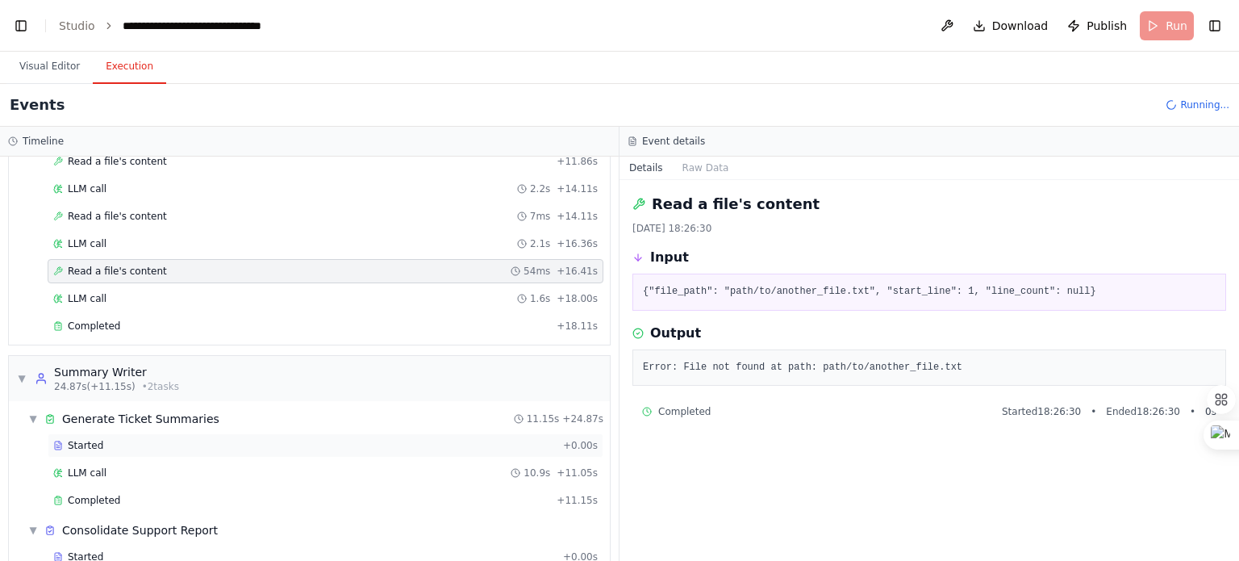
click at [143, 439] on div "Started" at bounding box center [304, 445] width 503 height 13
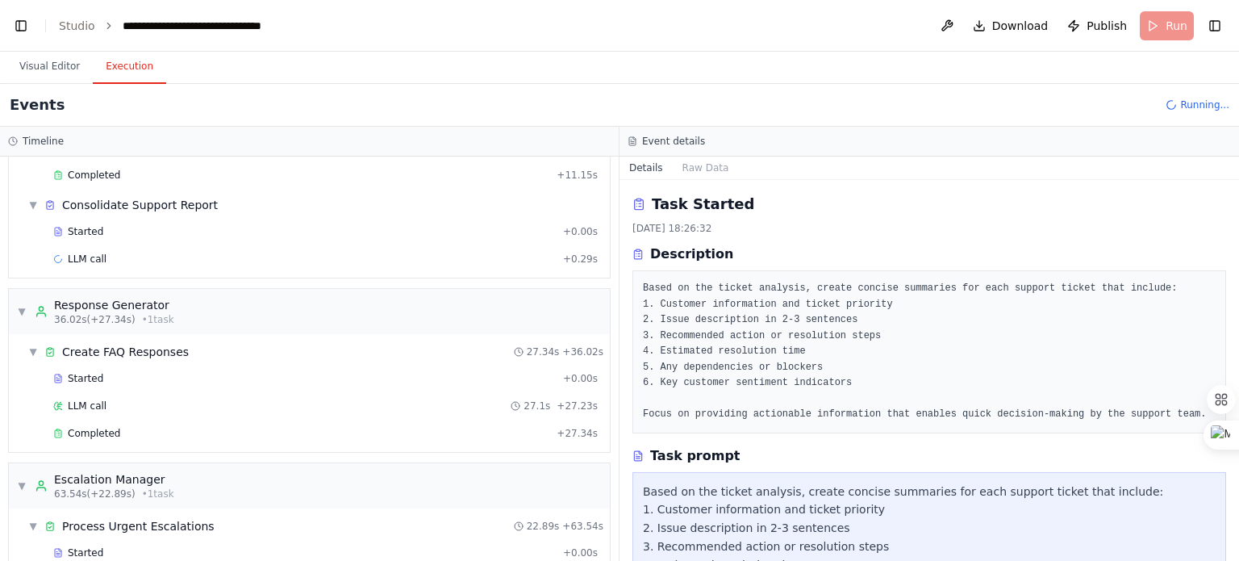
scroll to position [766, 0]
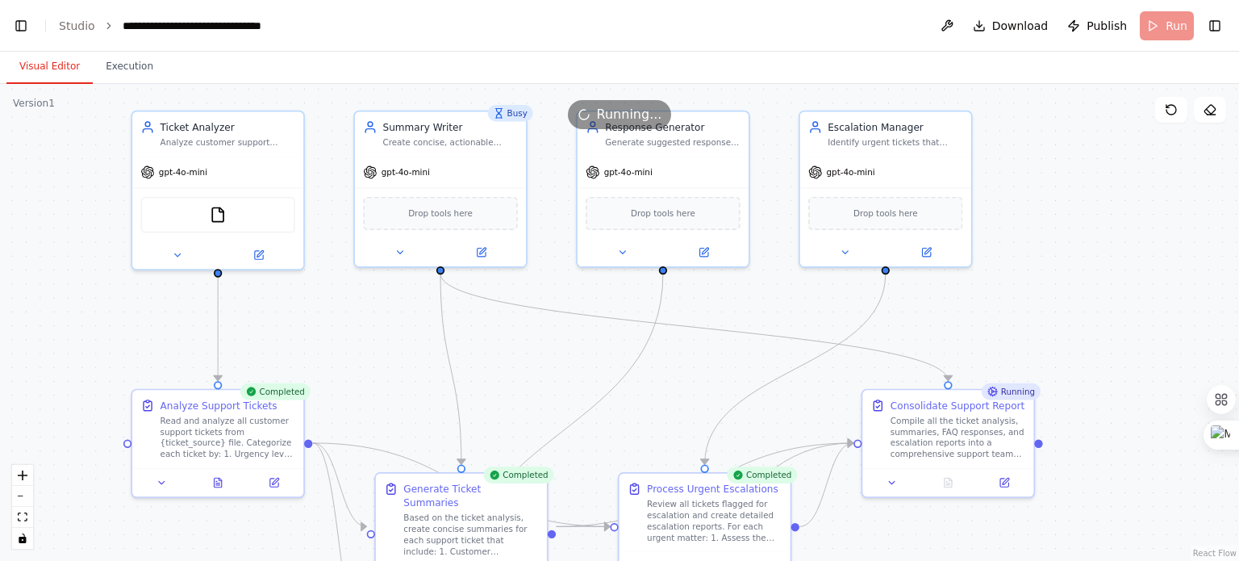
click at [42, 62] on button "Visual Editor" at bounding box center [49, 67] width 86 height 34
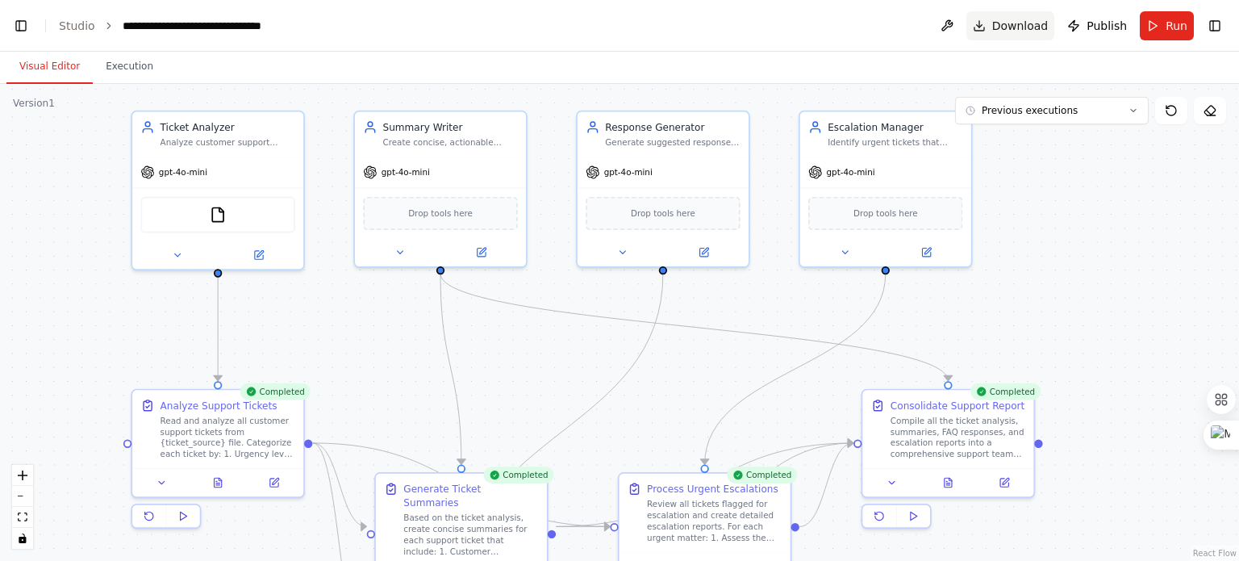
click at [991, 22] on button "Download" at bounding box center [1010, 25] width 89 height 29
click at [749, 14] on header "**********" at bounding box center [619, 26] width 1239 height 52
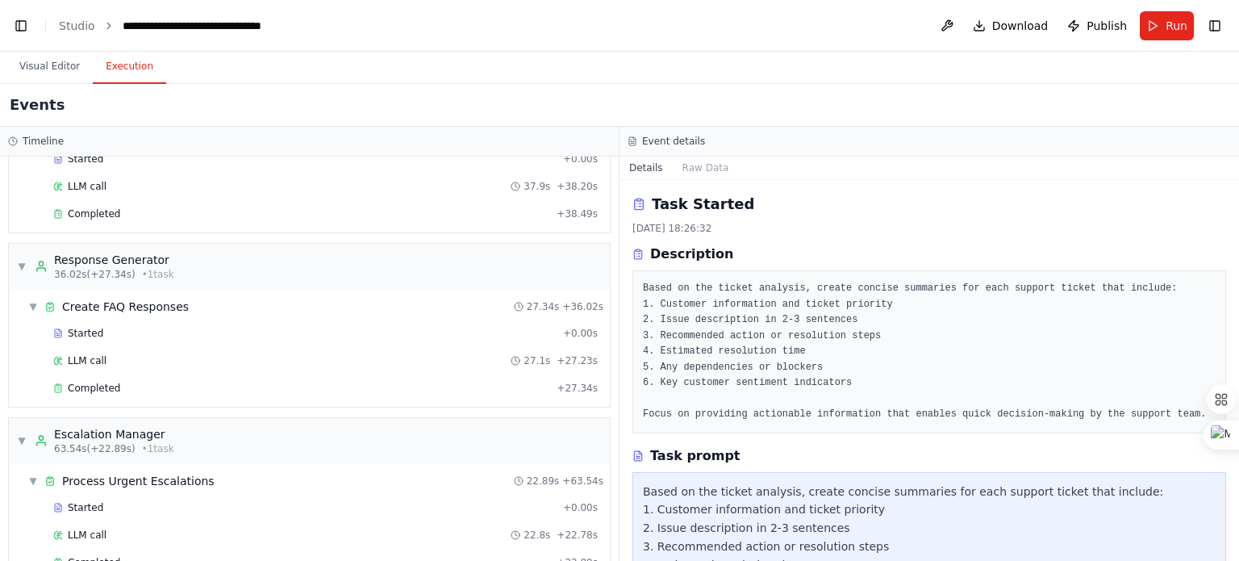
click at [129, 69] on button "Execution" at bounding box center [129, 67] width 73 height 34
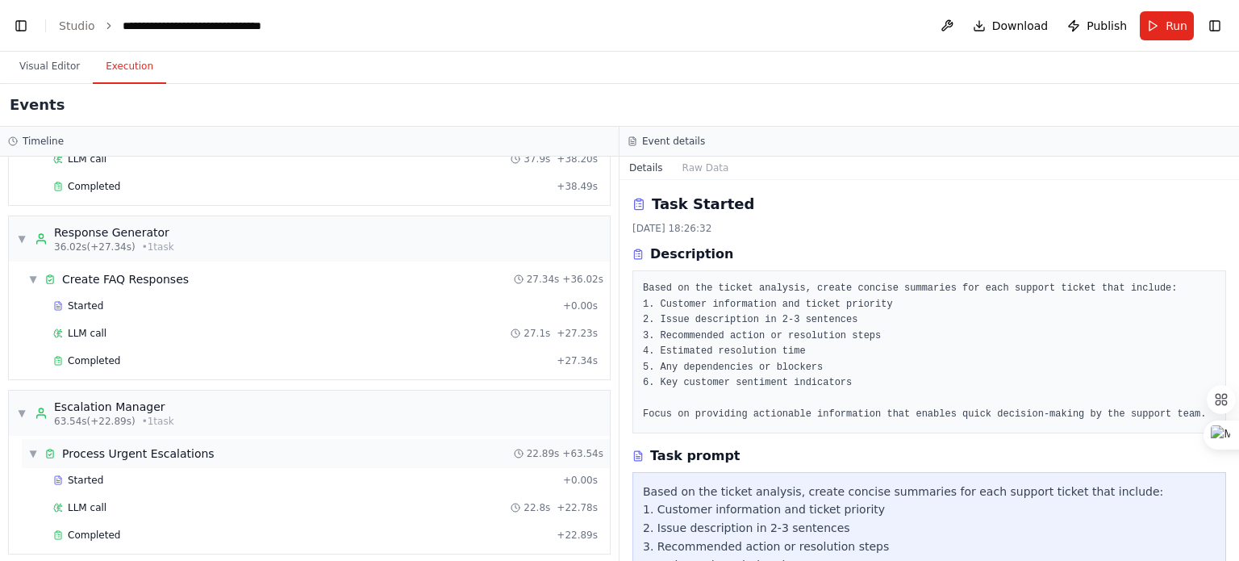
click at [113, 445] on span "Process Urgent Escalations" at bounding box center [138, 453] width 152 height 16
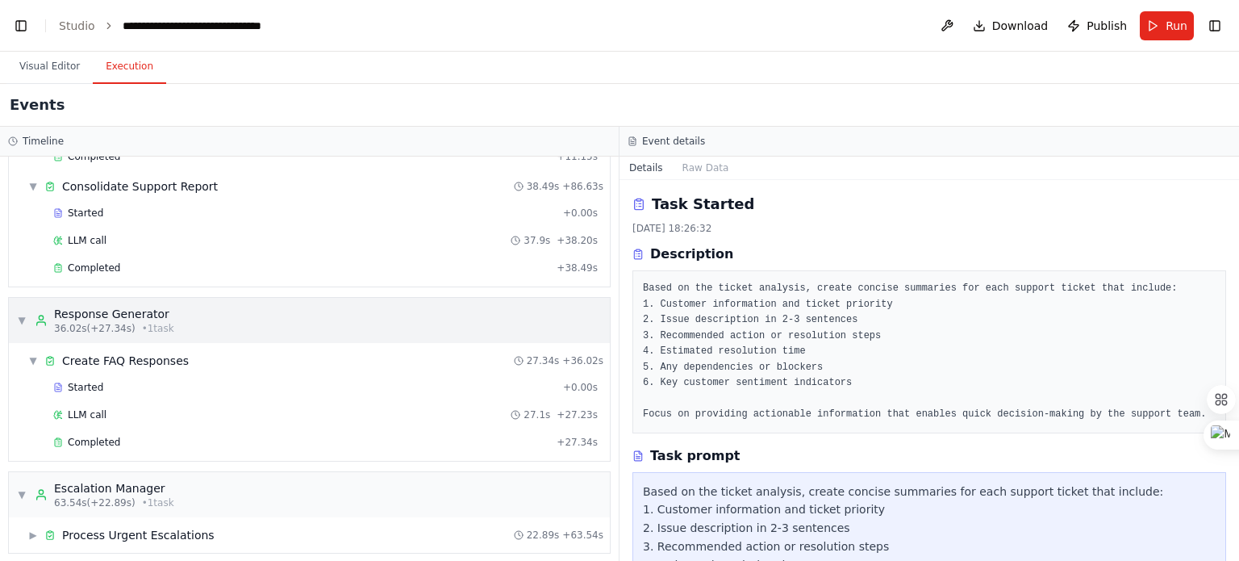
click at [18, 314] on span "▼" at bounding box center [22, 320] width 10 height 13
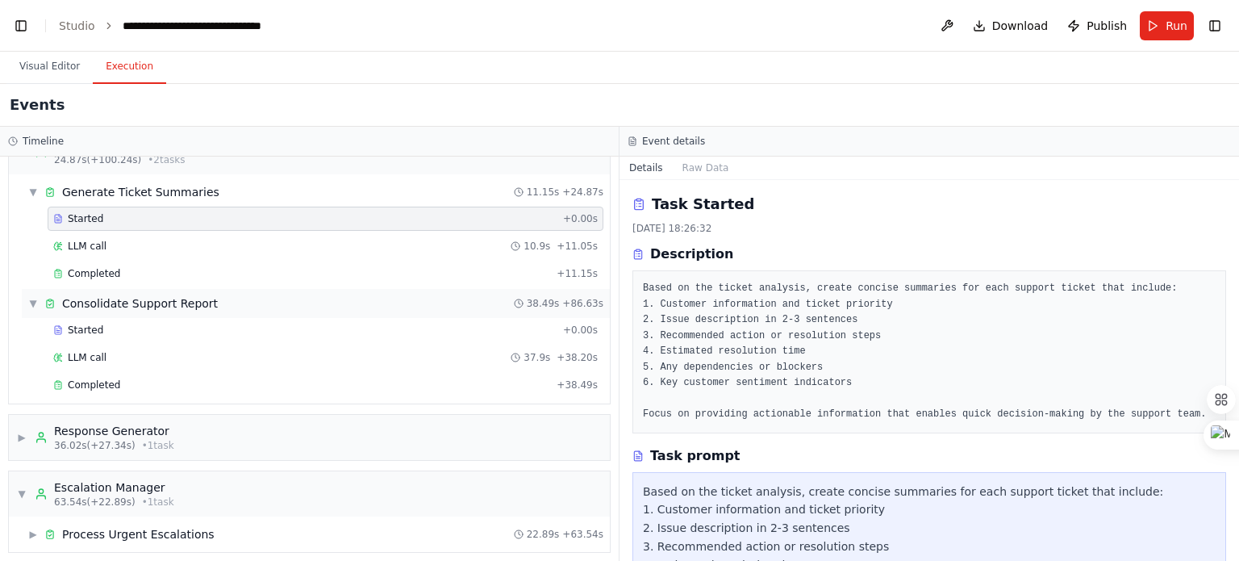
click at [32, 297] on span "▼" at bounding box center [33, 303] width 10 height 13
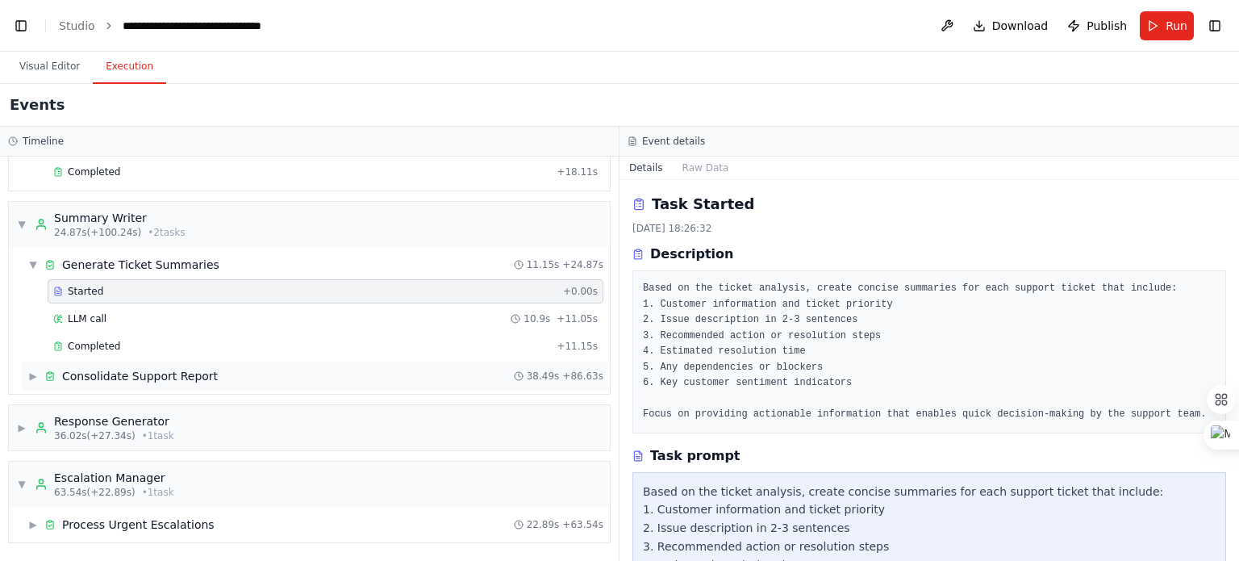
scroll to position [513, 0]
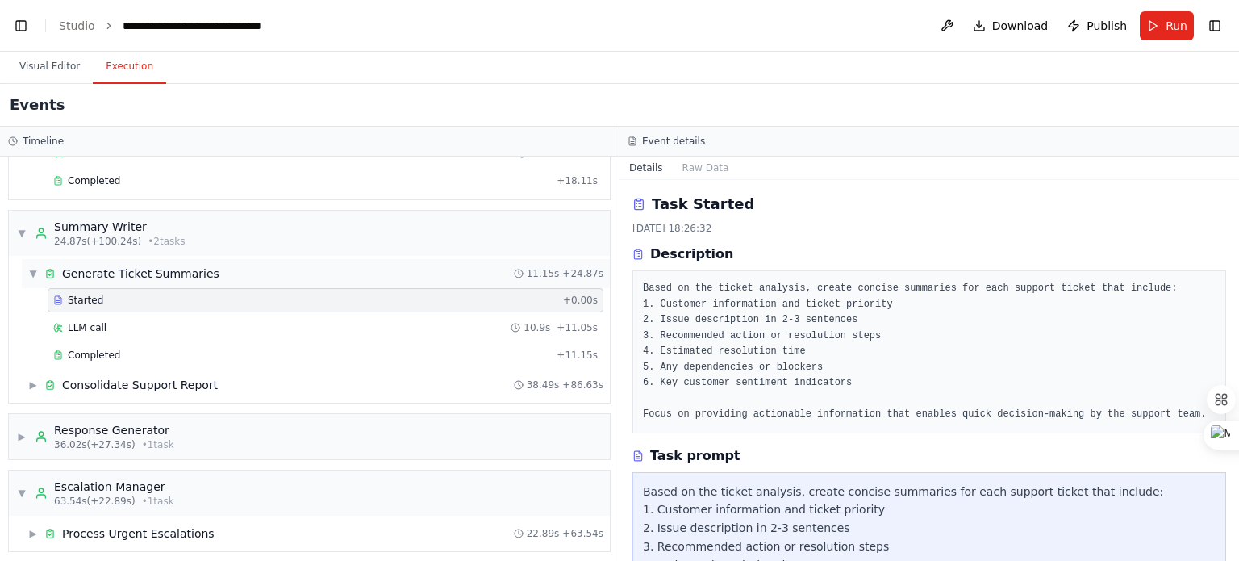
click at [35, 267] on span "▼" at bounding box center [33, 273] width 10 height 13
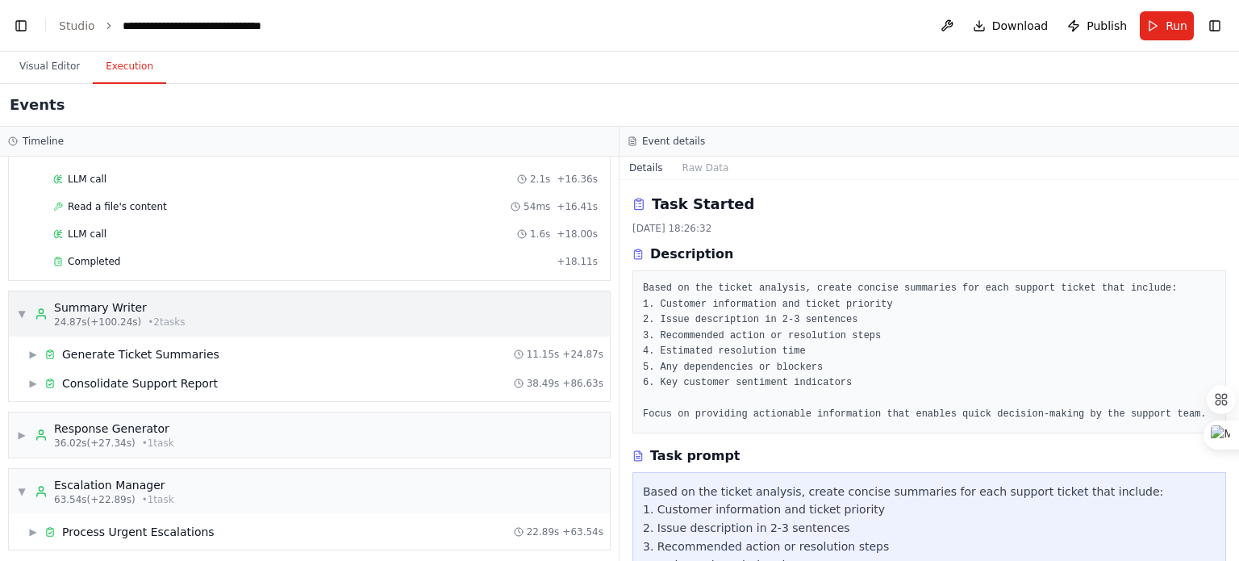
click at [19, 307] on span "▼" at bounding box center [22, 313] width 10 height 13
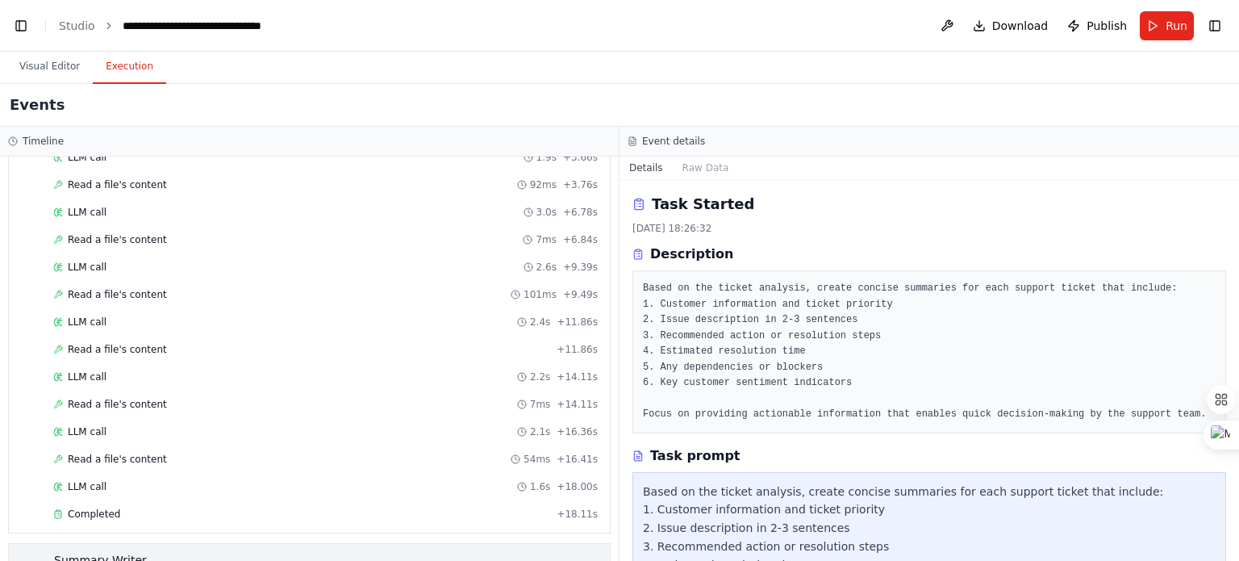
scroll to position [0, 0]
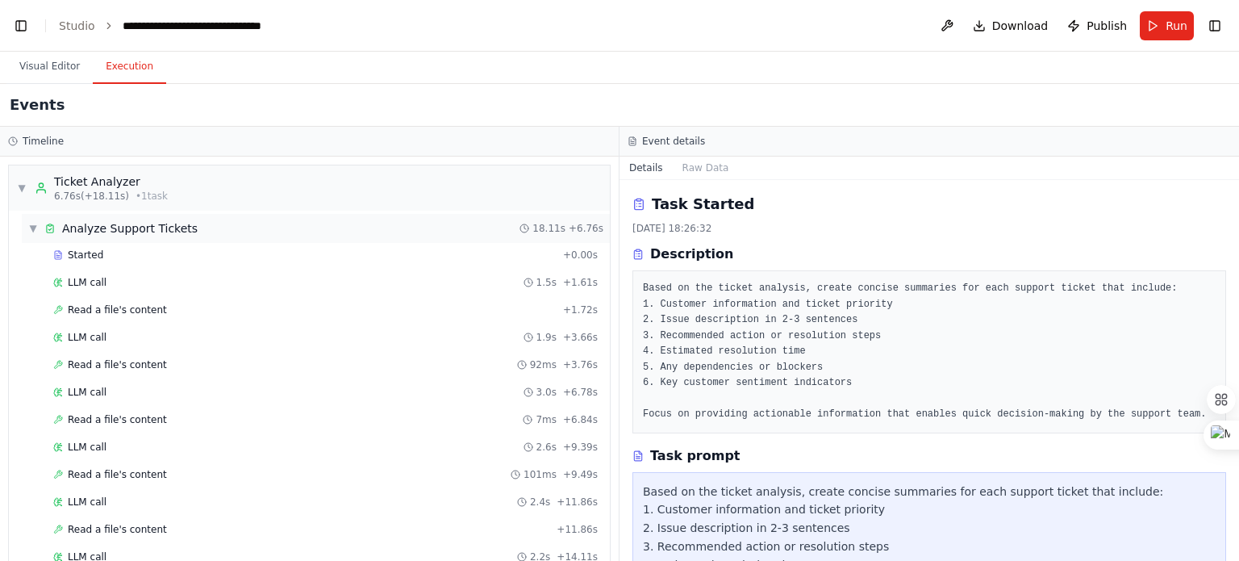
click at [33, 222] on span "▼" at bounding box center [33, 228] width 10 height 13
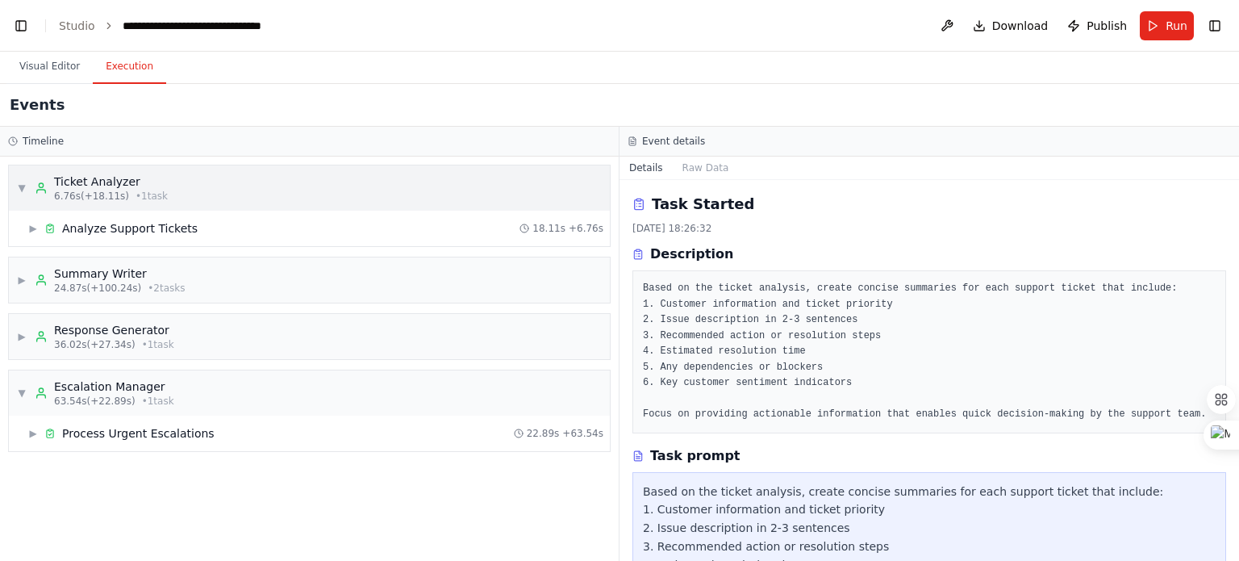
click at [19, 185] on span "▼" at bounding box center [22, 188] width 10 height 13
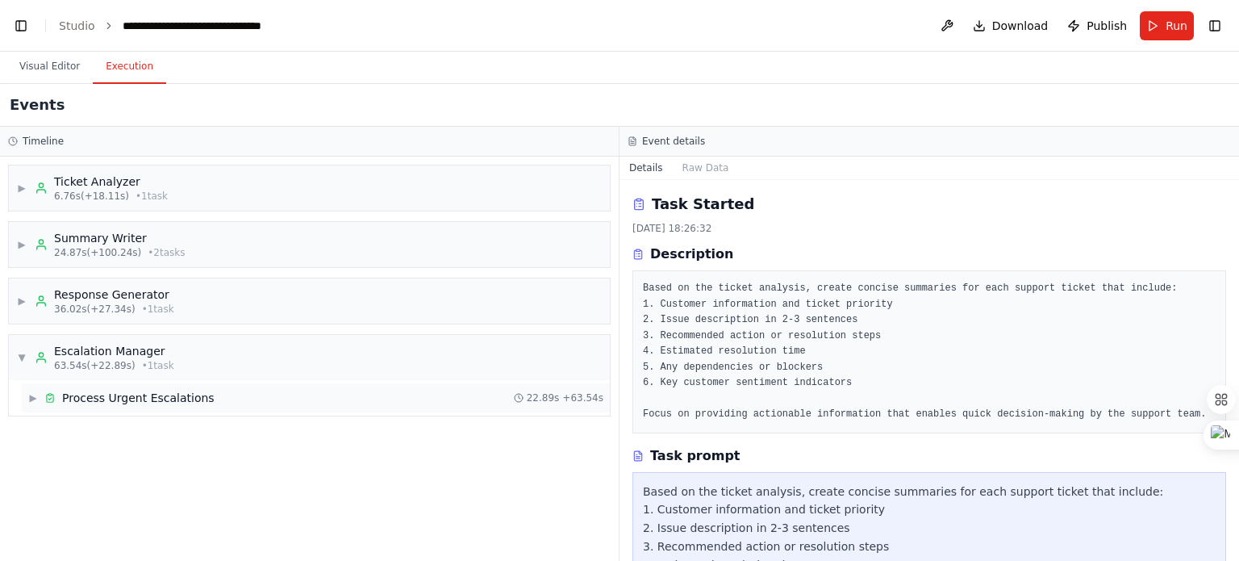
click at [161, 390] on span "Process Urgent Escalations" at bounding box center [138, 398] width 152 height 16
click at [125, 425] on div "Started" at bounding box center [304, 424] width 503 height 13
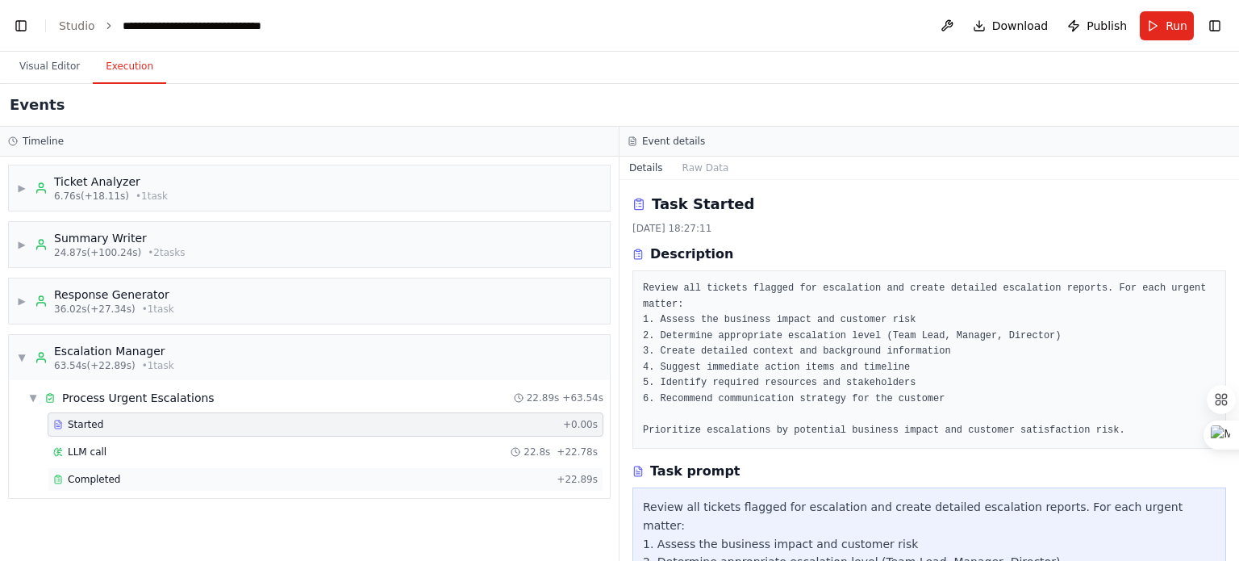
click at [123, 476] on div "Completed" at bounding box center [301, 479] width 497 height 13
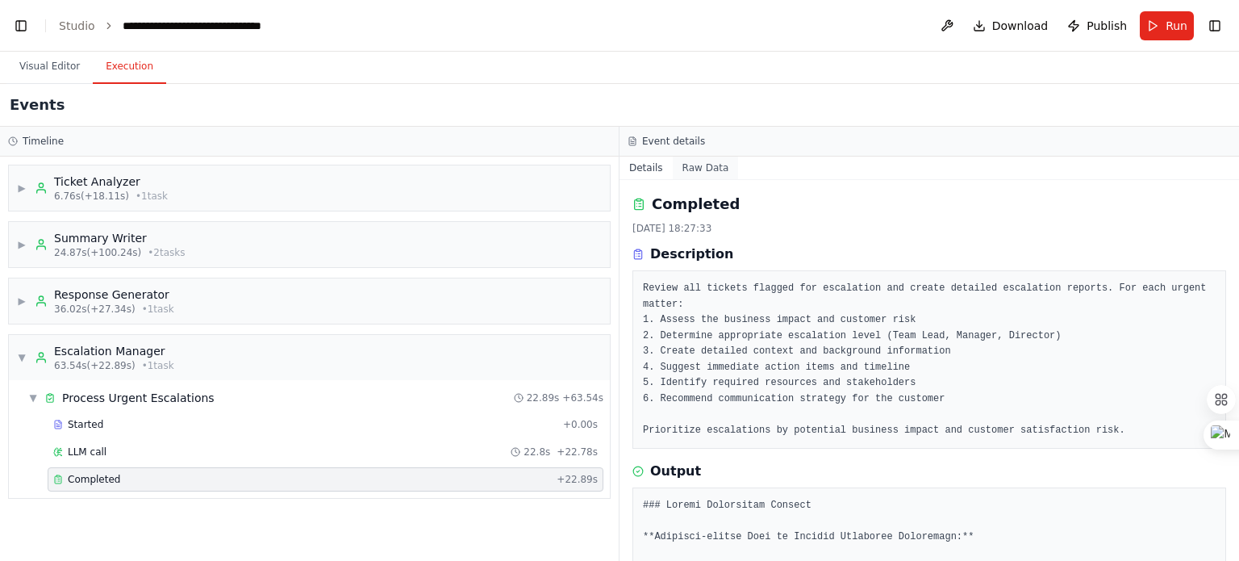
click at [707, 173] on button "Raw Data" at bounding box center [706, 168] width 66 height 23
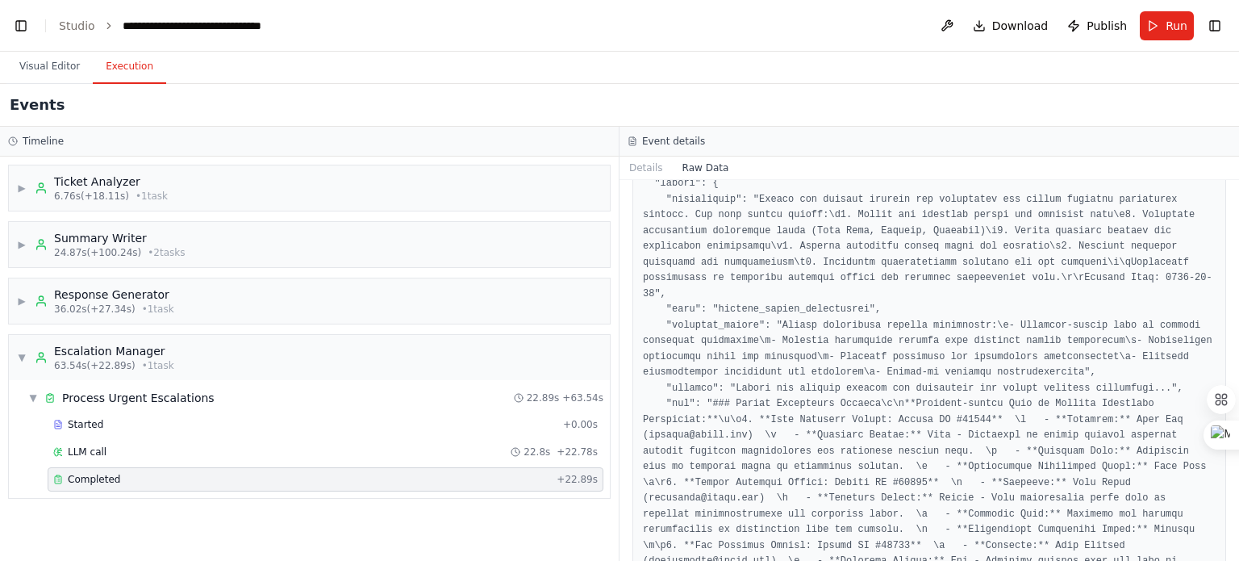
scroll to position [155, 0]
click at [648, 165] on button "Details" at bounding box center [646, 168] width 53 height 23
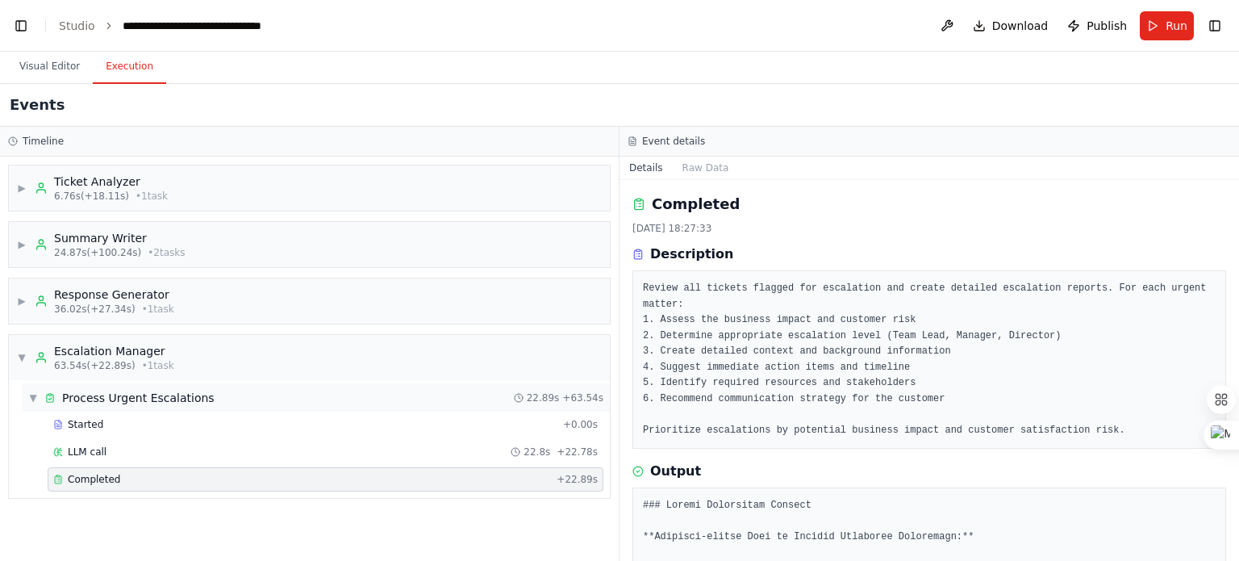
click at [32, 392] on span "▼" at bounding box center [33, 397] width 10 height 13
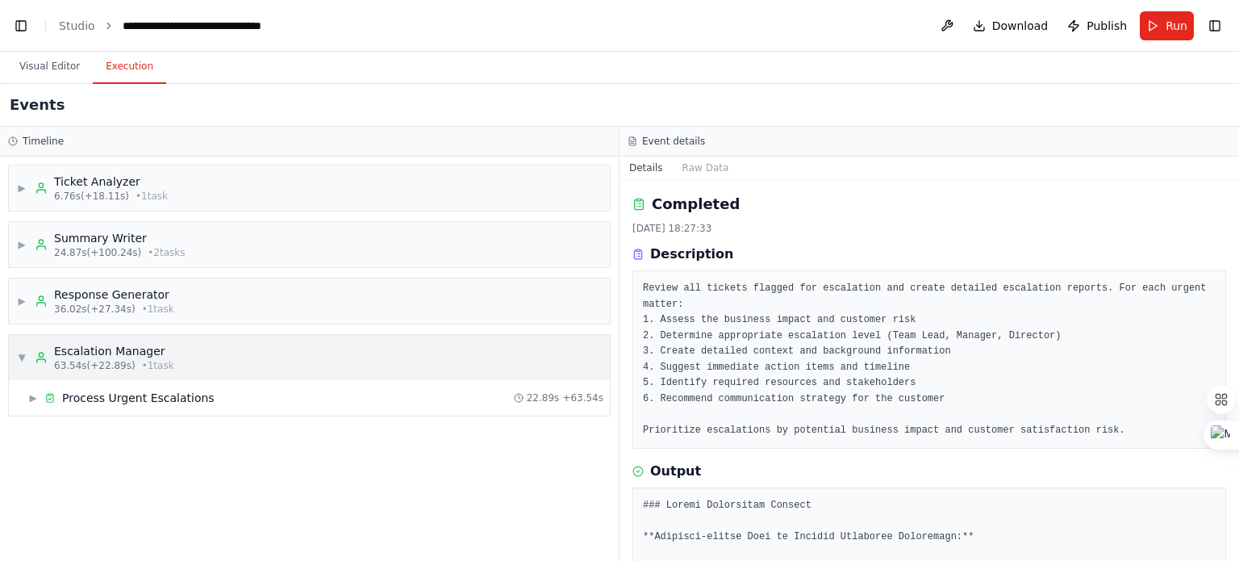
click at [91, 344] on div "Escalation Manager" at bounding box center [114, 351] width 120 height 16
click at [110, 364] on span "63.54s (+22.89s)" at bounding box center [94, 365] width 81 height 13
click at [131, 298] on div "Response Generator" at bounding box center [114, 294] width 120 height 16
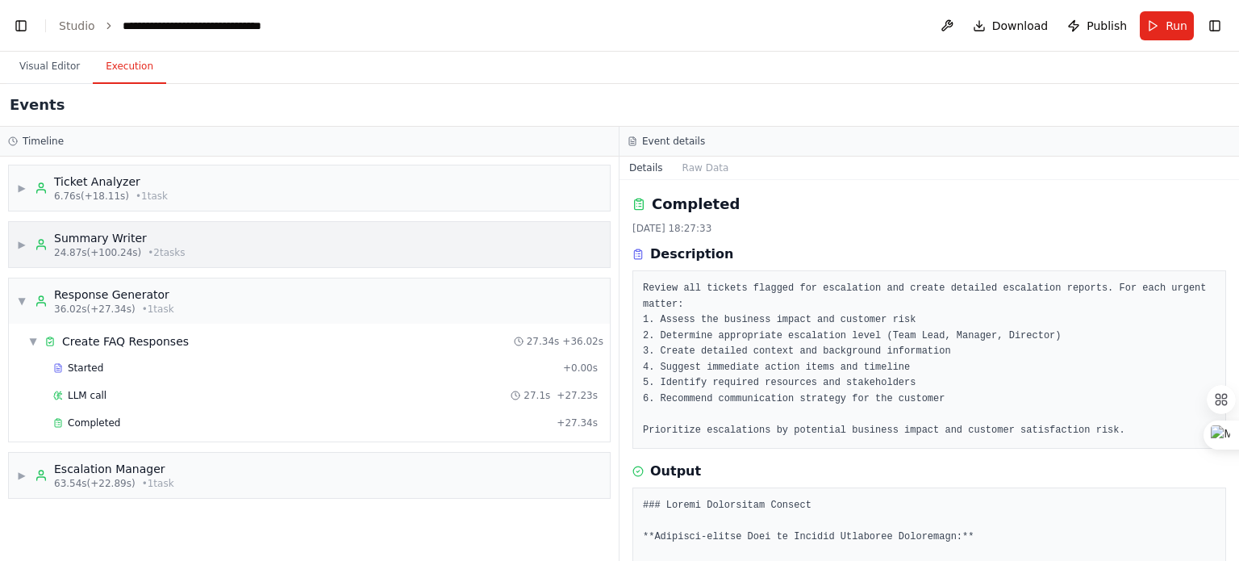
click at [118, 254] on span "24.87s (+100.24s)" at bounding box center [97, 252] width 87 height 13
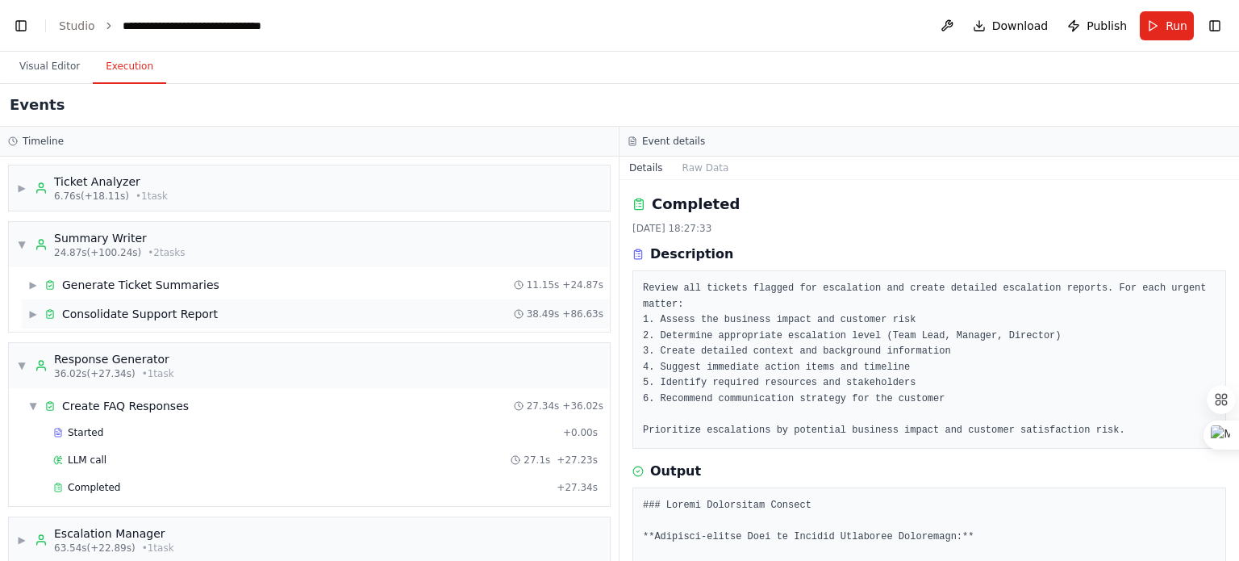
click at [94, 312] on span "Consolidate Support Report" at bounding box center [140, 314] width 156 height 16
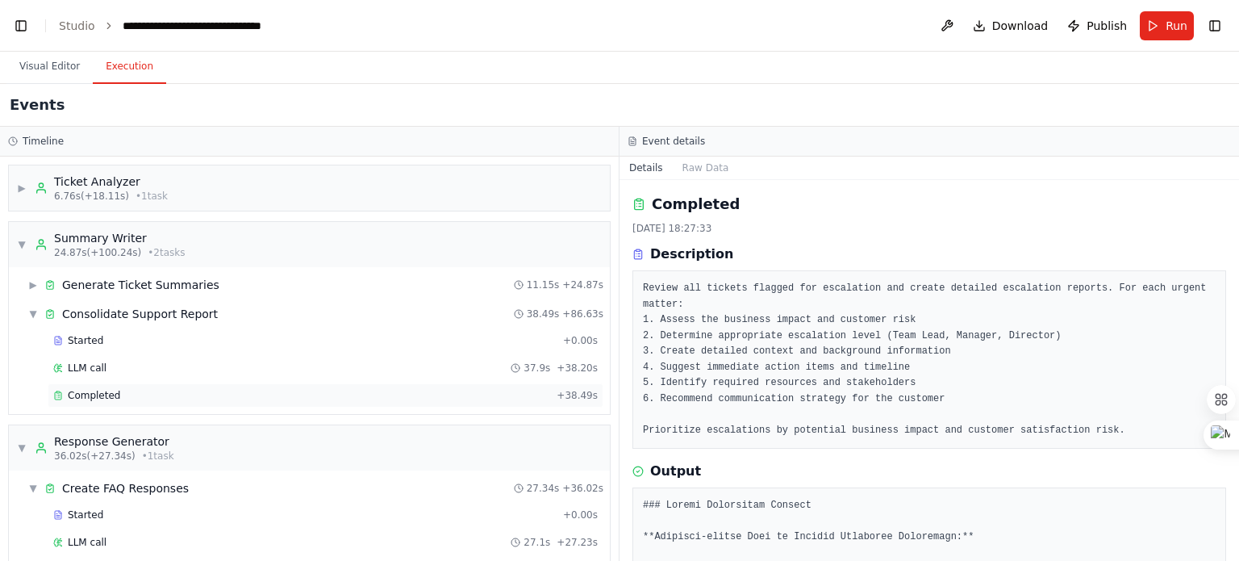
click at [90, 384] on div "Completed + 38.49s" at bounding box center [326, 395] width 556 height 24
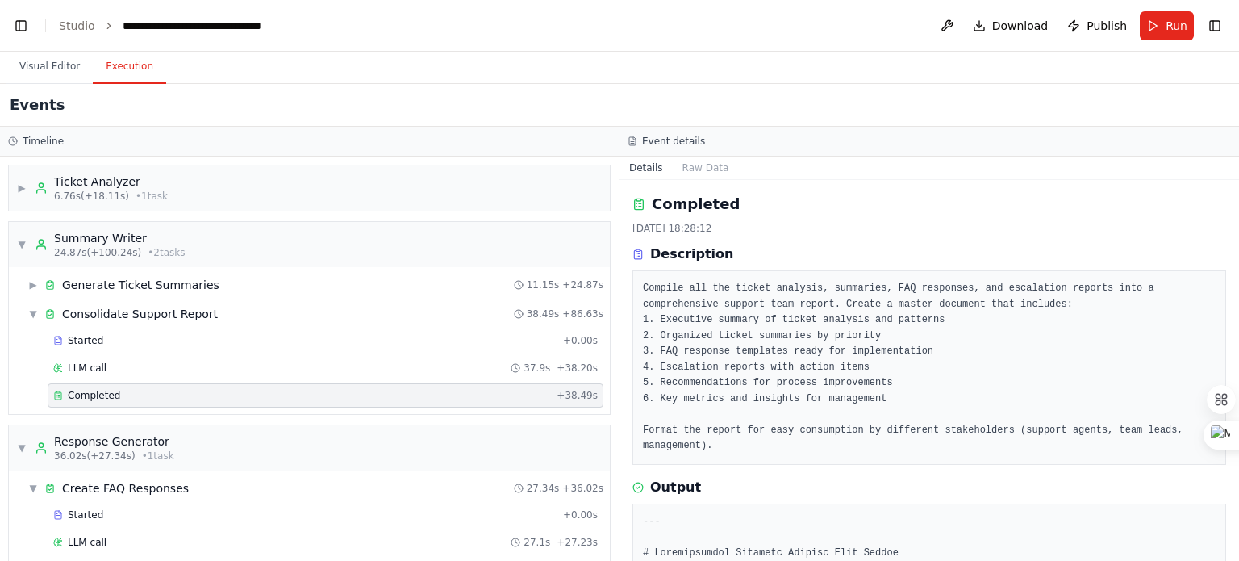
scroll to position [0, 0]
click at [691, 164] on button "Raw Data" at bounding box center [706, 168] width 66 height 23
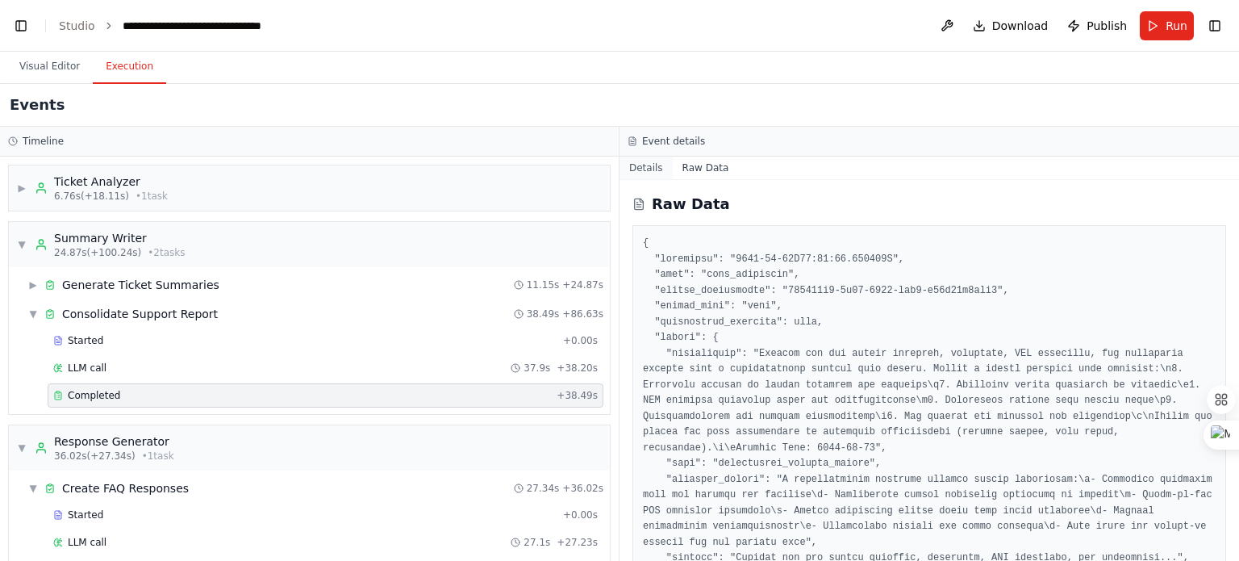
click at [652, 165] on button "Details" at bounding box center [646, 168] width 53 height 23
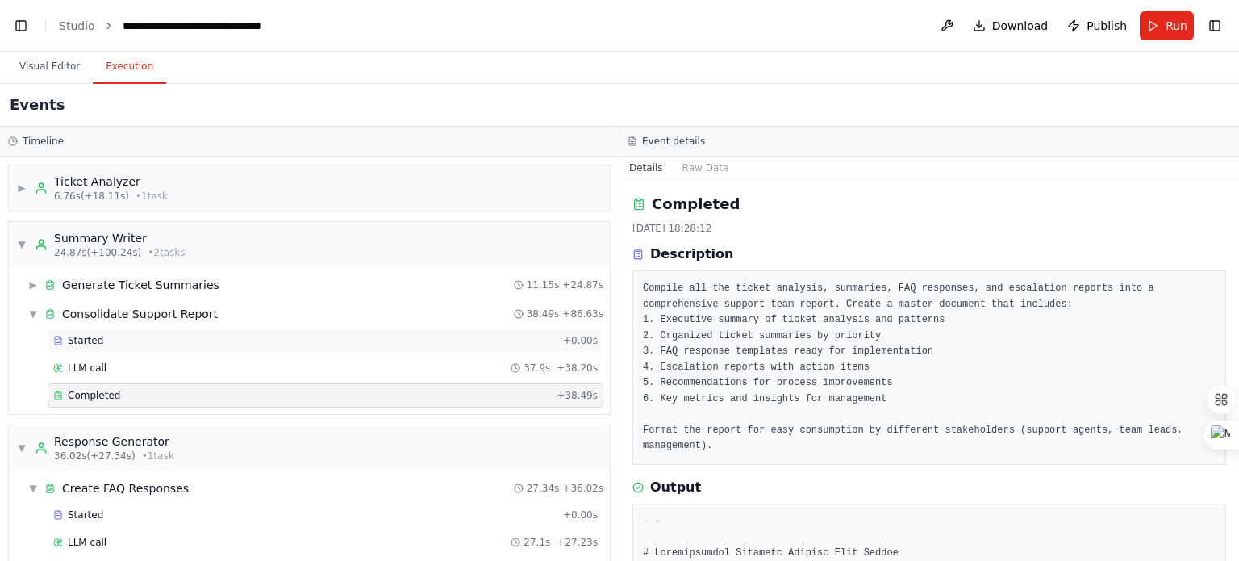
click at [73, 341] on span "Started" at bounding box center [85, 340] width 35 height 13
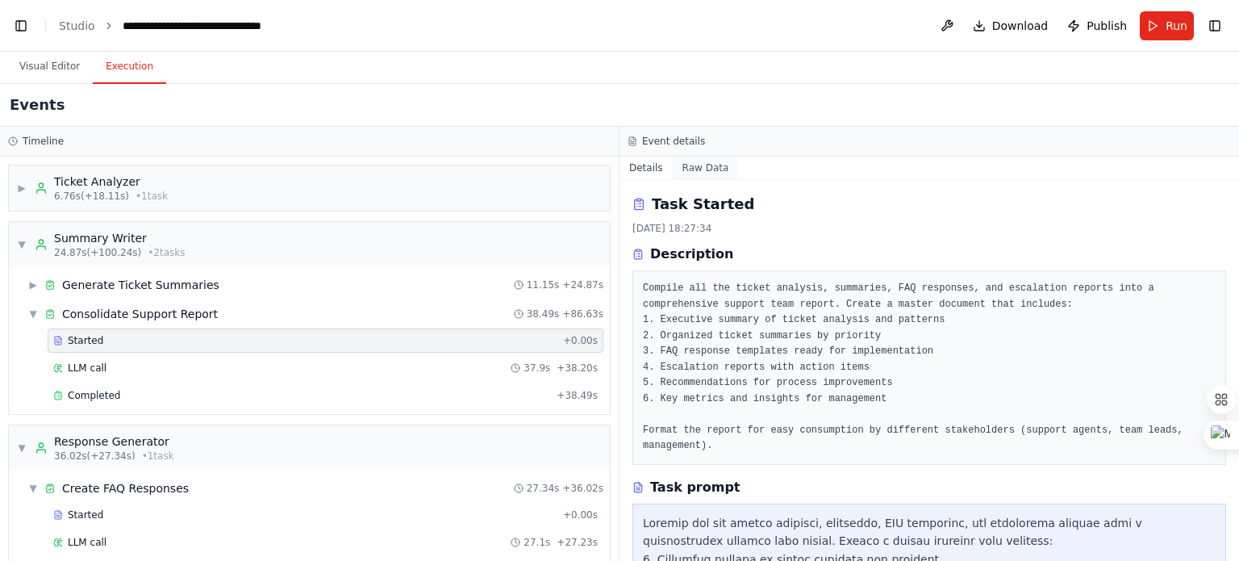
click at [700, 170] on button "Raw Data" at bounding box center [706, 168] width 66 height 23
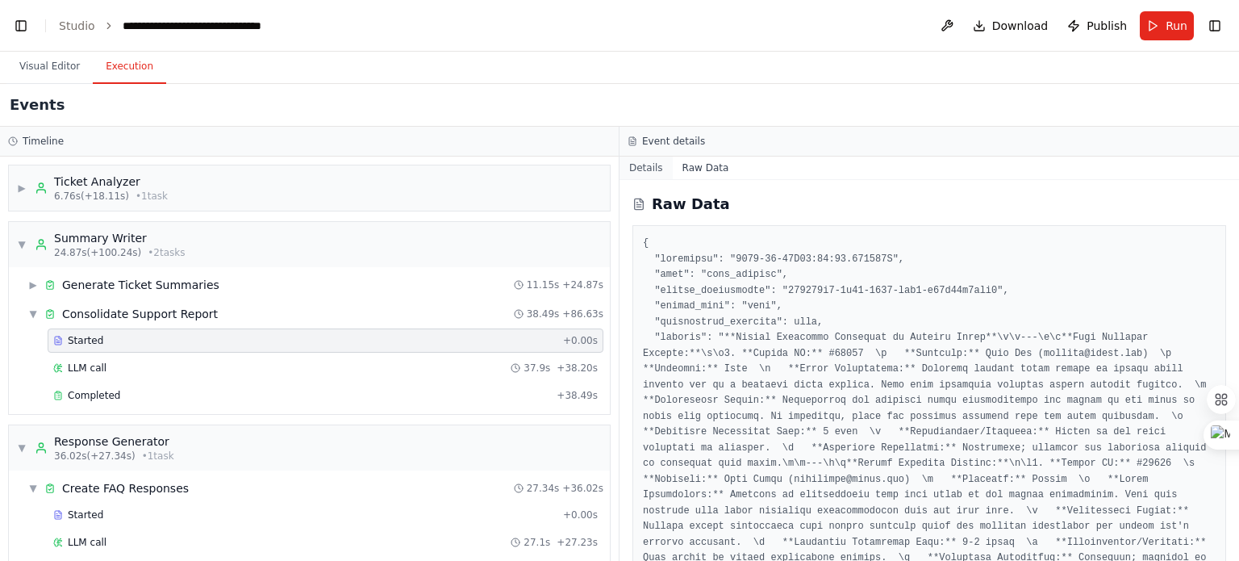
click at [653, 175] on button "Details" at bounding box center [646, 168] width 53 height 23
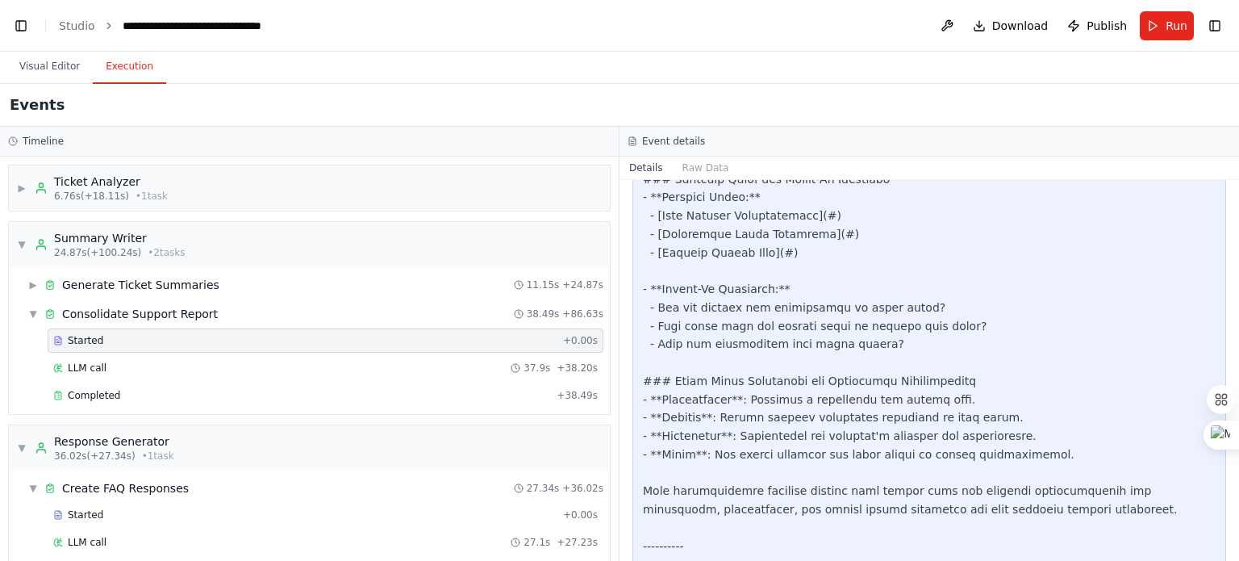
scroll to position [4010, 0]
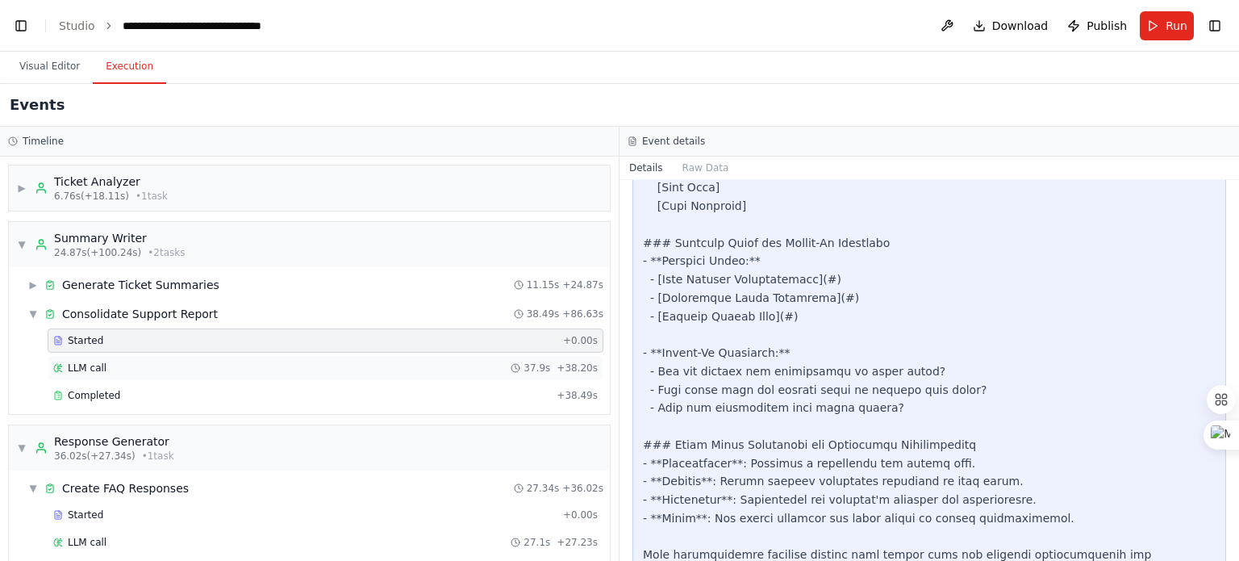
click at [107, 361] on div "LLM call 37.9s + 38.20s" at bounding box center [325, 367] width 545 height 13
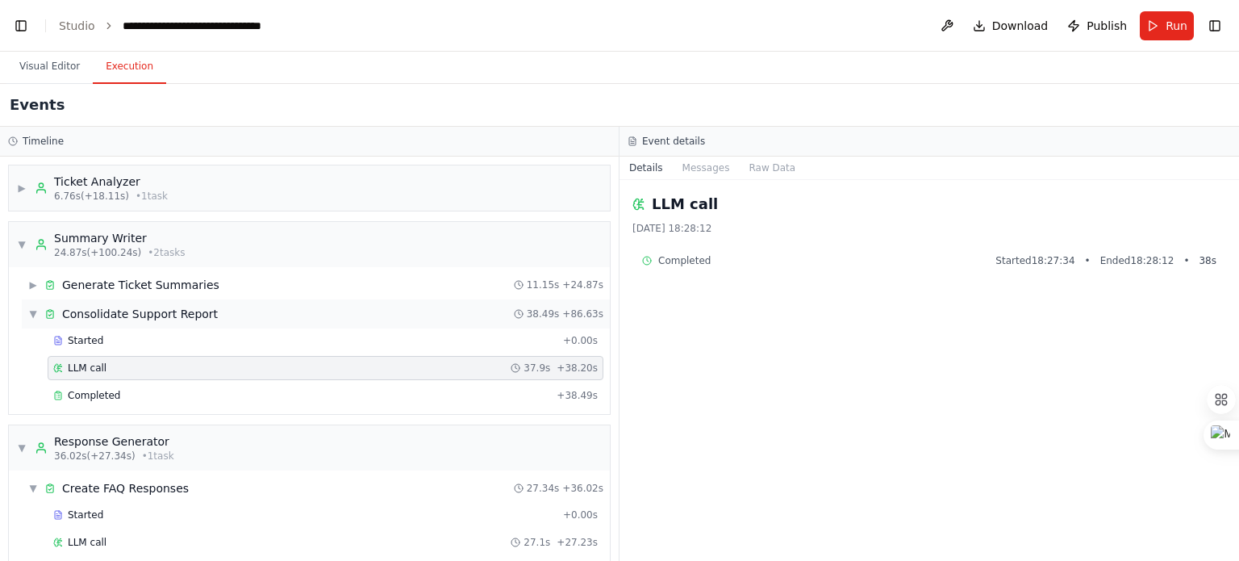
click at [31, 314] on span "▼" at bounding box center [33, 313] width 10 height 13
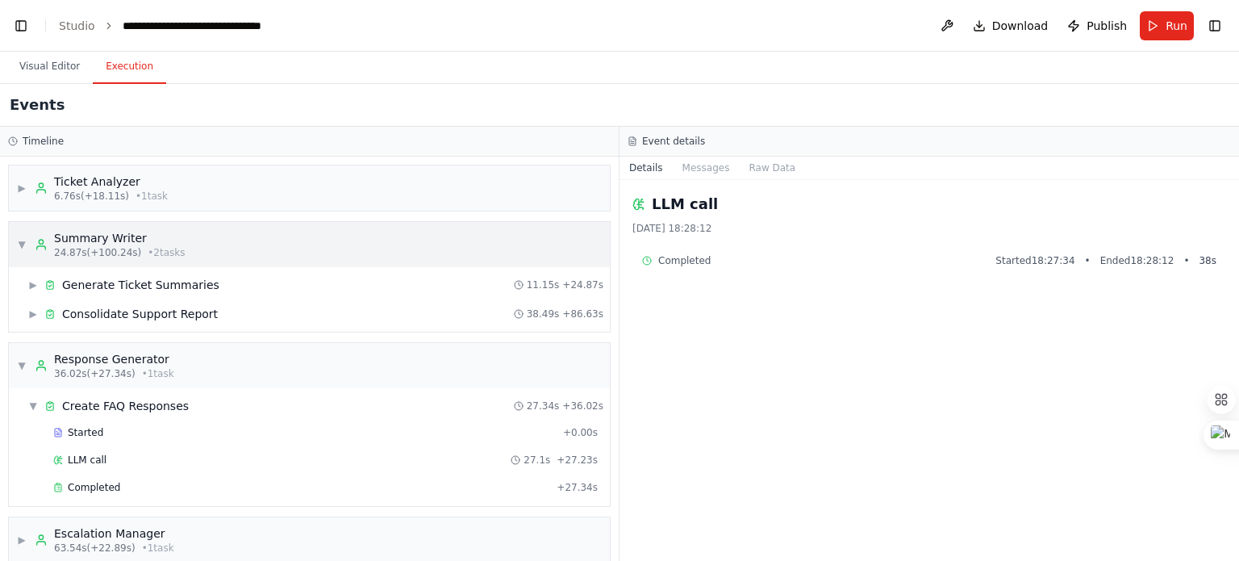
click at [26, 244] on div "▼ Summary Writer 24.87s (+100.24s) • 2 task s" at bounding box center [101, 244] width 169 height 29
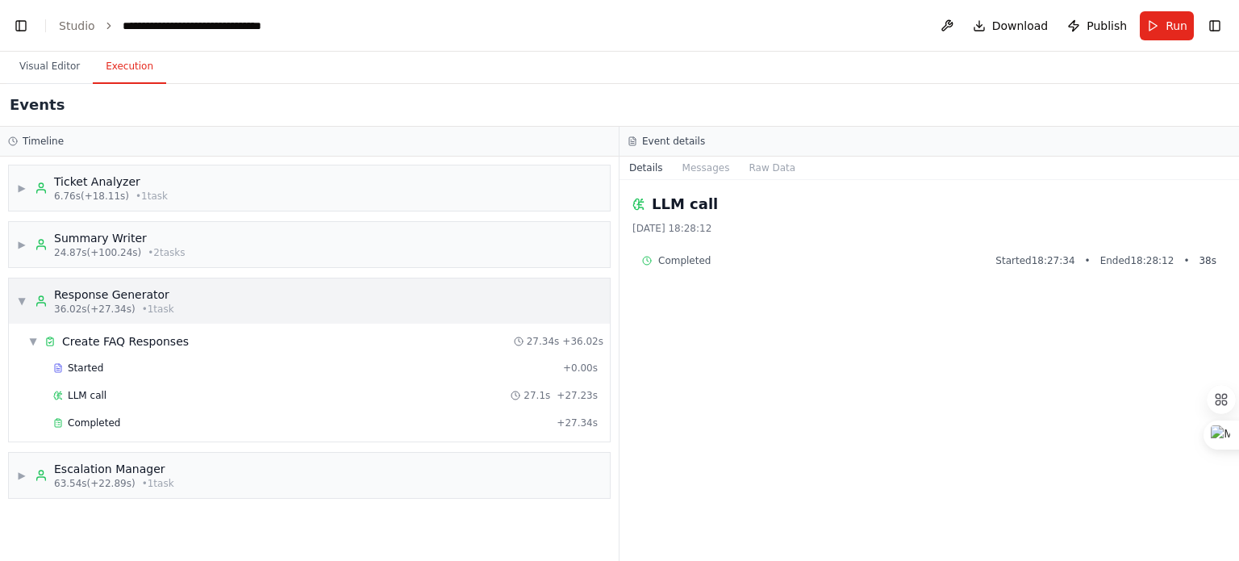
click at [18, 309] on div "▼ Response Generator 36.02s (+27.34s) • 1 task" at bounding box center [95, 300] width 157 height 29
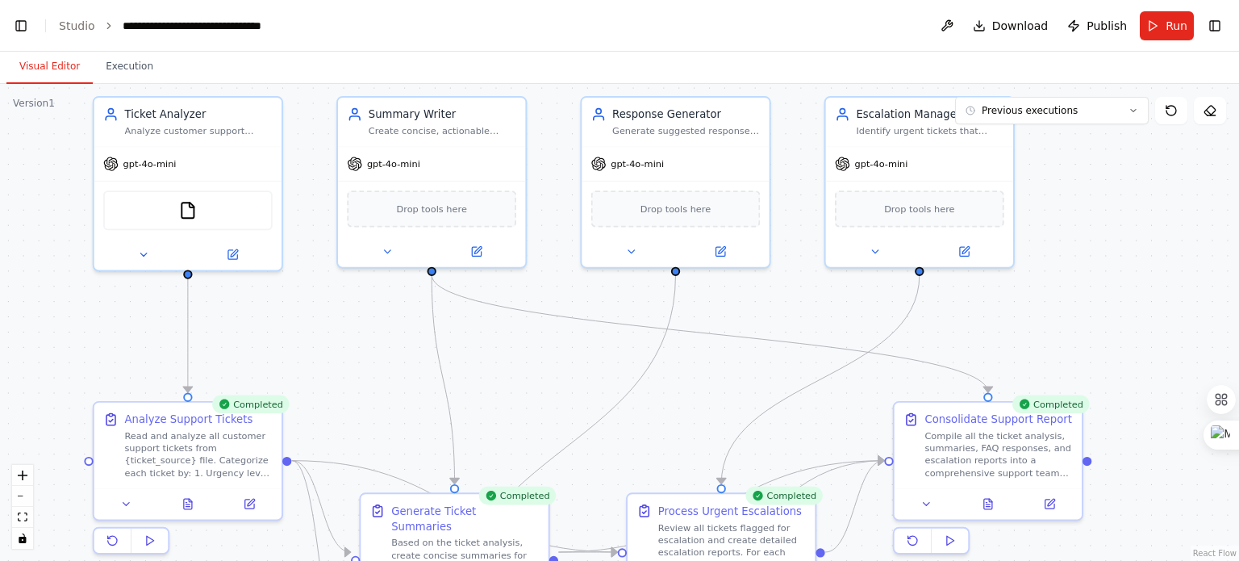
click at [32, 69] on button "Visual Editor" at bounding box center [49, 67] width 86 height 34
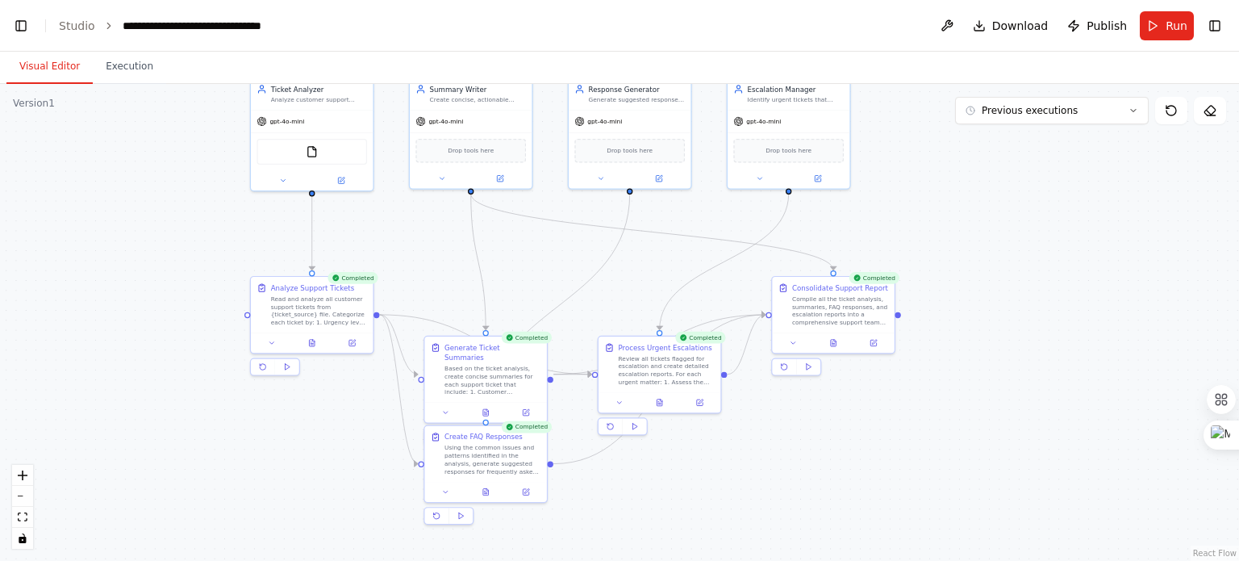
drag, startPoint x: 167, startPoint y: 372, endPoint x: 177, endPoint y: 248, distance: 124.6
click at [177, 248] on div ".deletable-edge-delete-btn { width: 20px; height: 20px; border: 0px solid #ffff…" at bounding box center [619, 322] width 1239 height 477
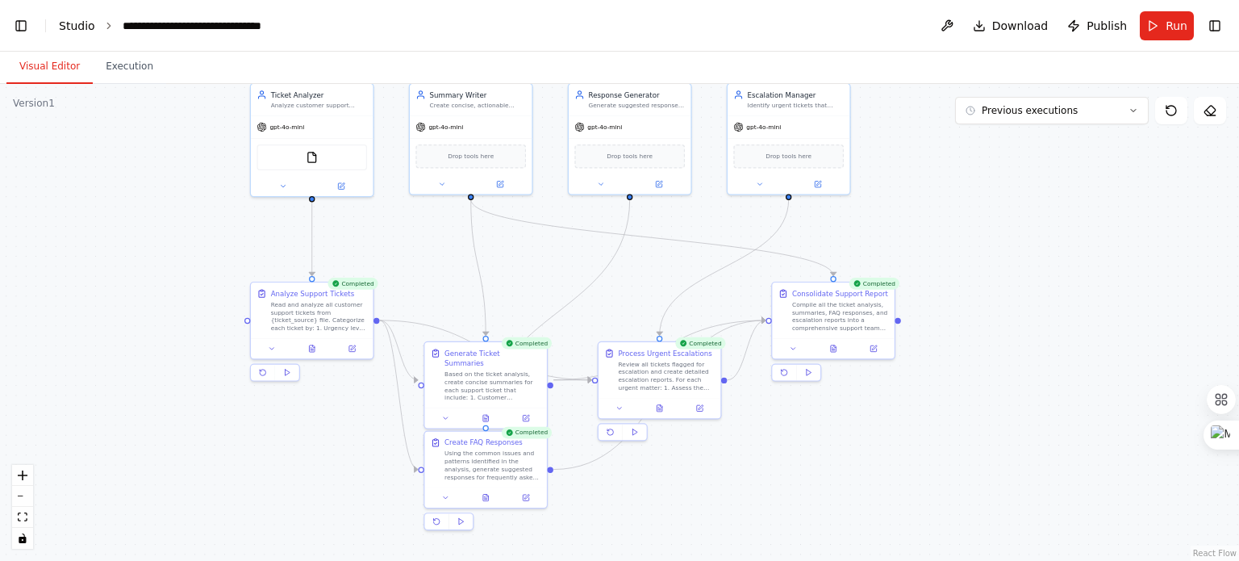
click at [68, 32] on link "Studio" at bounding box center [77, 25] width 36 height 13
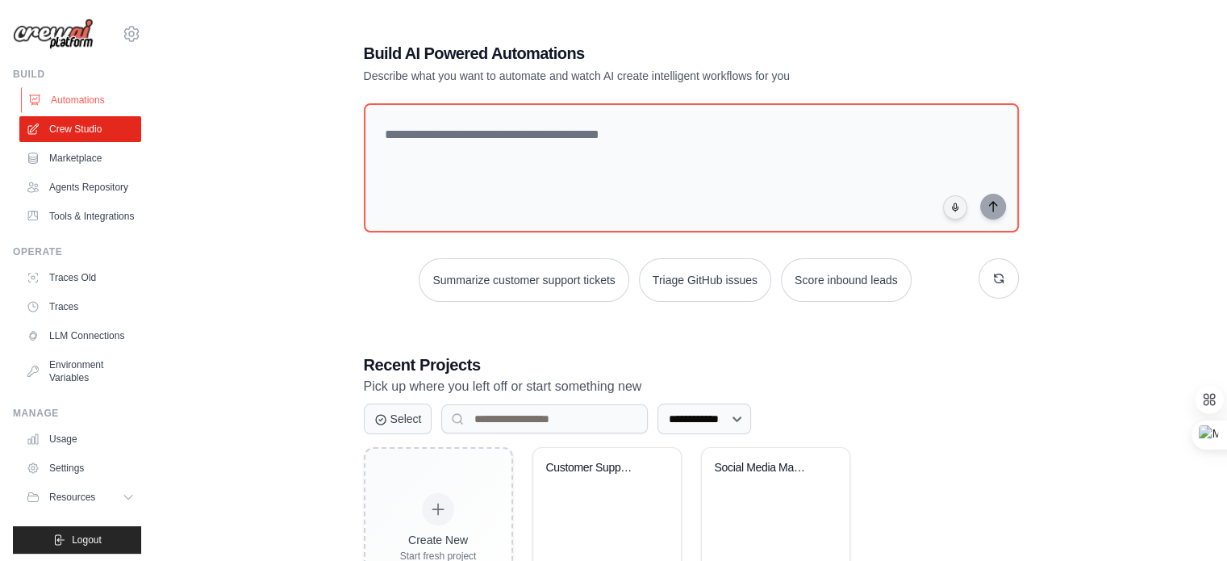
click at [108, 98] on link "Automations" at bounding box center [82, 100] width 122 height 26
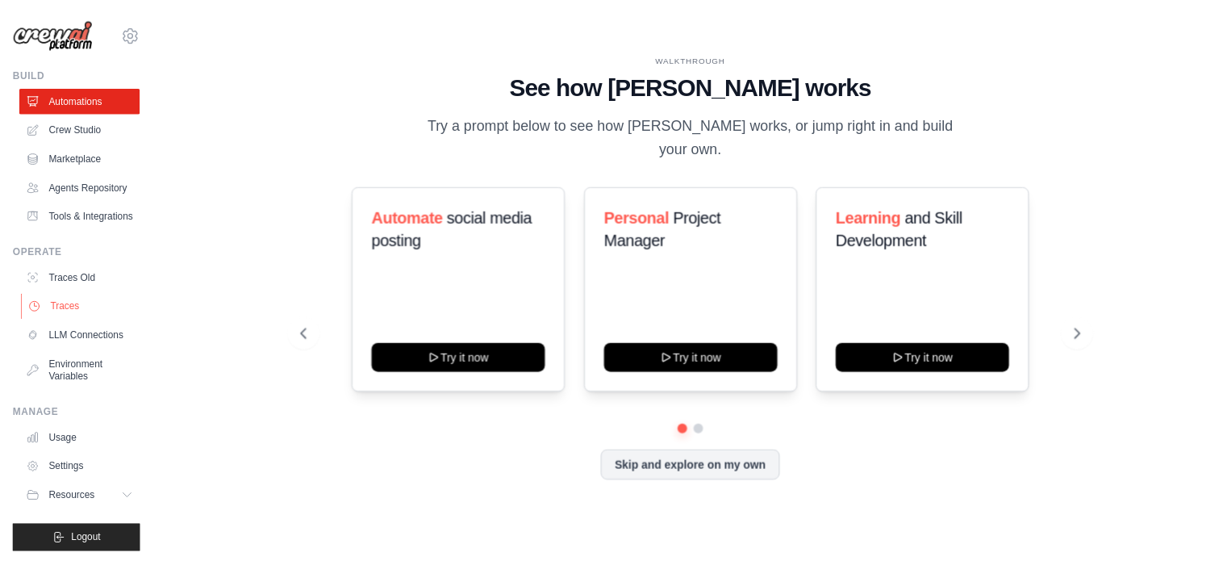
scroll to position [44, 0]
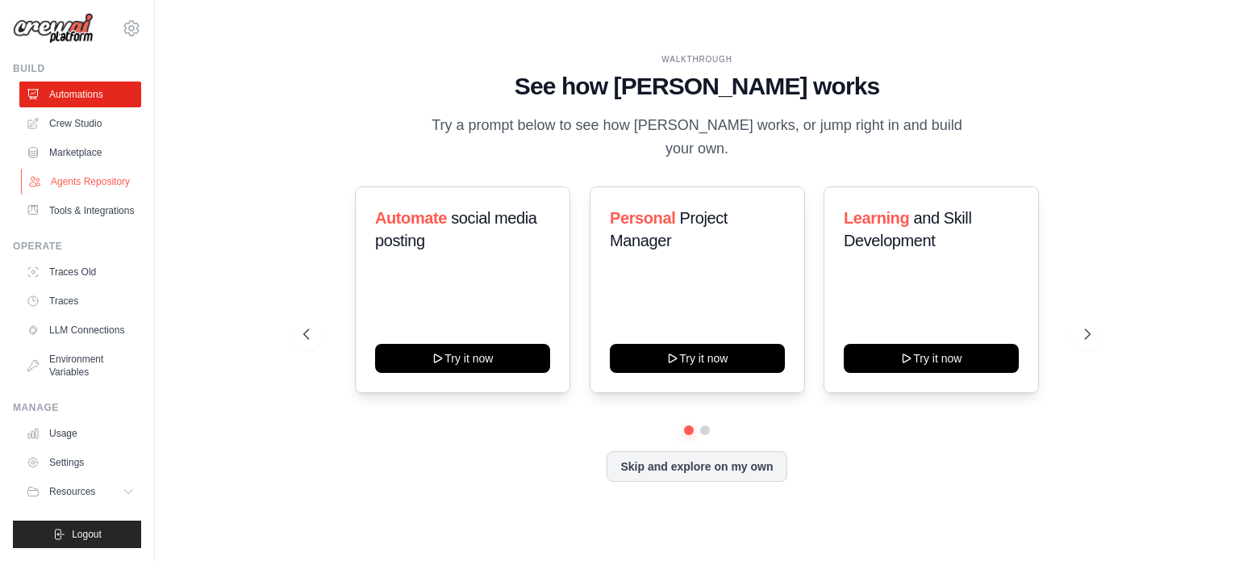
click at [71, 169] on link "Agents Repository" at bounding box center [82, 182] width 122 height 26
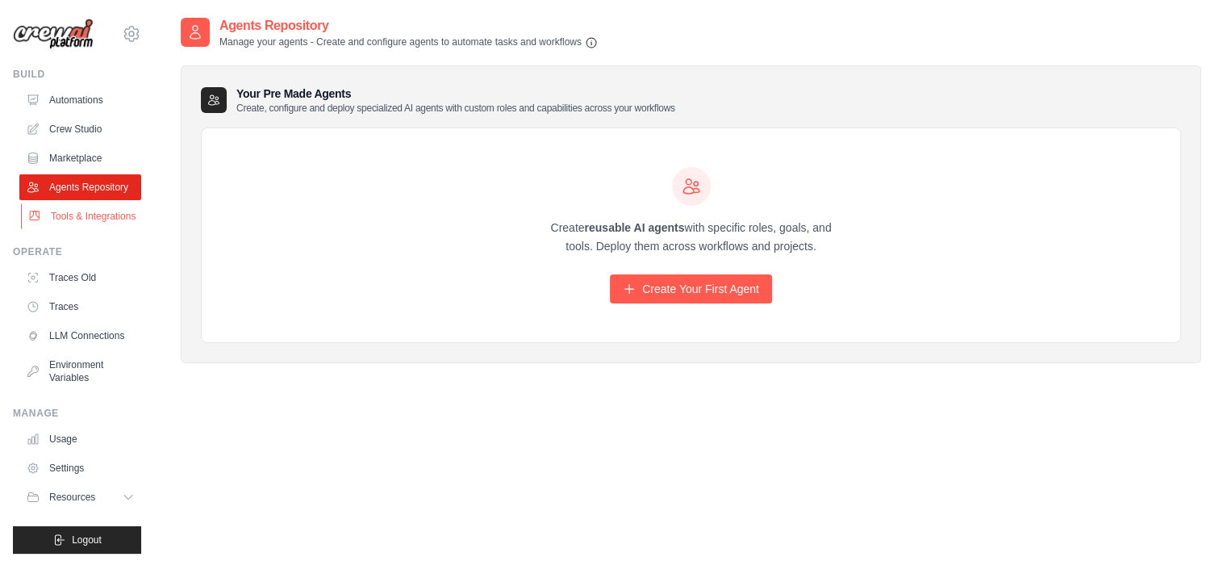
click at [56, 229] on link "Tools & Integrations" at bounding box center [82, 216] width 122 height 26
click at [81, 144] on ul "Automations Crew Studio Marketplace Agents Repository Tools & Integrations" at bounding box center [80, 158] width 122 height 142
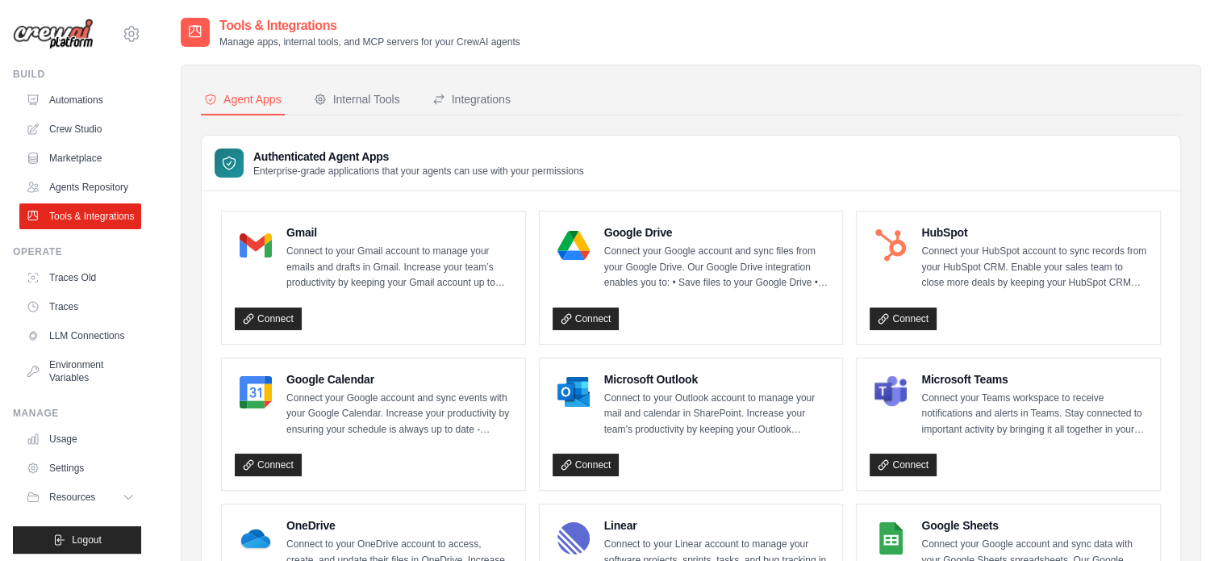
click at [77, 161] on link "Marketplace" at bounding box center [80, 158] width 122 height 26
